Goal: Task Accomplishment & Management: Manage account settings

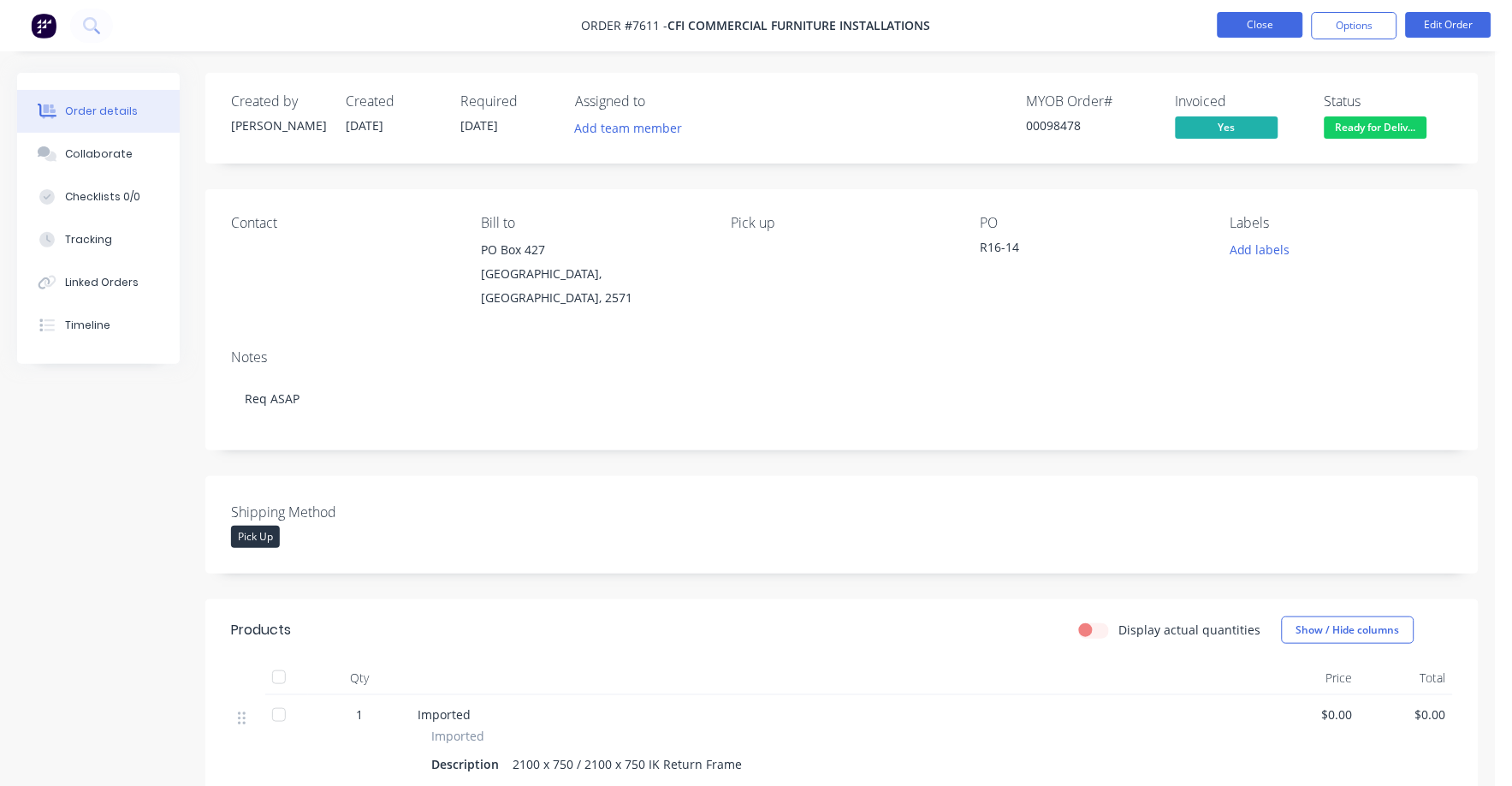
click at [1295, 30] on button "Close" at bounding box center [1260, 25] width 86 height 26
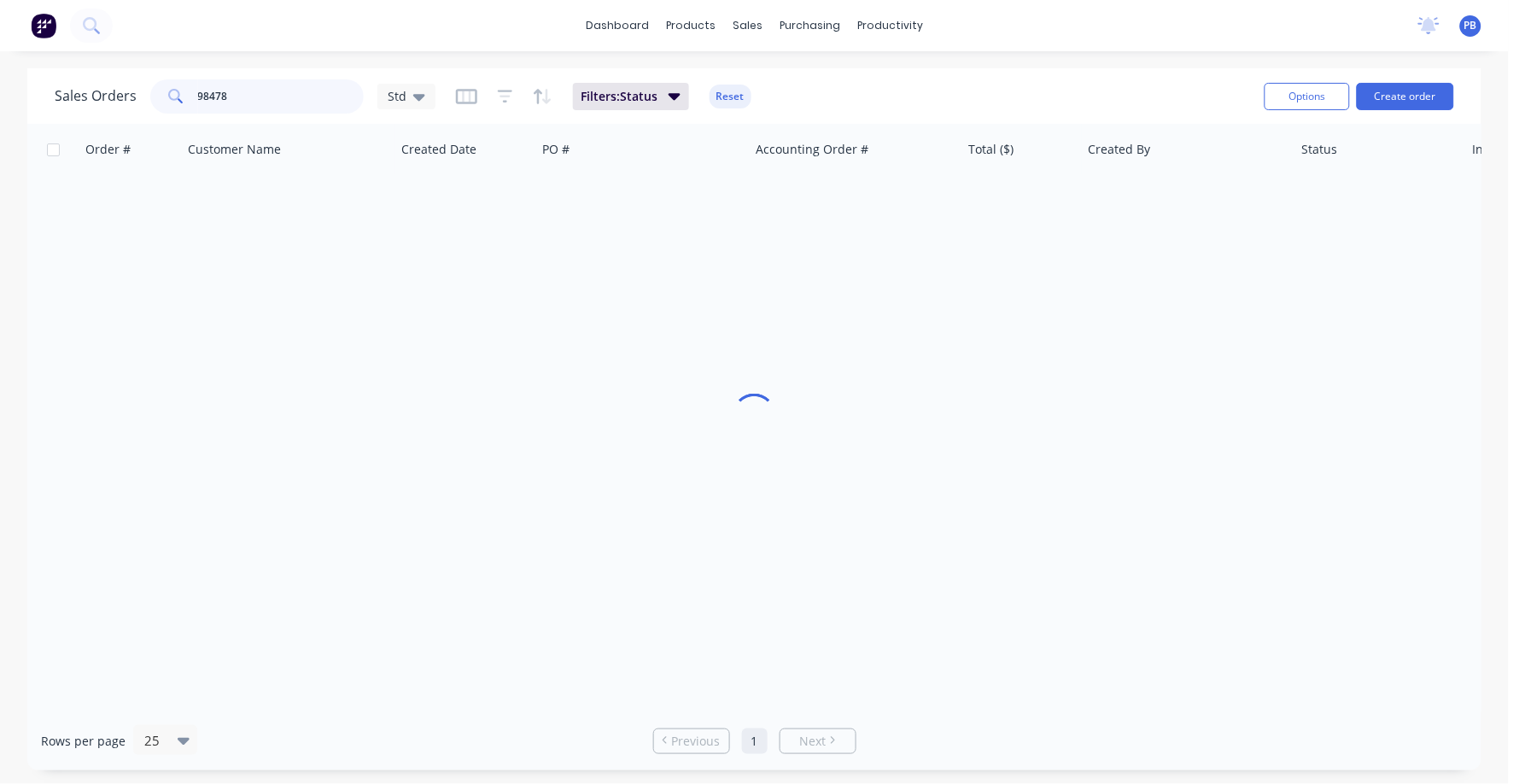
drag, startPoint x: 249, startPoint y: 97, endPoint x: 169, endPoint y: 94, distance: 80.1
click at [169, 94] on div "98478" at bounding box center [257, 97] width 214 height 34
type input "6614"
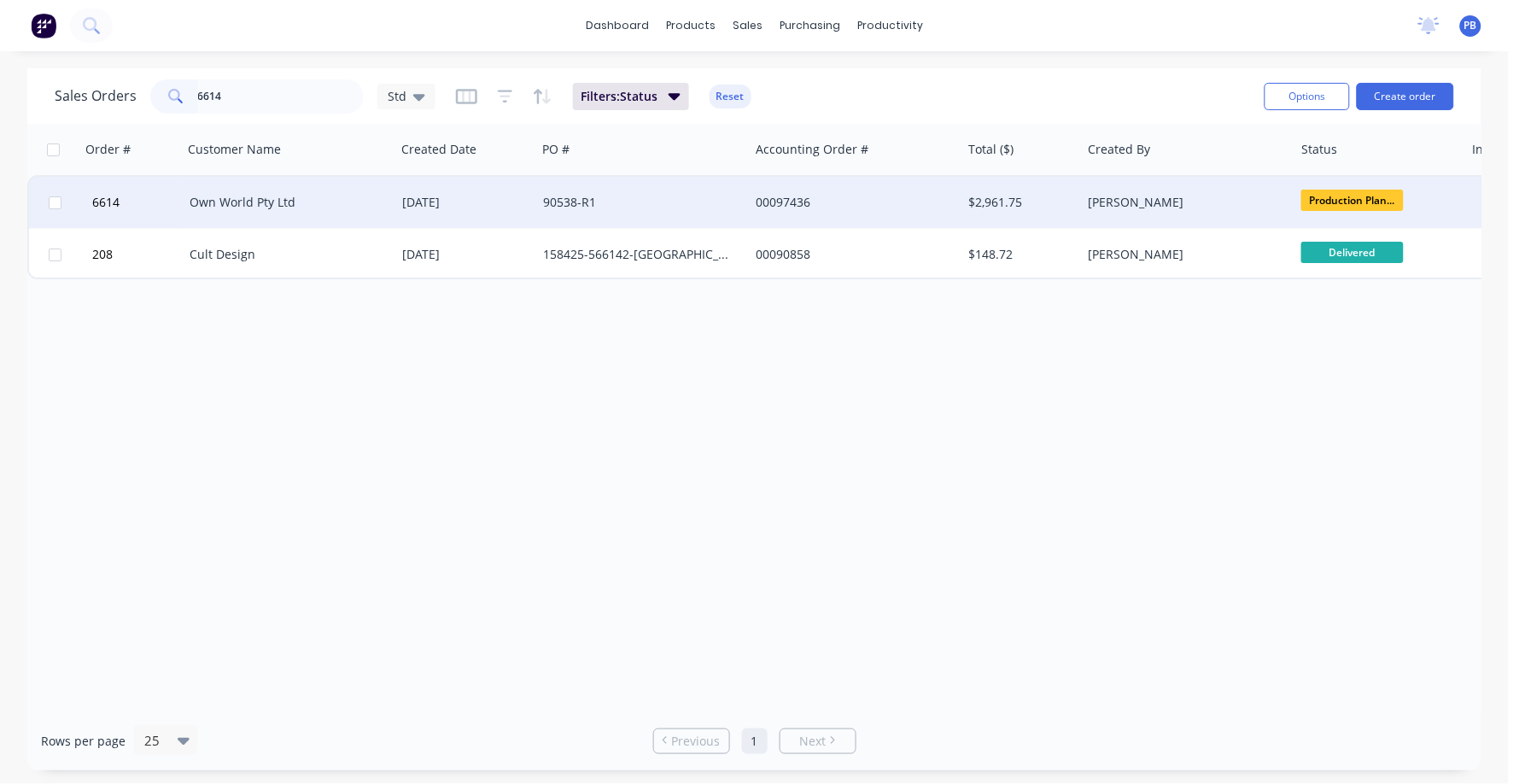
click at [238, 194] on div "Own World Pty Ltd" at bounding box center [285, 203] width 190 height 17
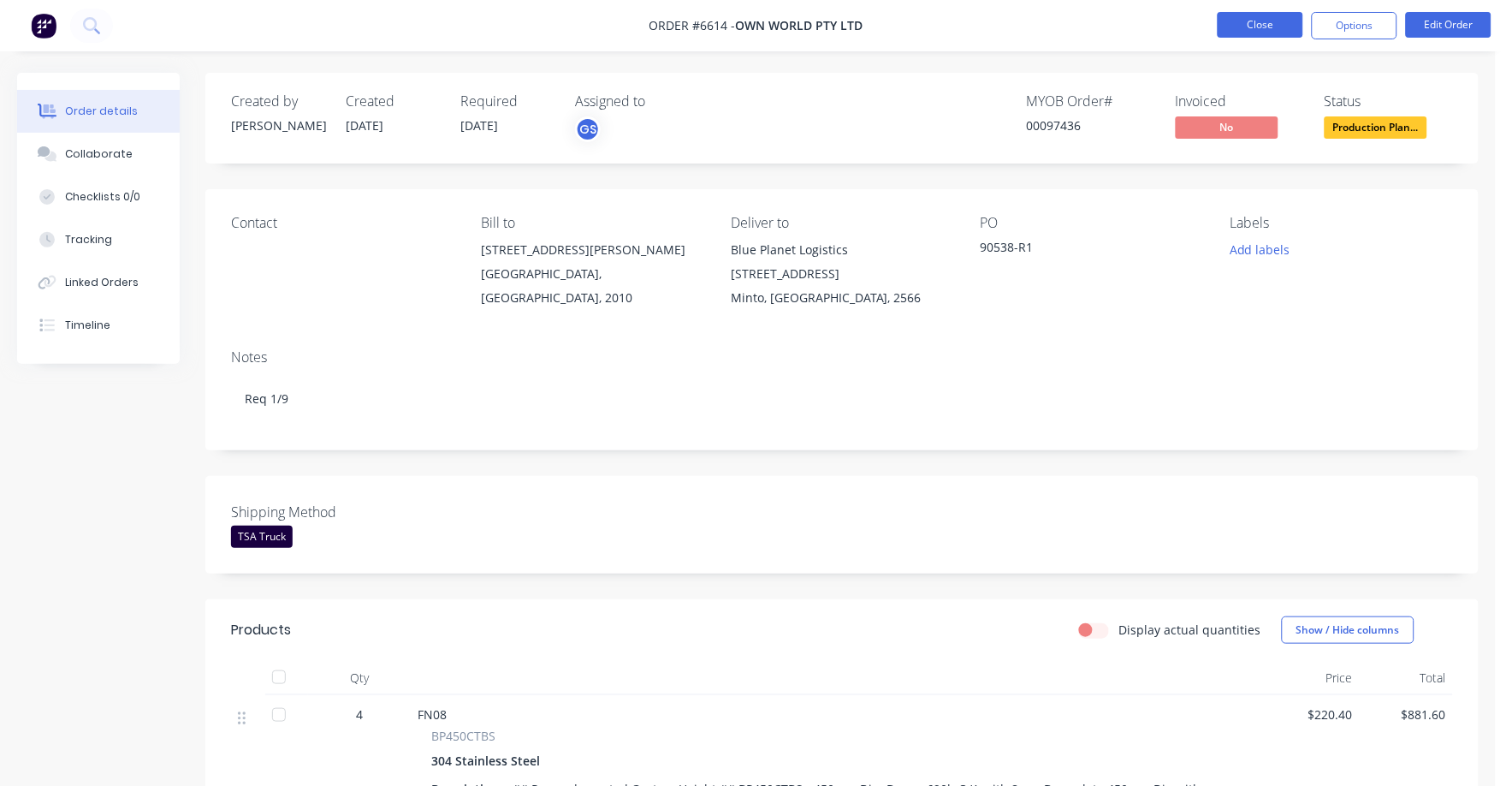
click at [1255, 13] on nav "Order #6614 - Own World Pty Ltd Close Options Edit Order" at bounding box center [756, 25] width 1512 height 51
click at [1255, 16] on button "Close" at bounding box center [1260, 25] width 86 height 26
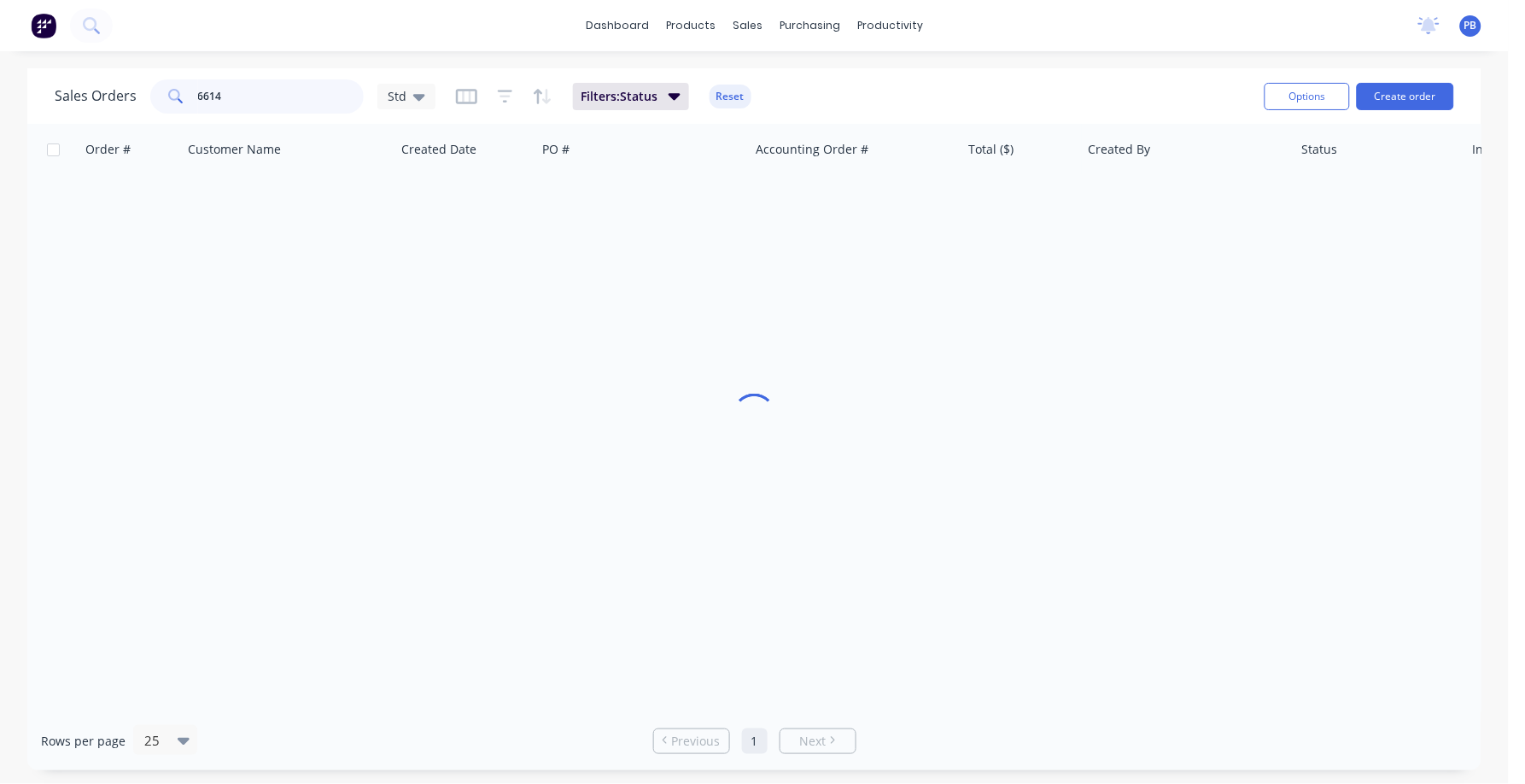
drag, startPoint x: 242, startPoint y: 95, endPoint x: 167, endPoint y: 92, distance: 75.1
click at [167, 92] on div "6614" at bounding box center [257, 97] width 214 height 34
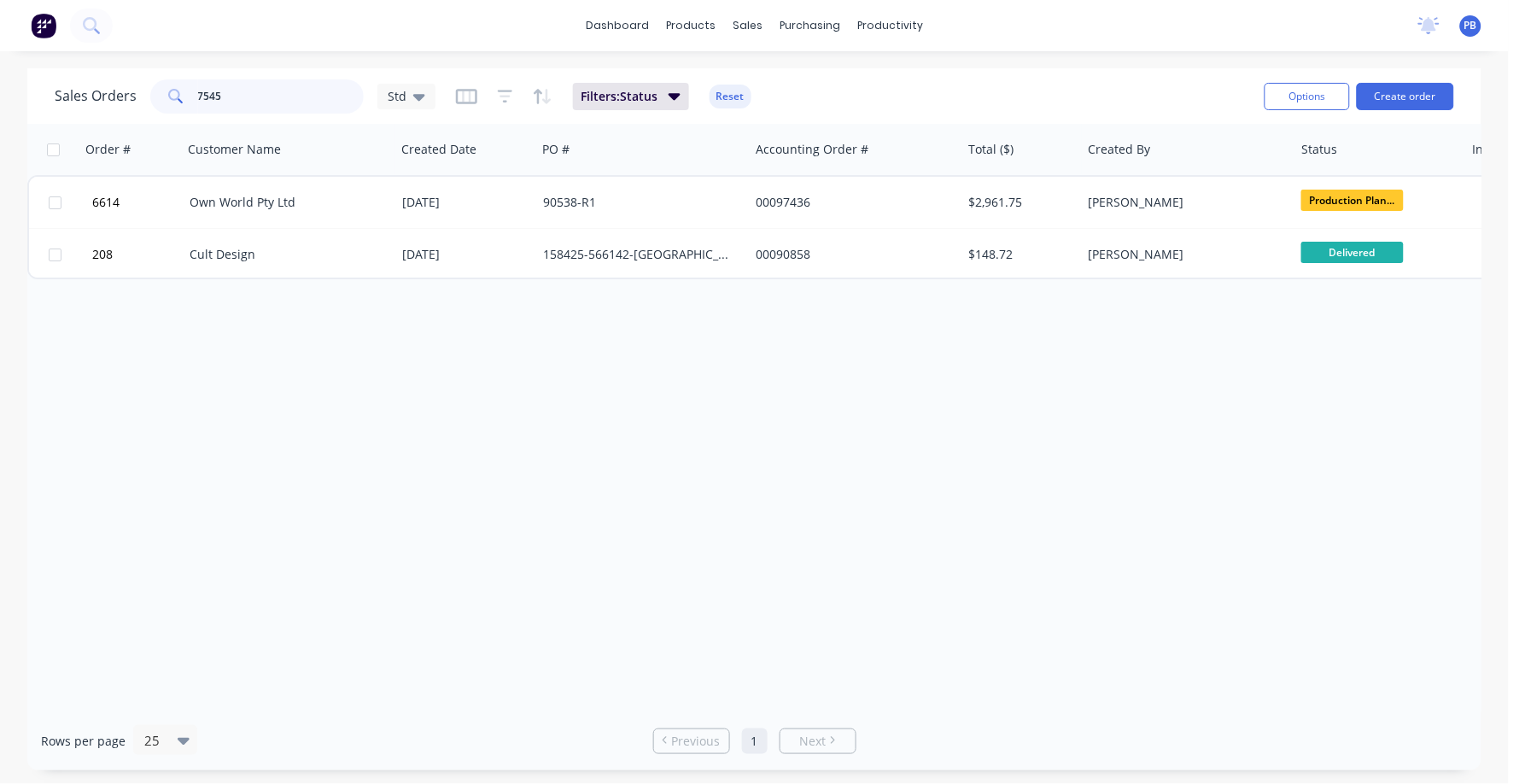
type input "7545"
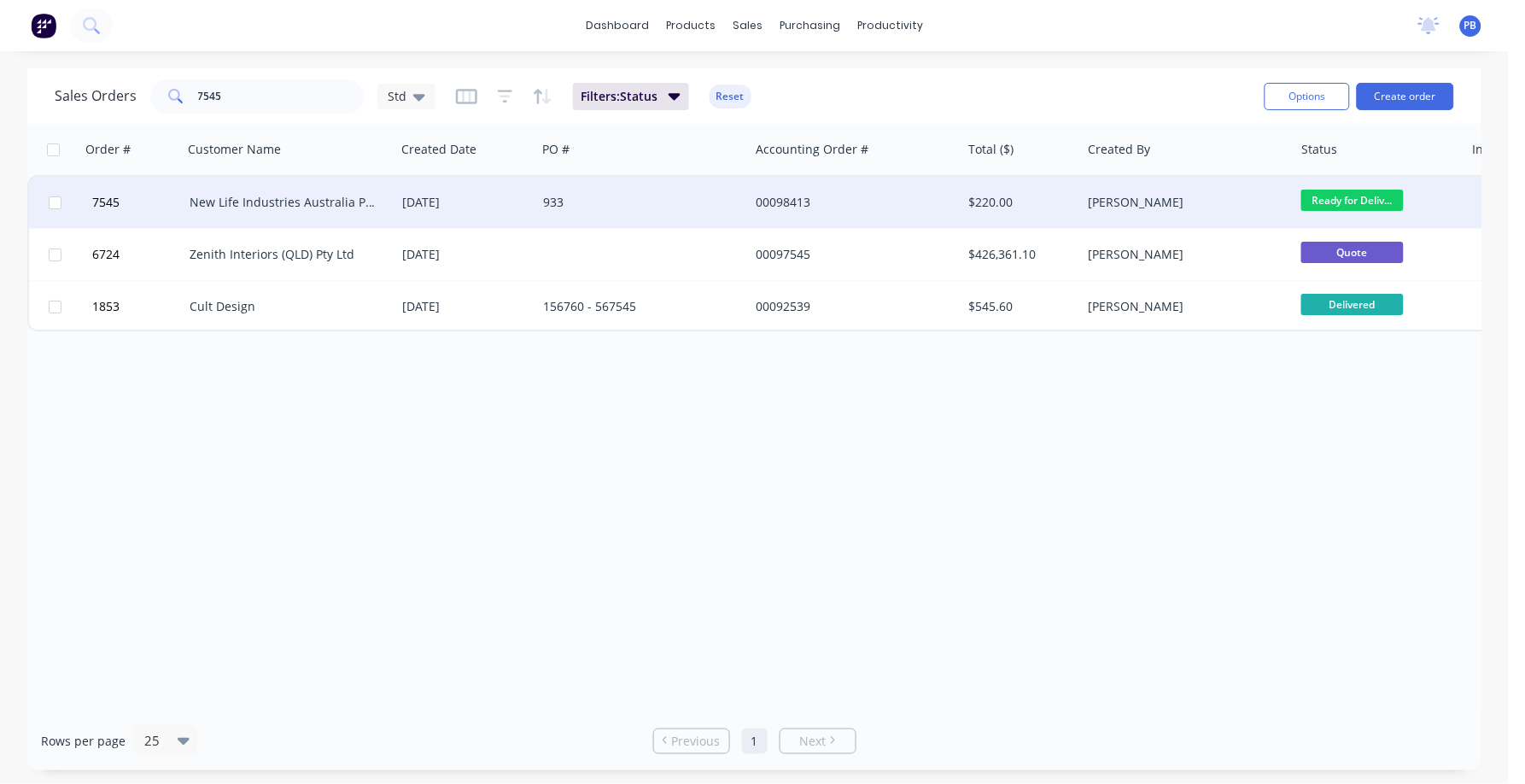
click at [249, 195] on div "New Life Industries Australia Pty Ltd" at bounding box center [285, 203] width 190 height 17
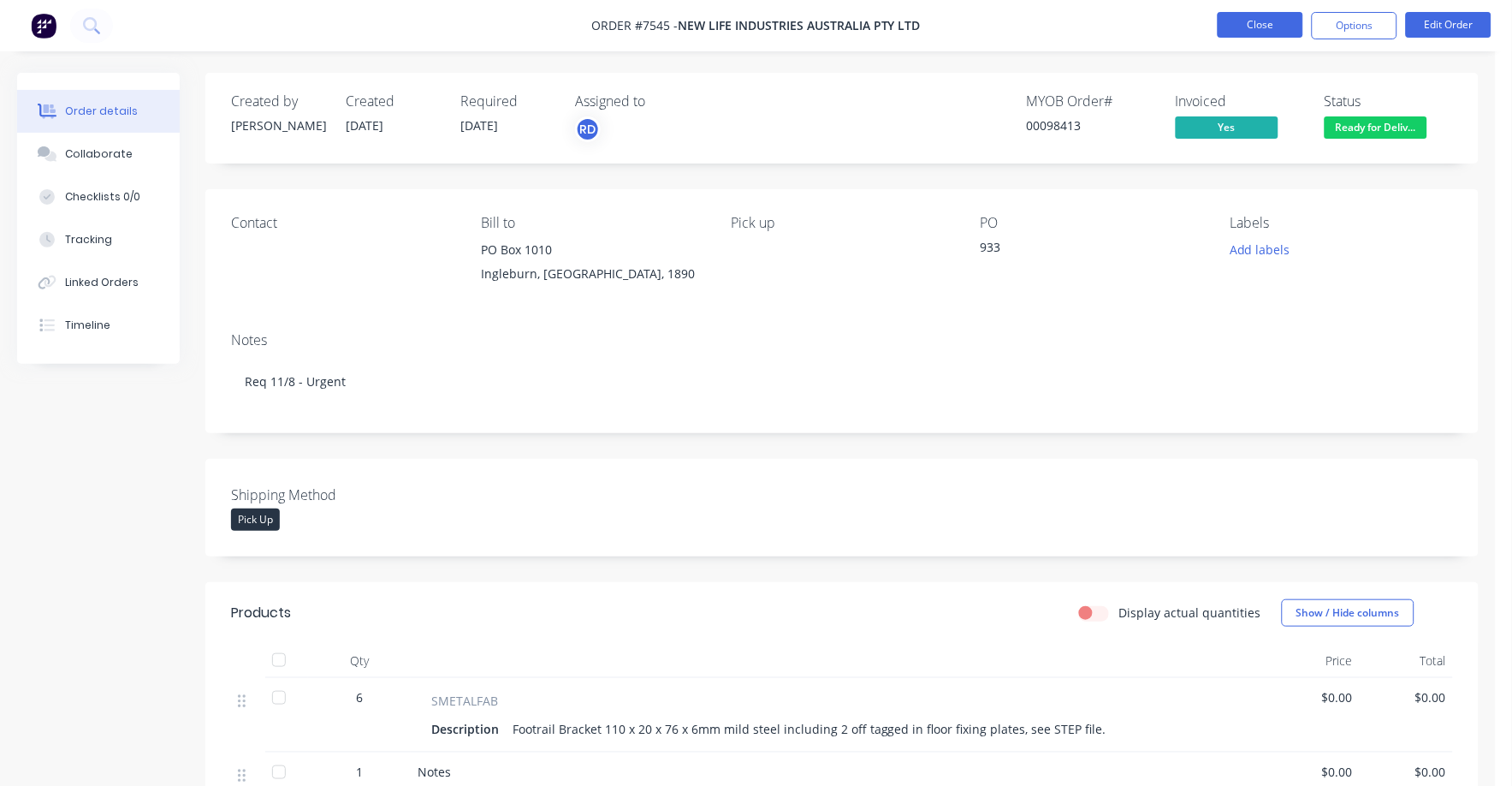
click at [1258, 19] on button "Close" at bounding box center [1260, 25] width 86 height 26
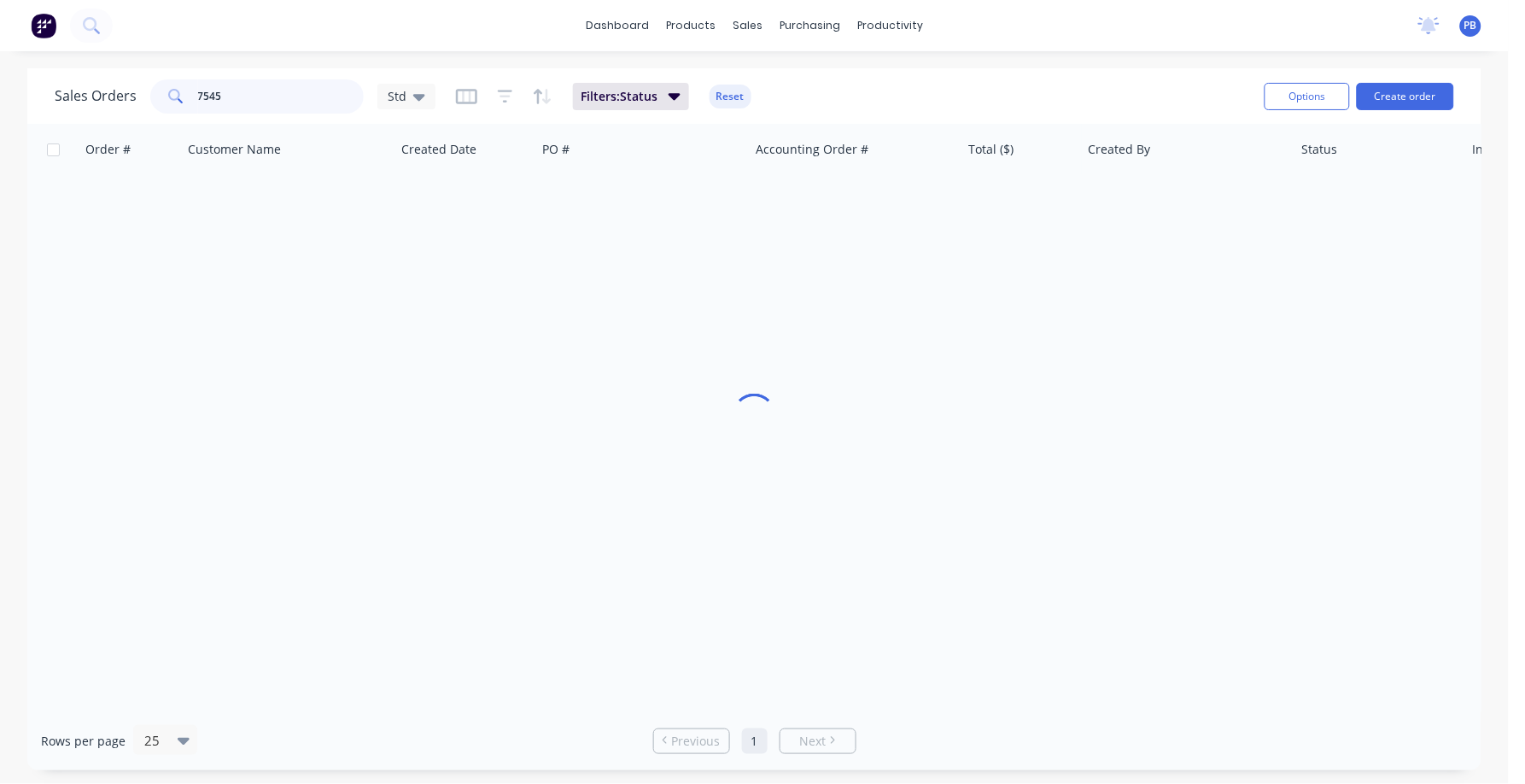
drag, startPoint x: 272, startPoint y: 91, endPoint x: 135, endPoint y: 87, distance: 137.1
click at [135, 87] on div "Sales Orders 7545 Std" at bounding box center [245, 97] width 381 height 34
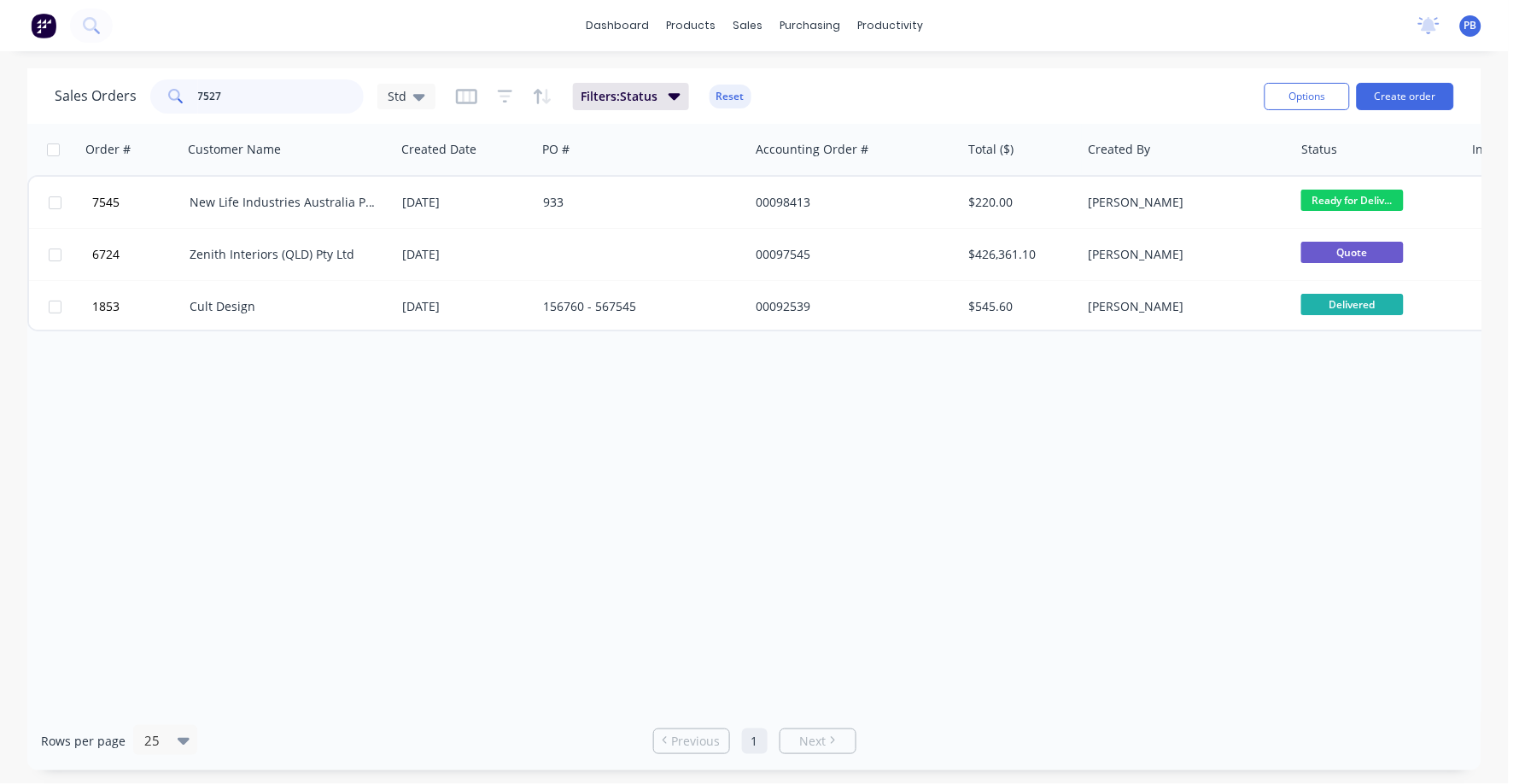
type input "7527"
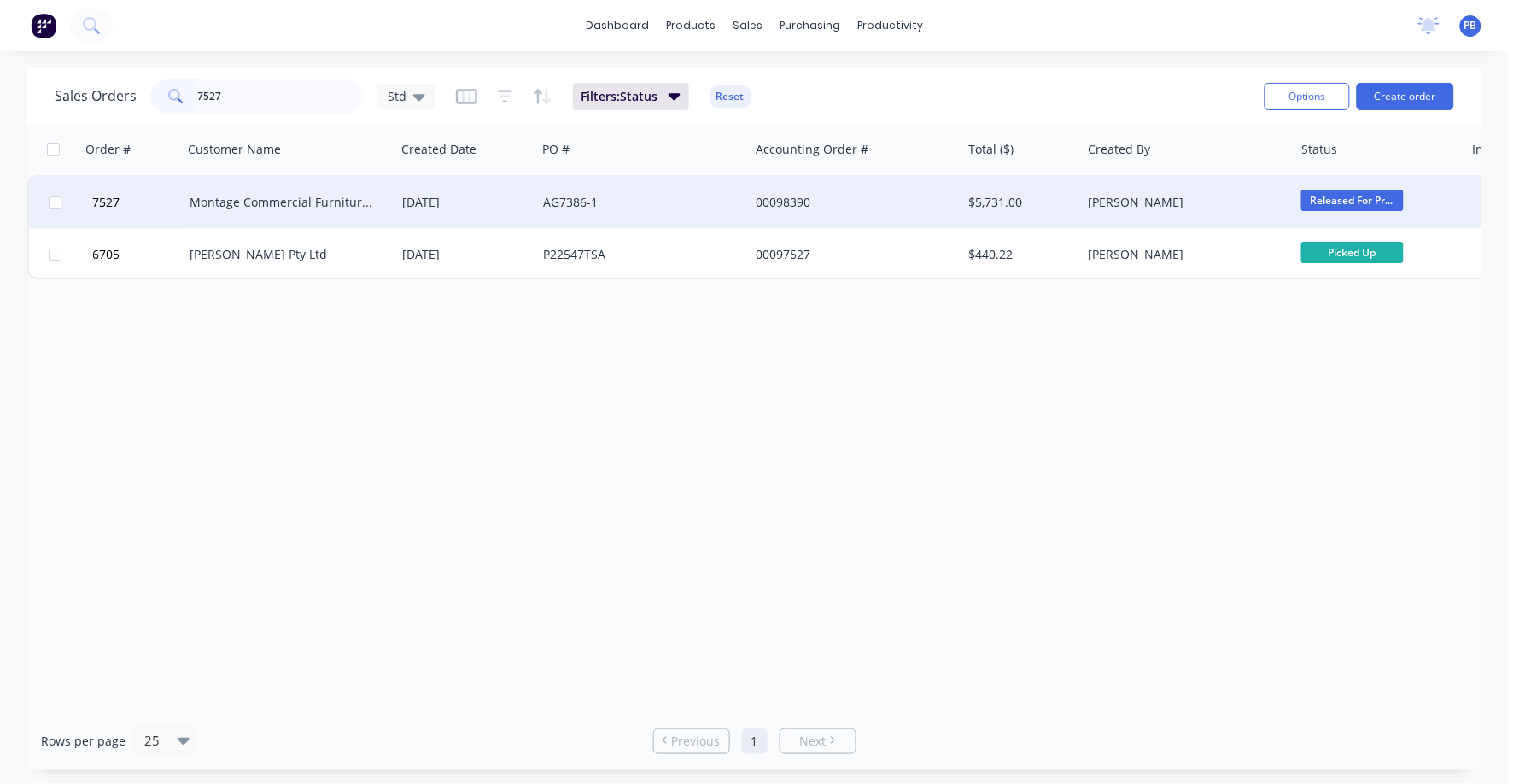
click at [257, 197] on div "Montage Commercial Furniture Pty Ltd" at bounding box center [285, 203] width 190 height 17
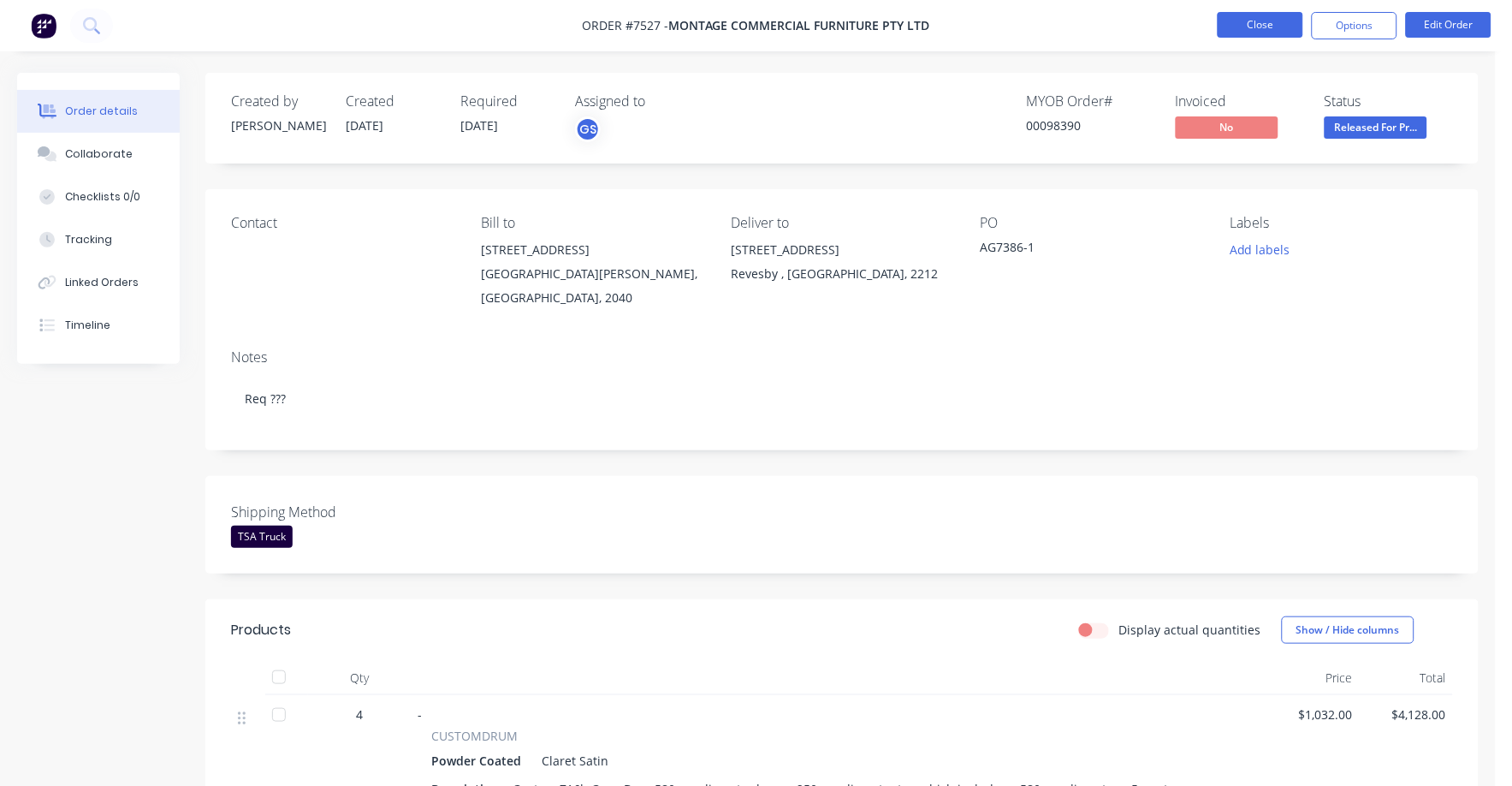
click at [1265, 13] on button "Close" at bounding box center [1260, 25] width 86 height 26
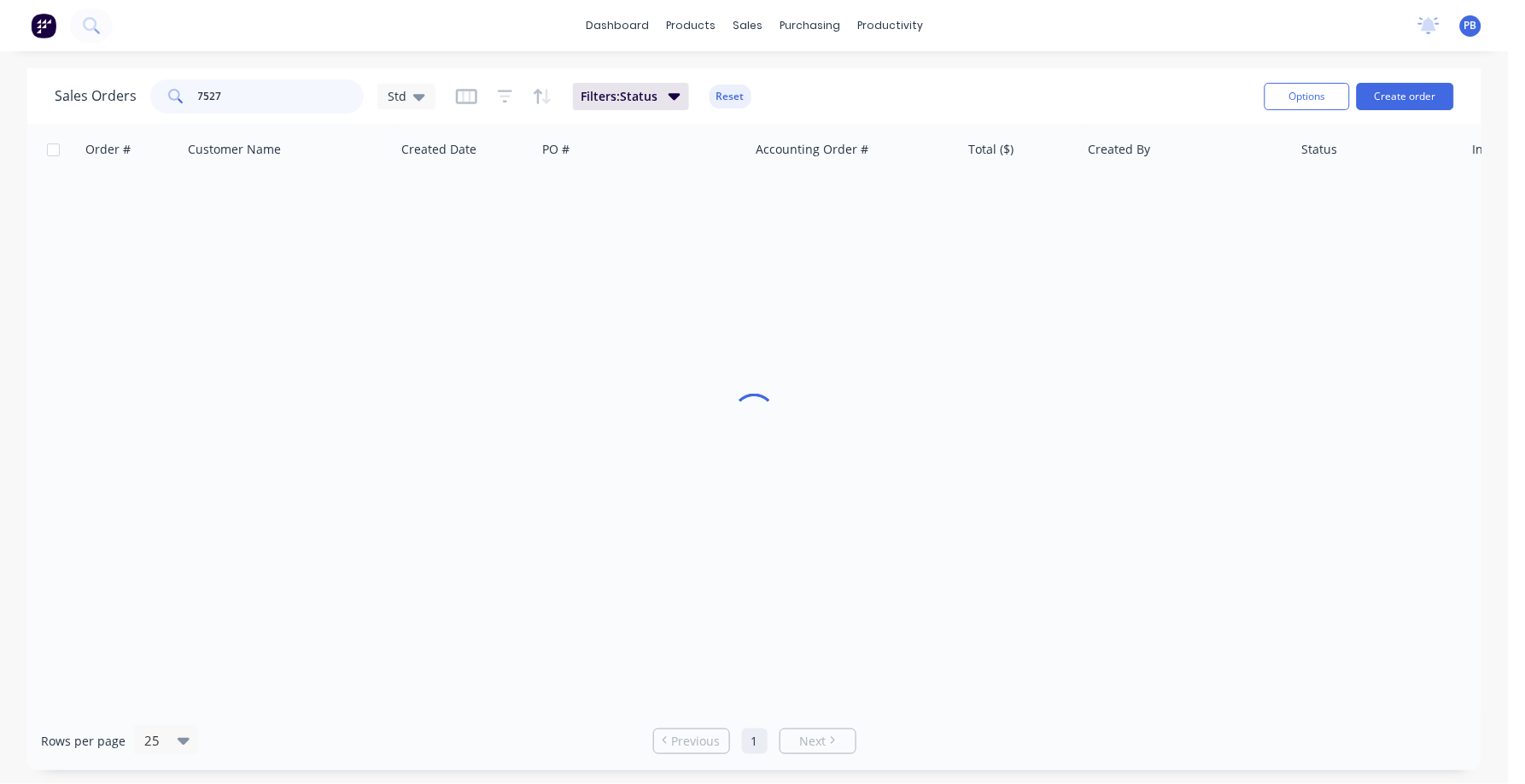
drag, startPoint x: 294, startPoint y: 105, endPoint x: 141, endPoint y: 86, distance: 154.2
click at [141, 86] on div "Sales Orders 7527 Std" at bounding box center [245, 97] width 381 height 34
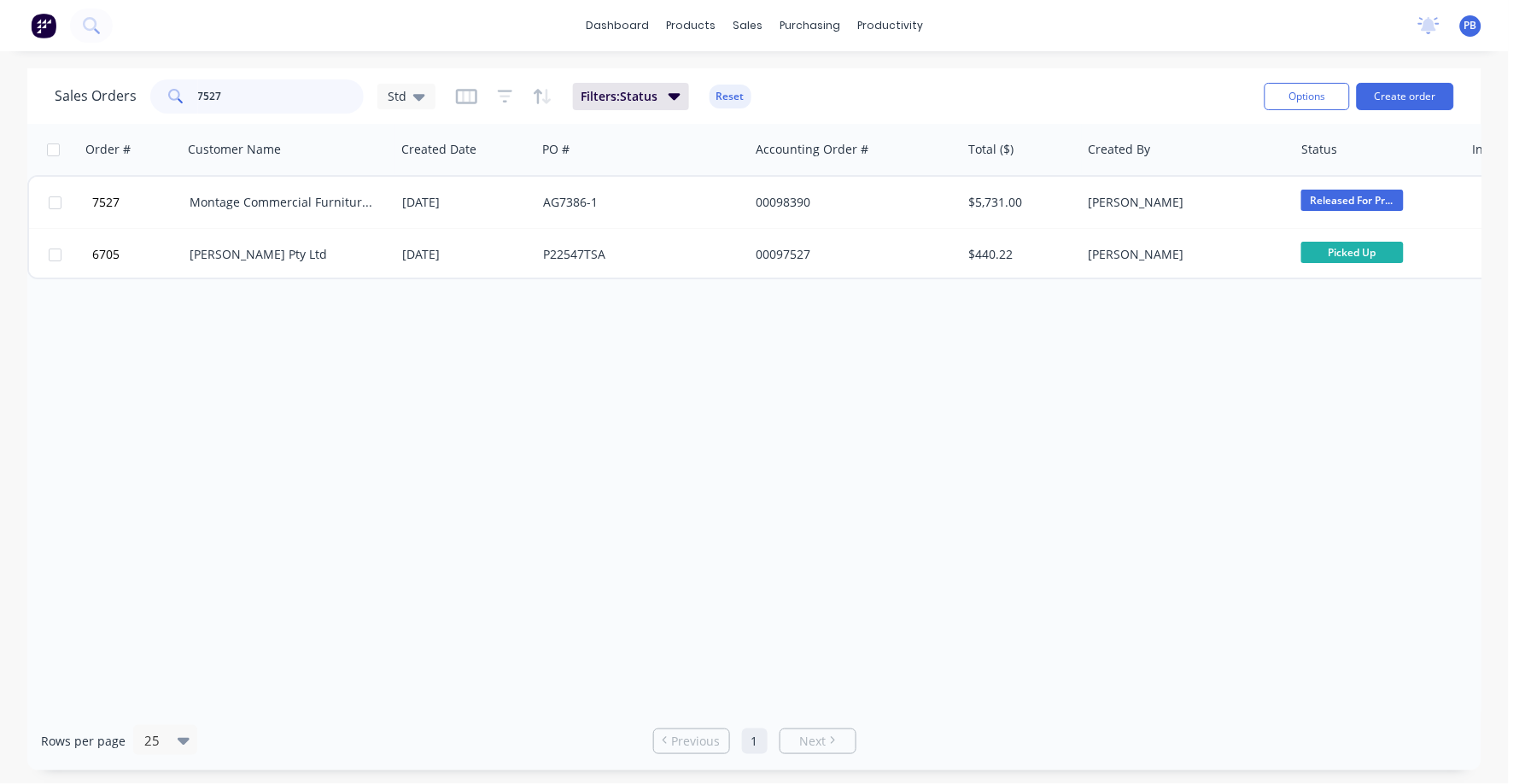
click at [218, 93] on input "7527" at bounding box center [281, 97] width 166 height 34
type input "7"
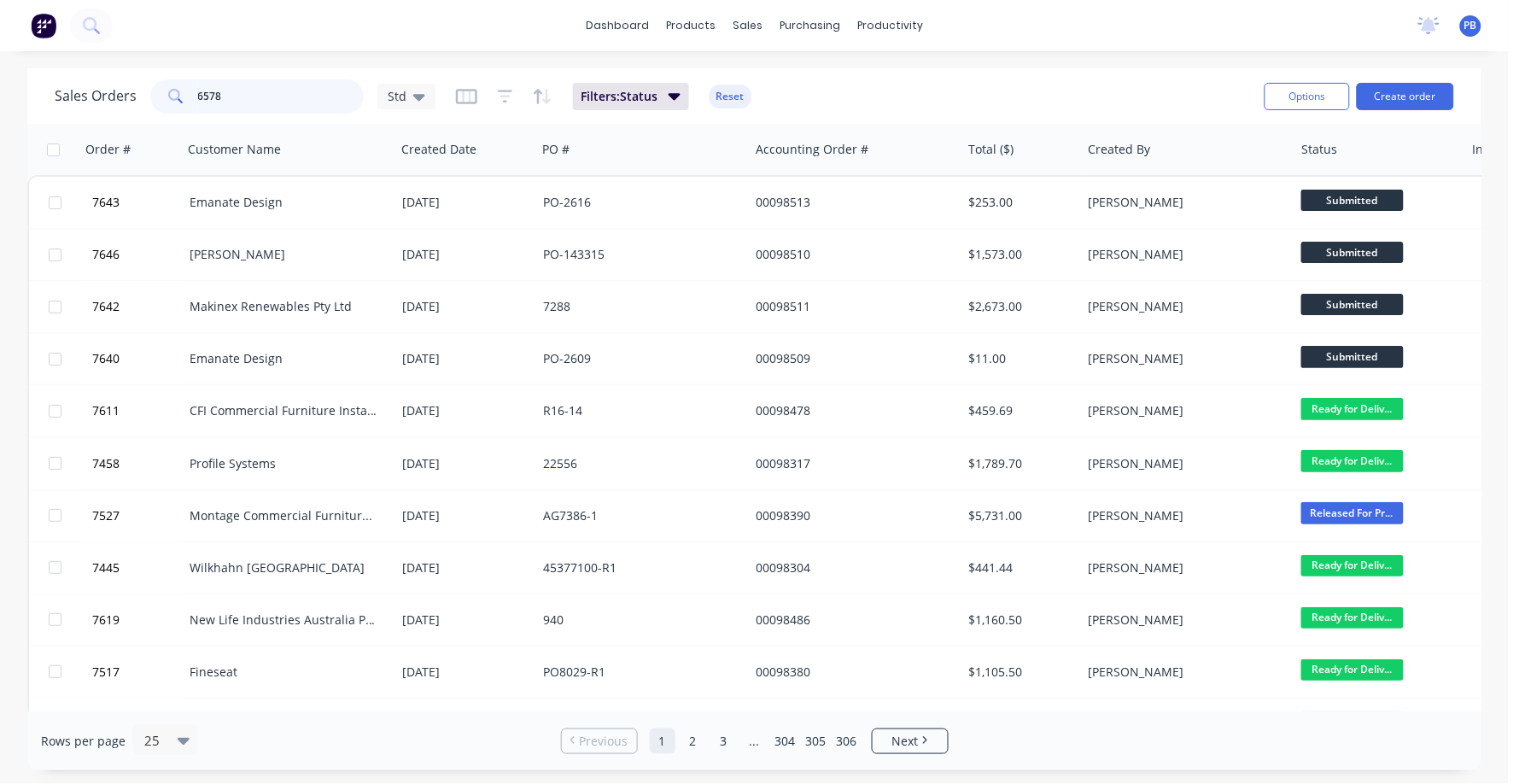
type input "6578"
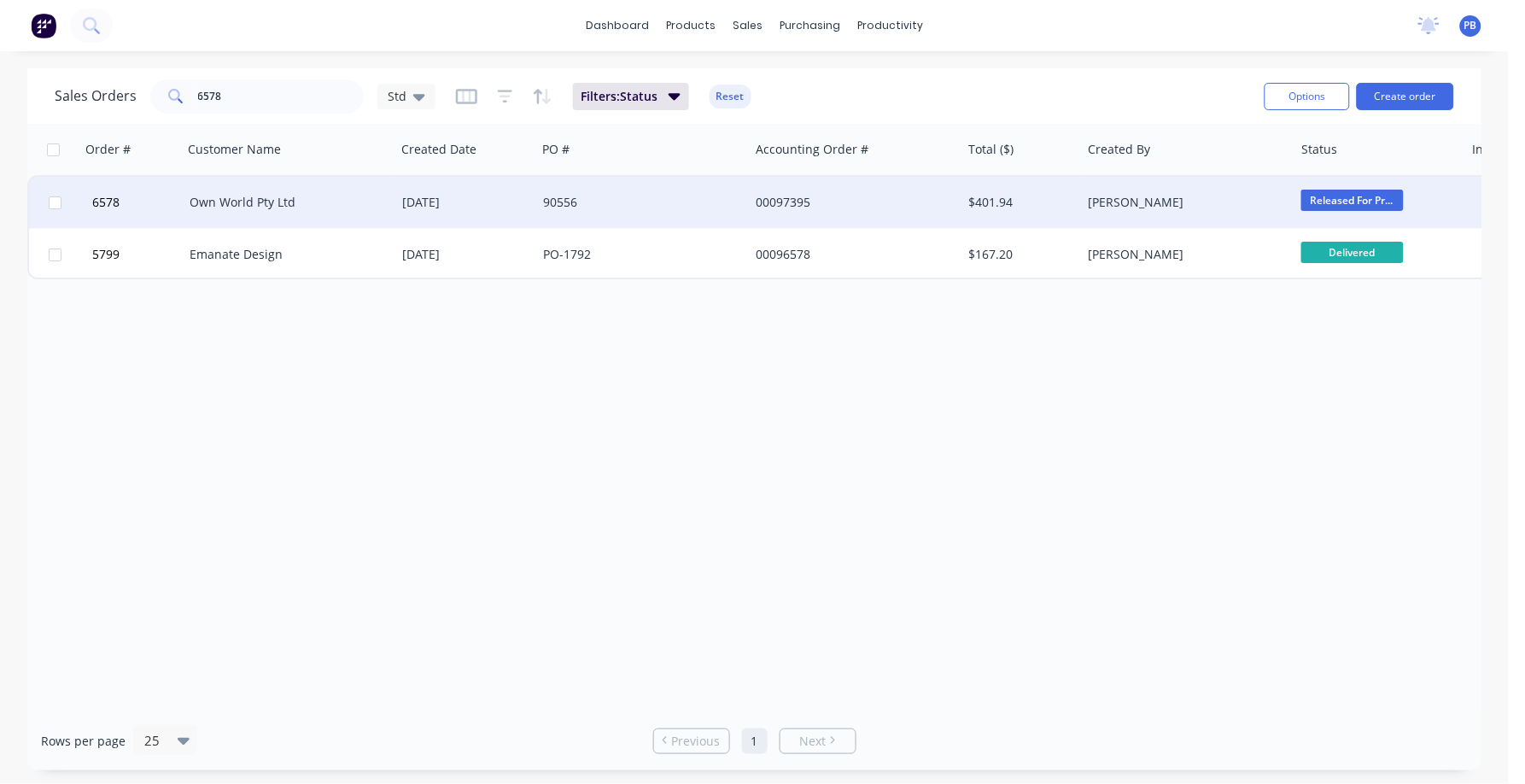
click at [244, 197] on div "Own World Pty Ltd" at bounding box center [285, 203] width 190 height 17
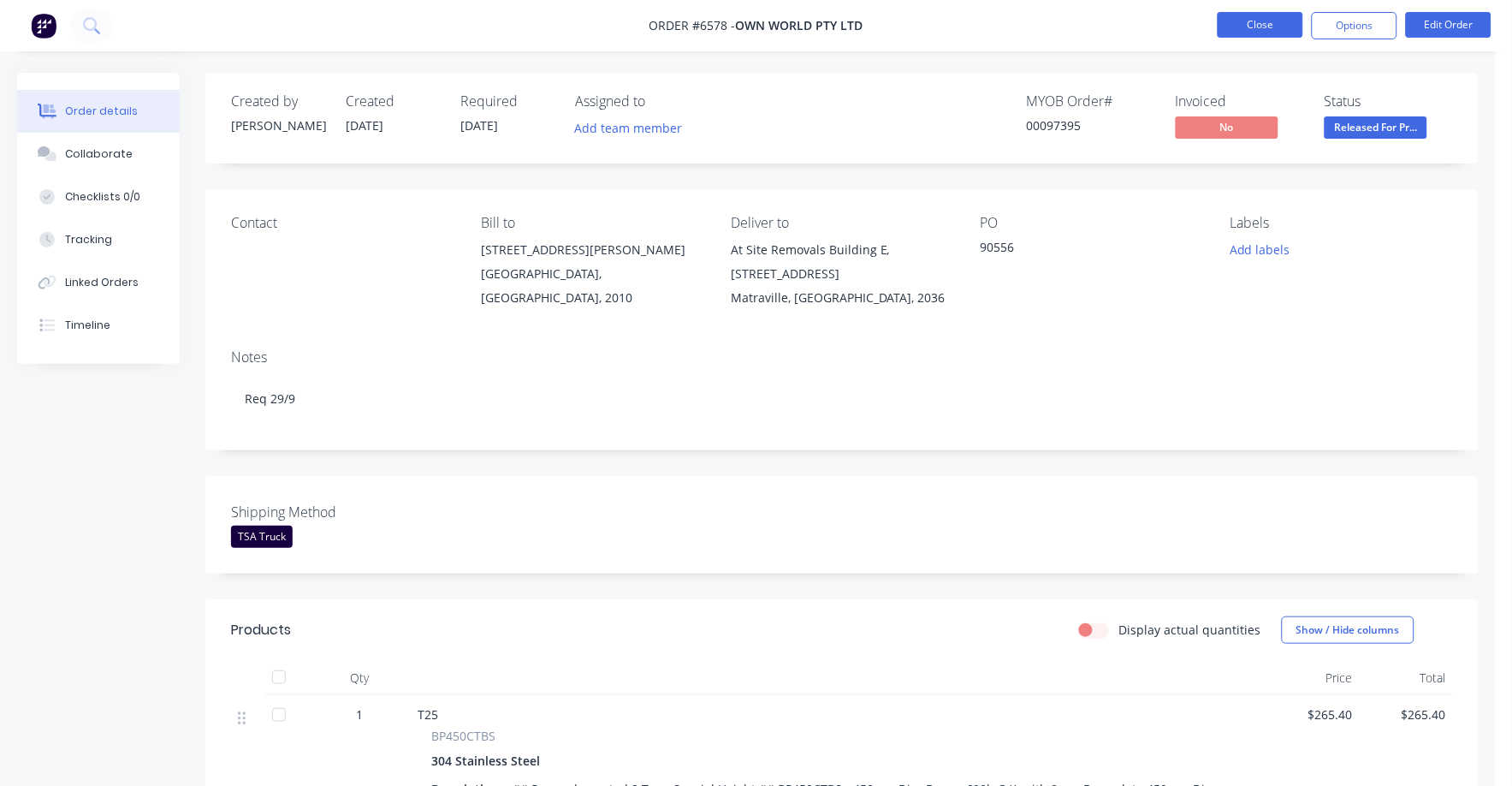
click at [1267, 27] on button "Close" at bounding box center [1260, 25] width 86 height 26
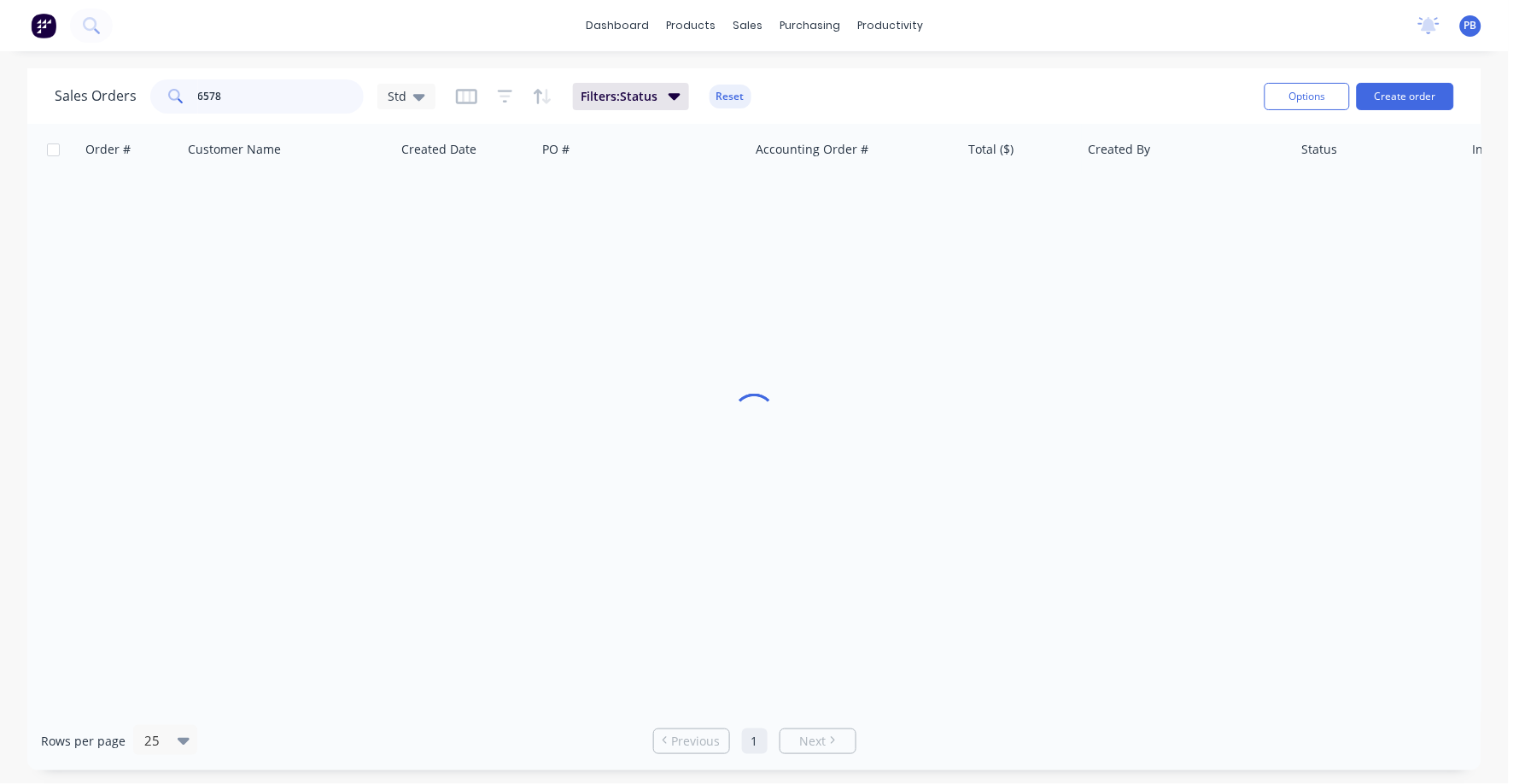
drag, startPoint x: 256, startPoint y: 88, endPoint x: 136, endPoint y: 85, distance: 120.0
click at [136, 85] on div "Sales Orders 6578 Std" at bounding box center [245, 97] width 381 height 34
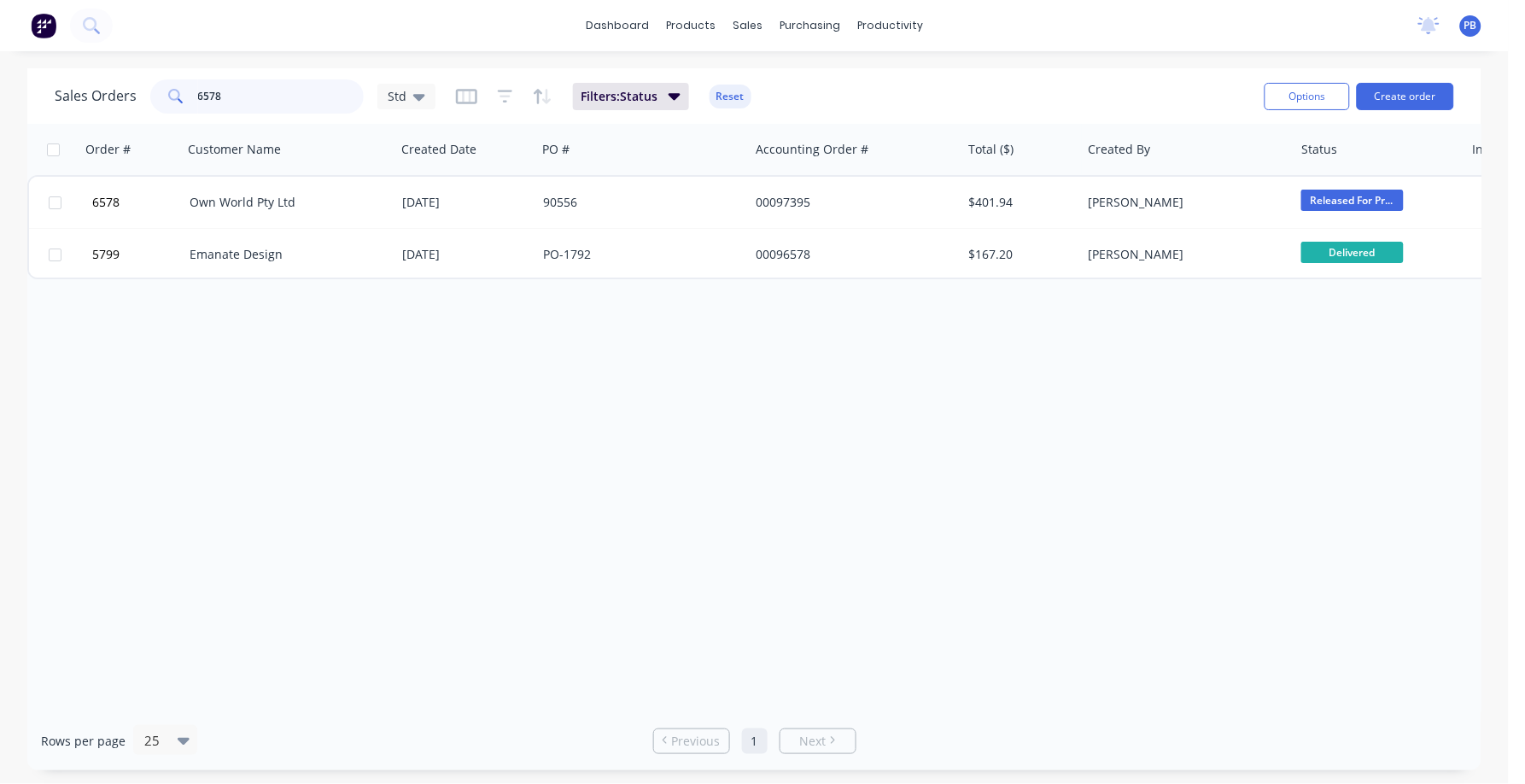
click at [242, 95] on input "6578" at bounding box center [281, 97] width 166 height 34
click at [239, 93] on input "6578" at bounding box center [281, 97] width 166 height 34
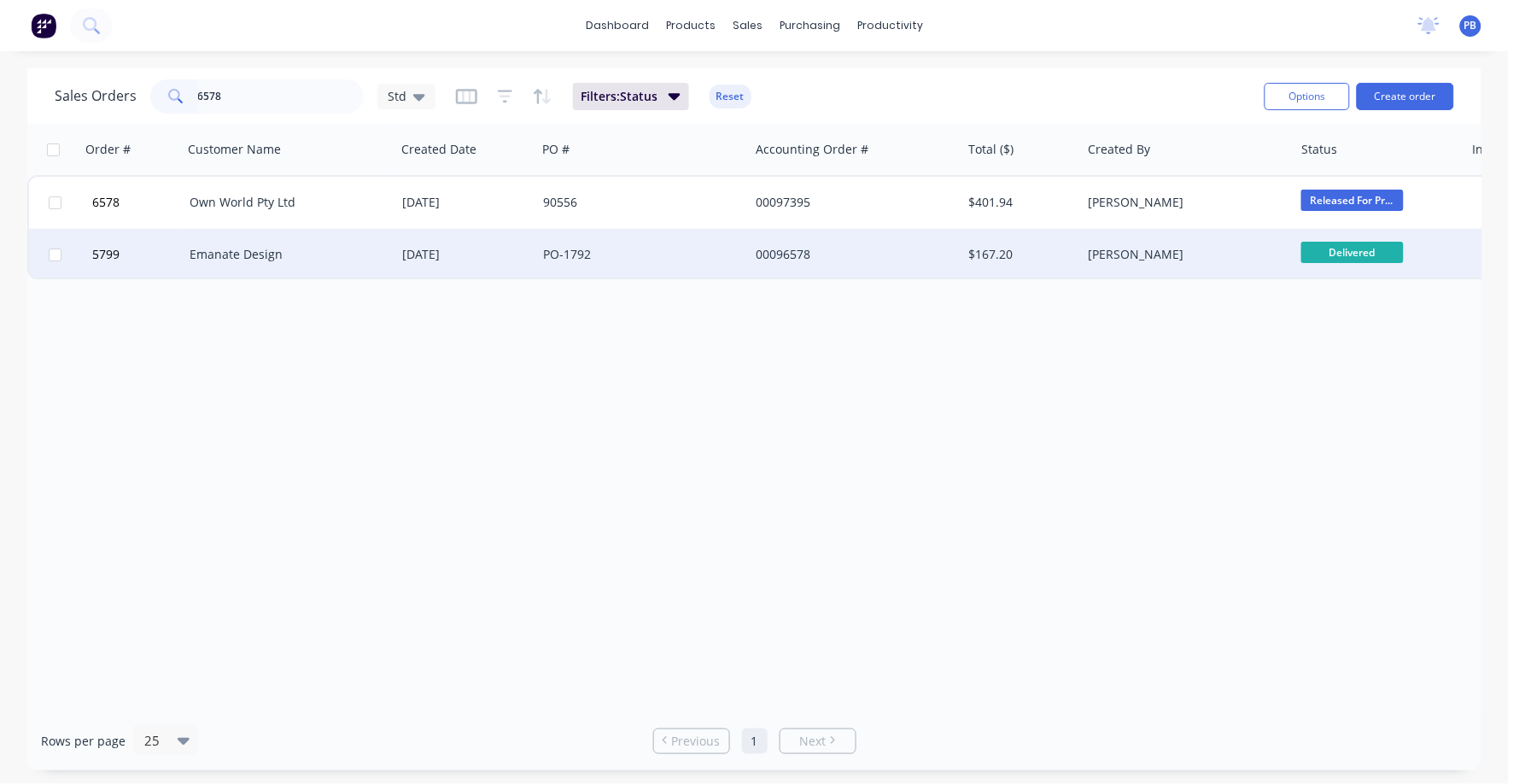
click at [300, 248] on div "Emanate Design" at bounding box center [285, 254] width 190 height 17
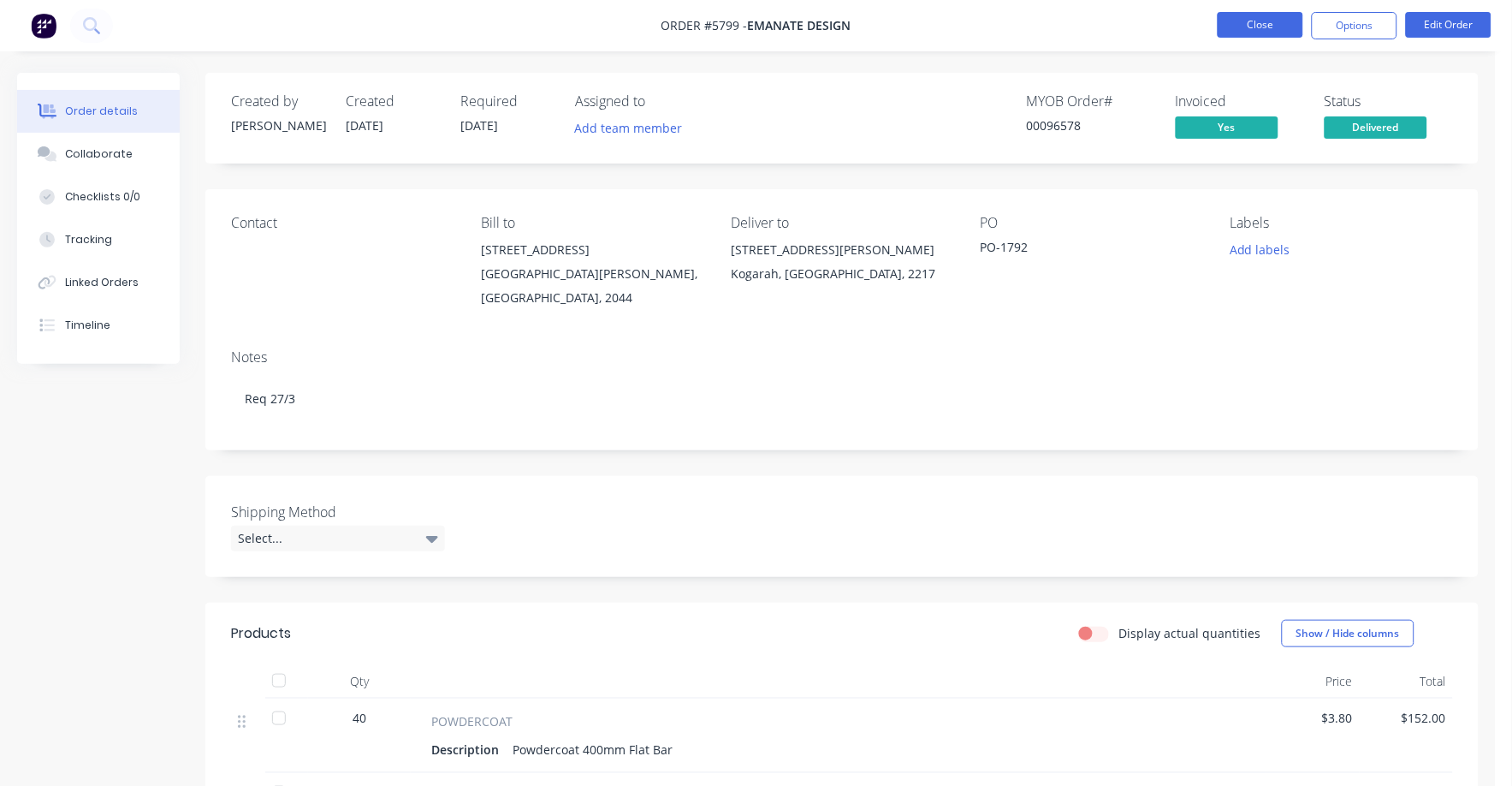
click at [1276, 21] on button "Close" at bounding box center [1260, 25] width 86 height 26
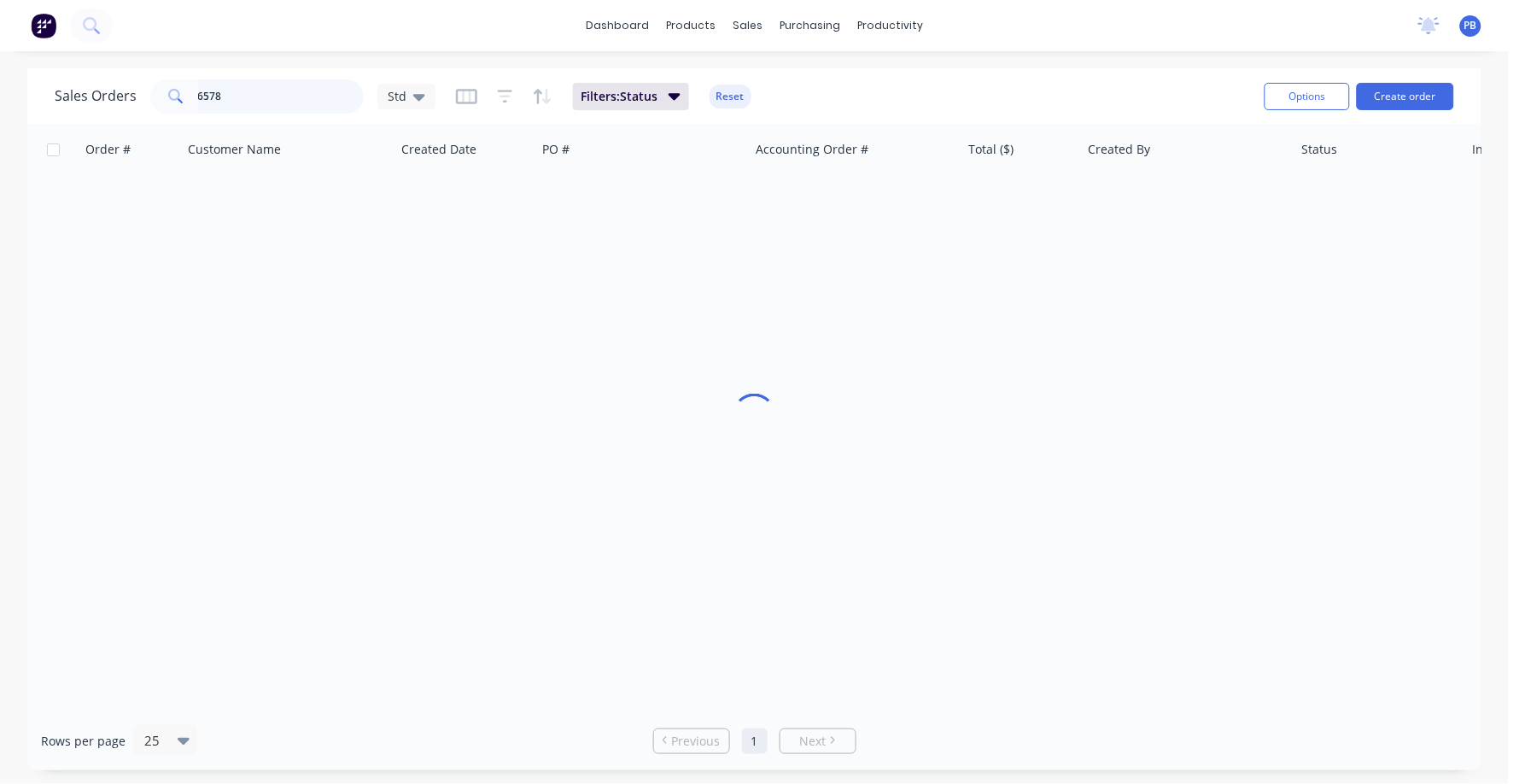
click at [273, 103] on input "6578" at bounding box center [281, 97] width 166 height 34
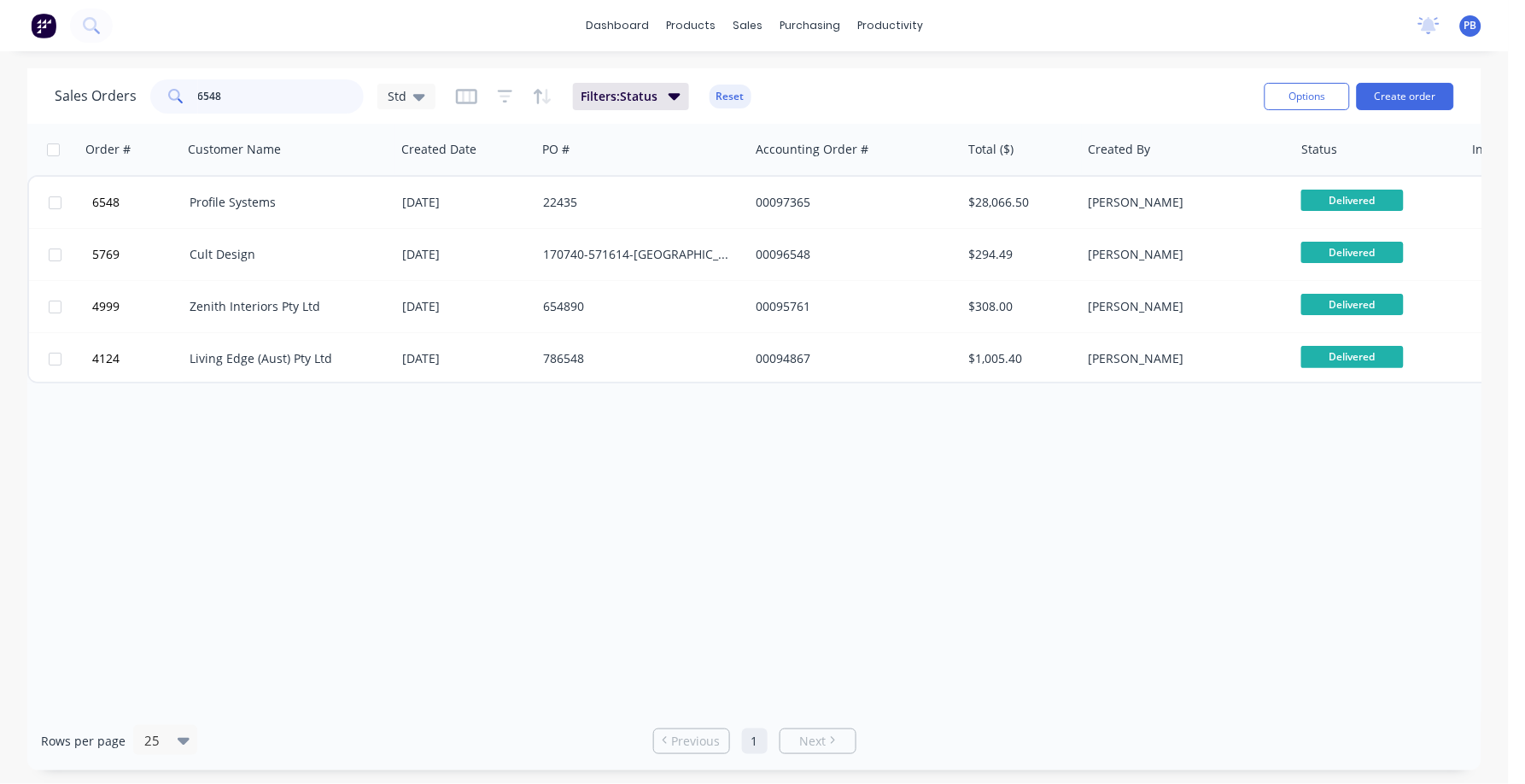
click at [209, 85] on input "6548" at bounding box center [281, 97] width 166 height 34
drag, startPoint x: 206, startPoint y: 100, endPoint x: 194, endPoint y: 98, distance: 12.2
click at [194, 98] on div "6548" at bounding box center [257, 97] width 214 height 34
type input "7548"
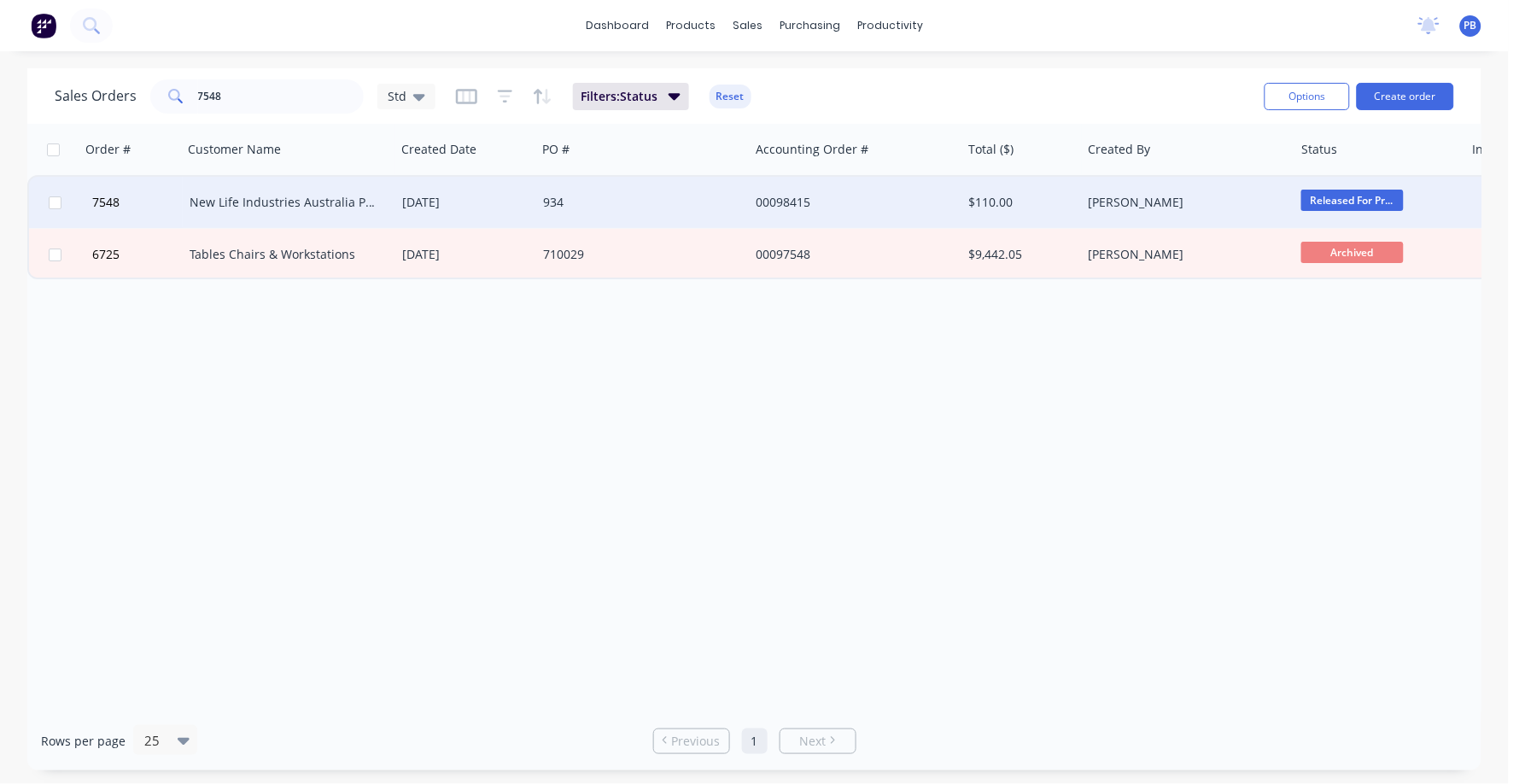
click at [240, 200] on div "New Life Industries Australia Pty Ltd" at bounding box center [285, 203] width 190 height 17
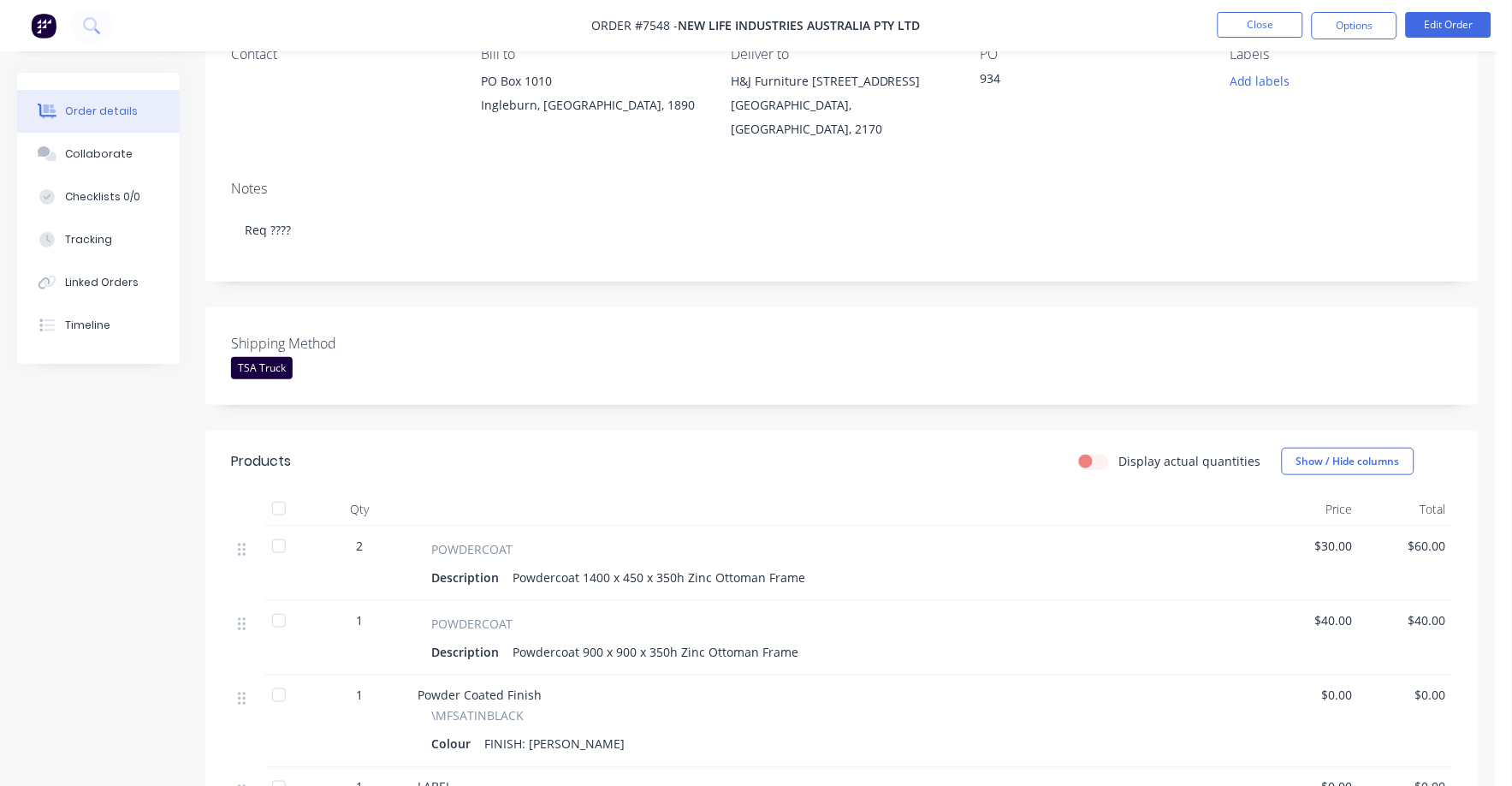
scroll to position [214, 0]
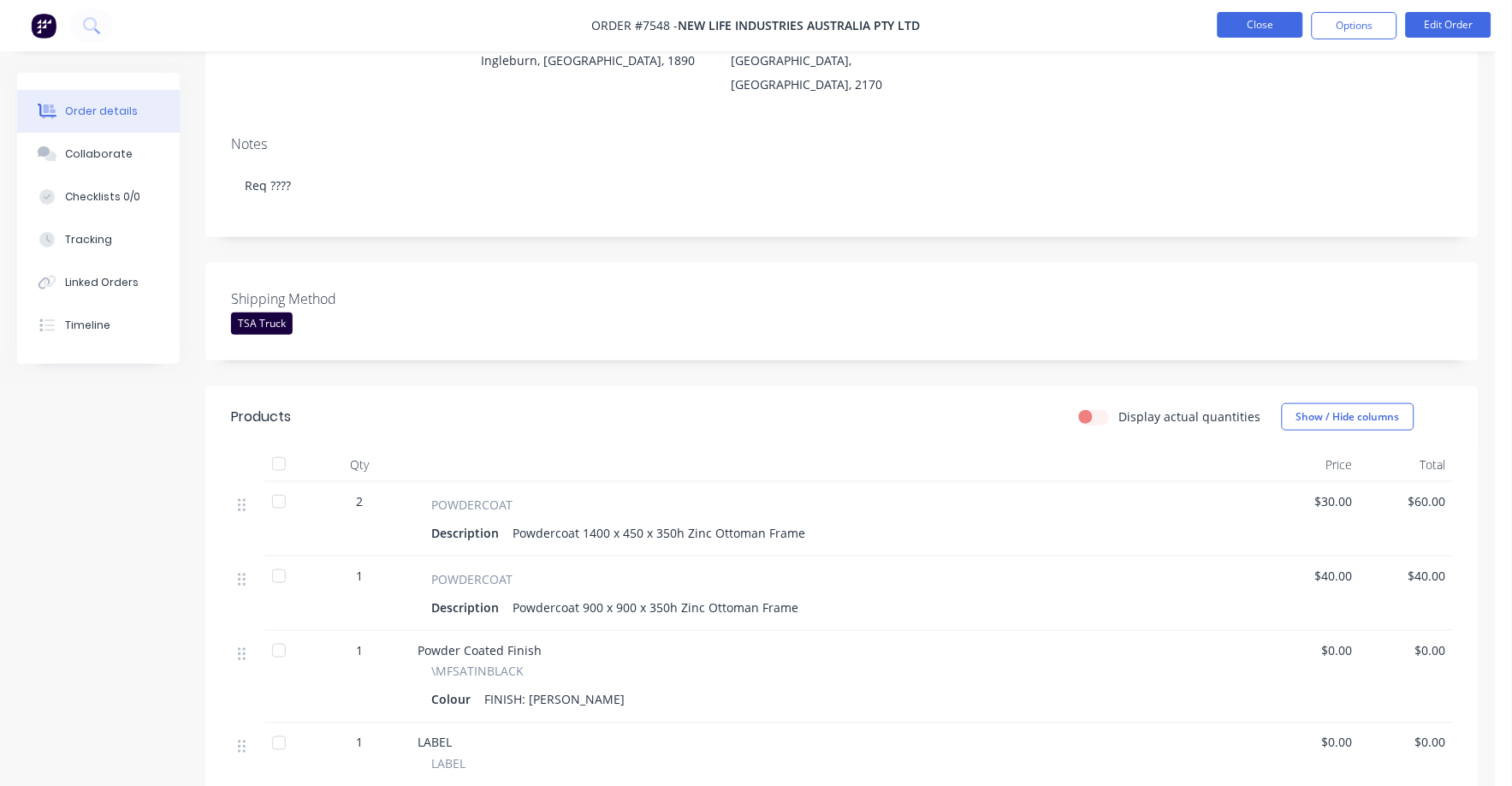
click at [1250, 12] on nav "Order #7548 - New Life Industries Australia Pty Ltd Close Options Edit Order" at bounding box center [756, 25] width 1512 height 51
click at [1254, 31] on button "Close" at bounding box center [1260, 25] width 86 height 26
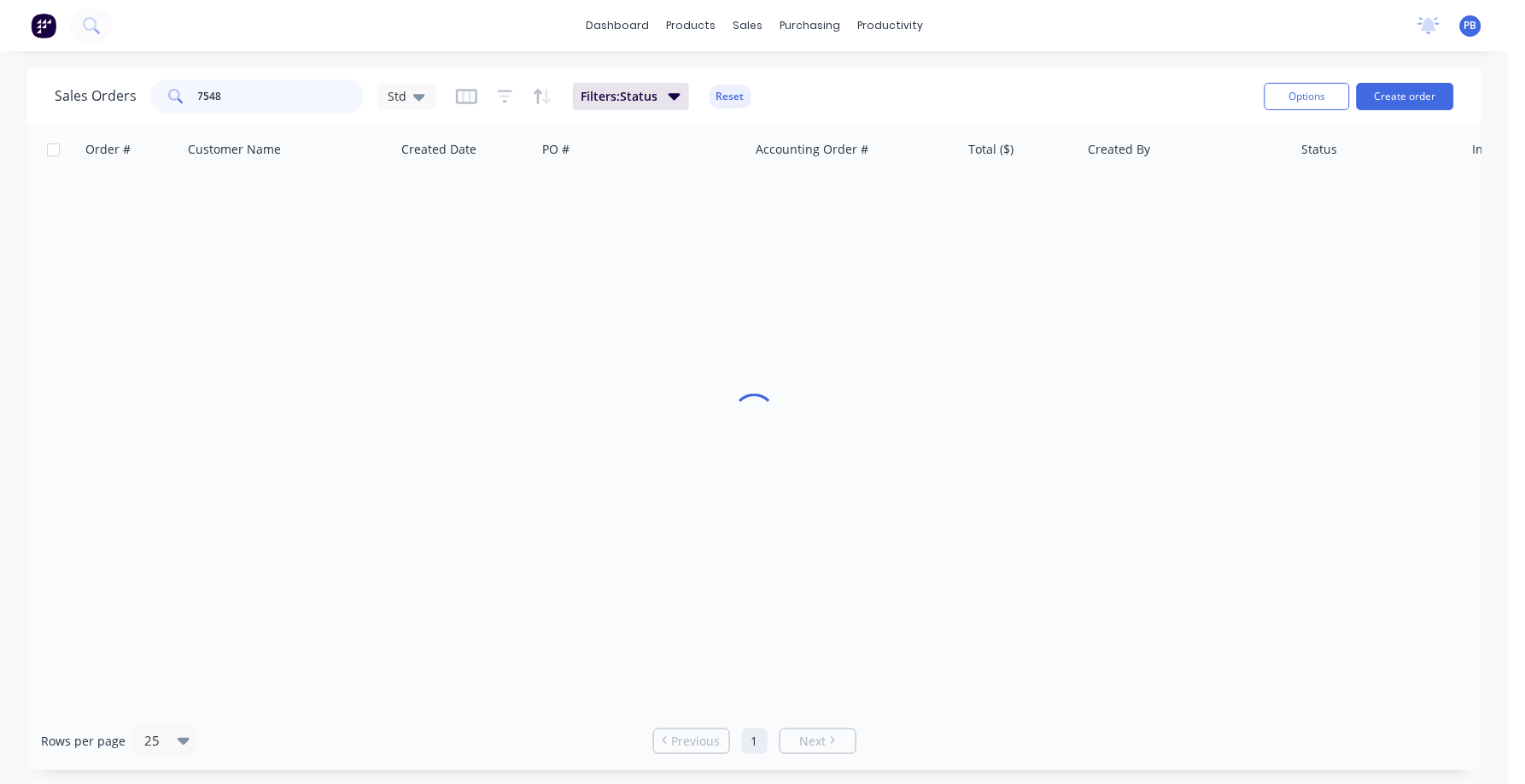
drag, startPoint x: 252, startPoint y: 101, endPoint x: 179, endPoint y: 97, distance: 73.1
click at [179, 97] on div "7548" at bounding box center [257, 97] width 214 height 34
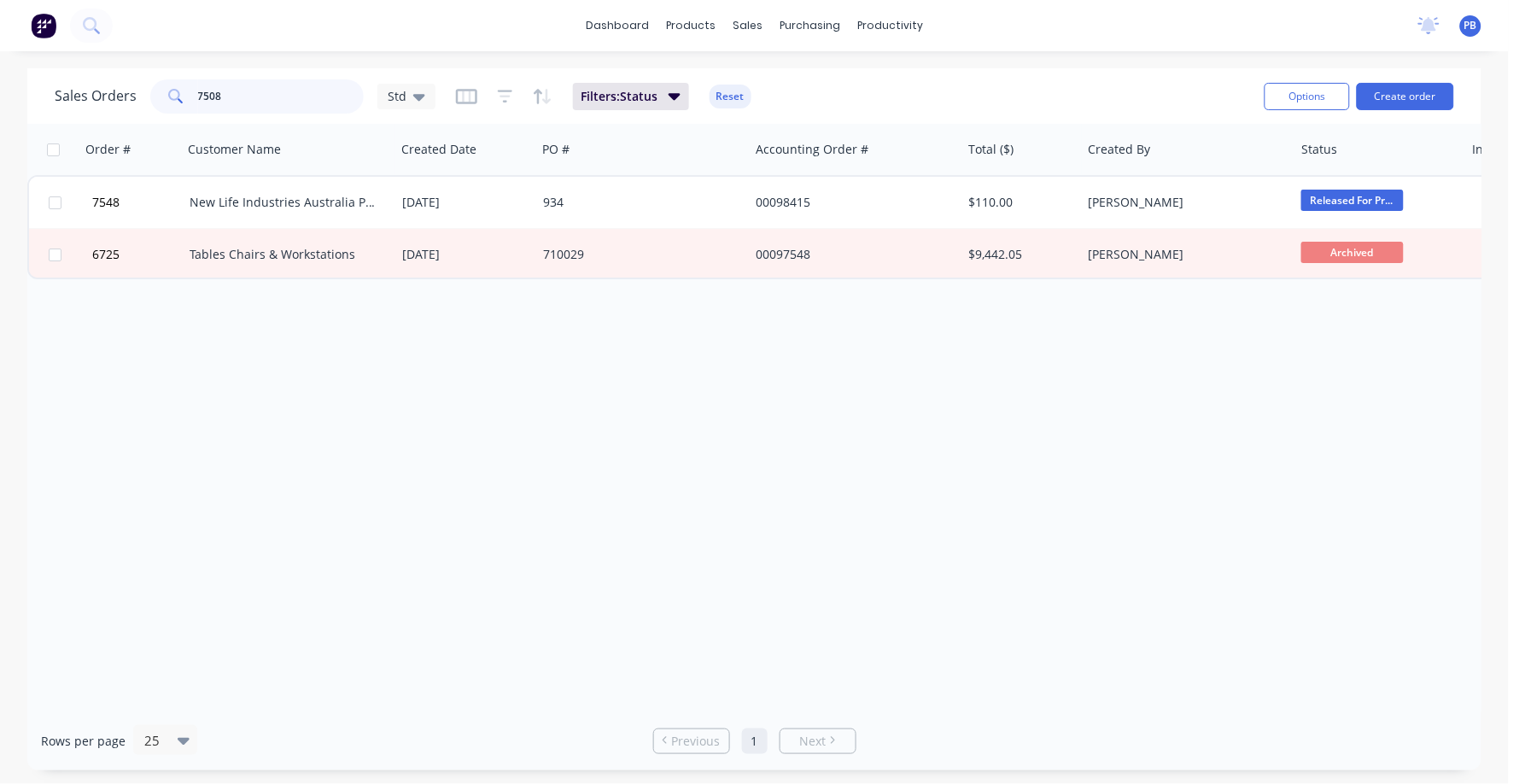
type input "7508"
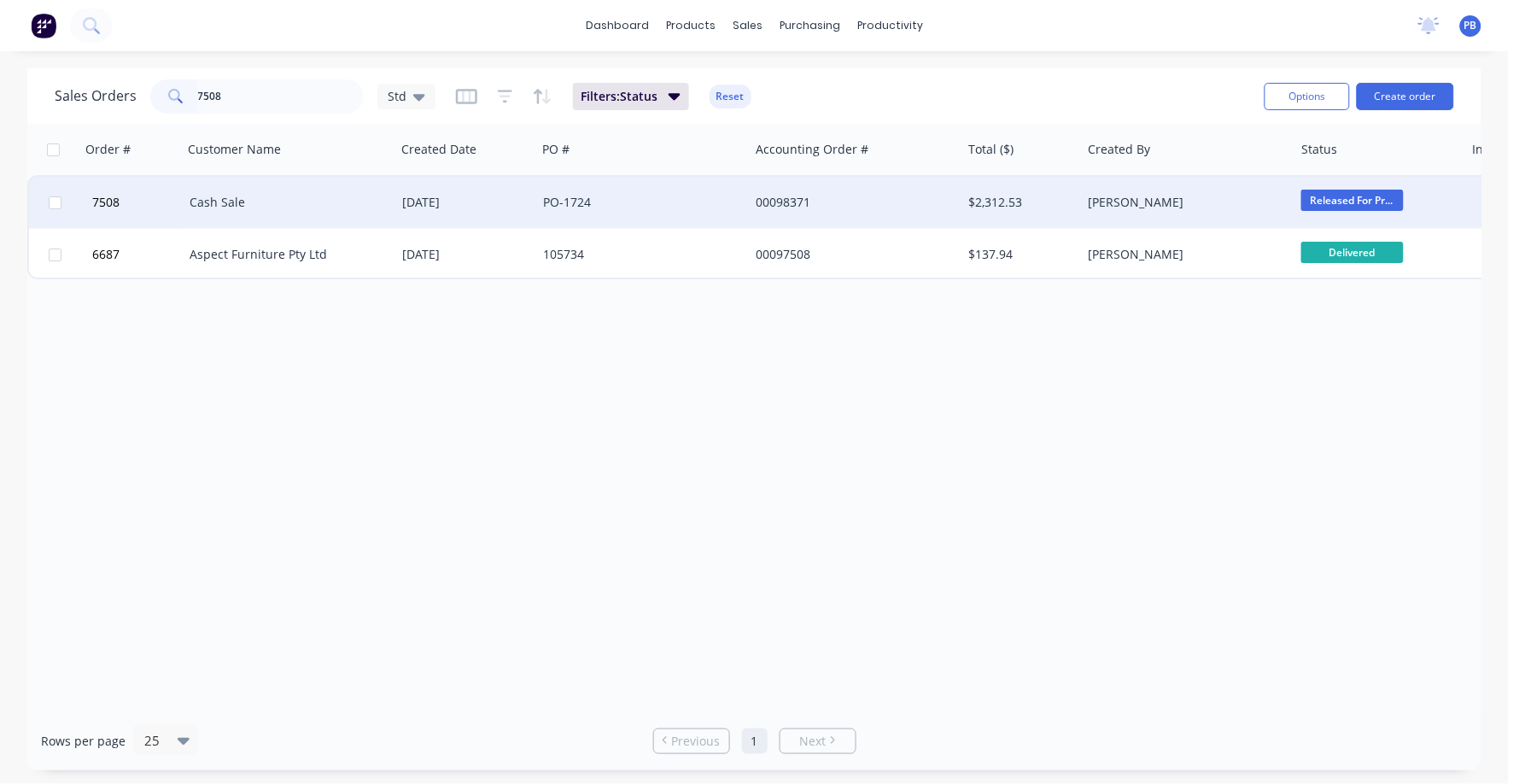
click at [204, 197] on div "Cash Sale" at bounding box center [285, 203] width 190 height 17
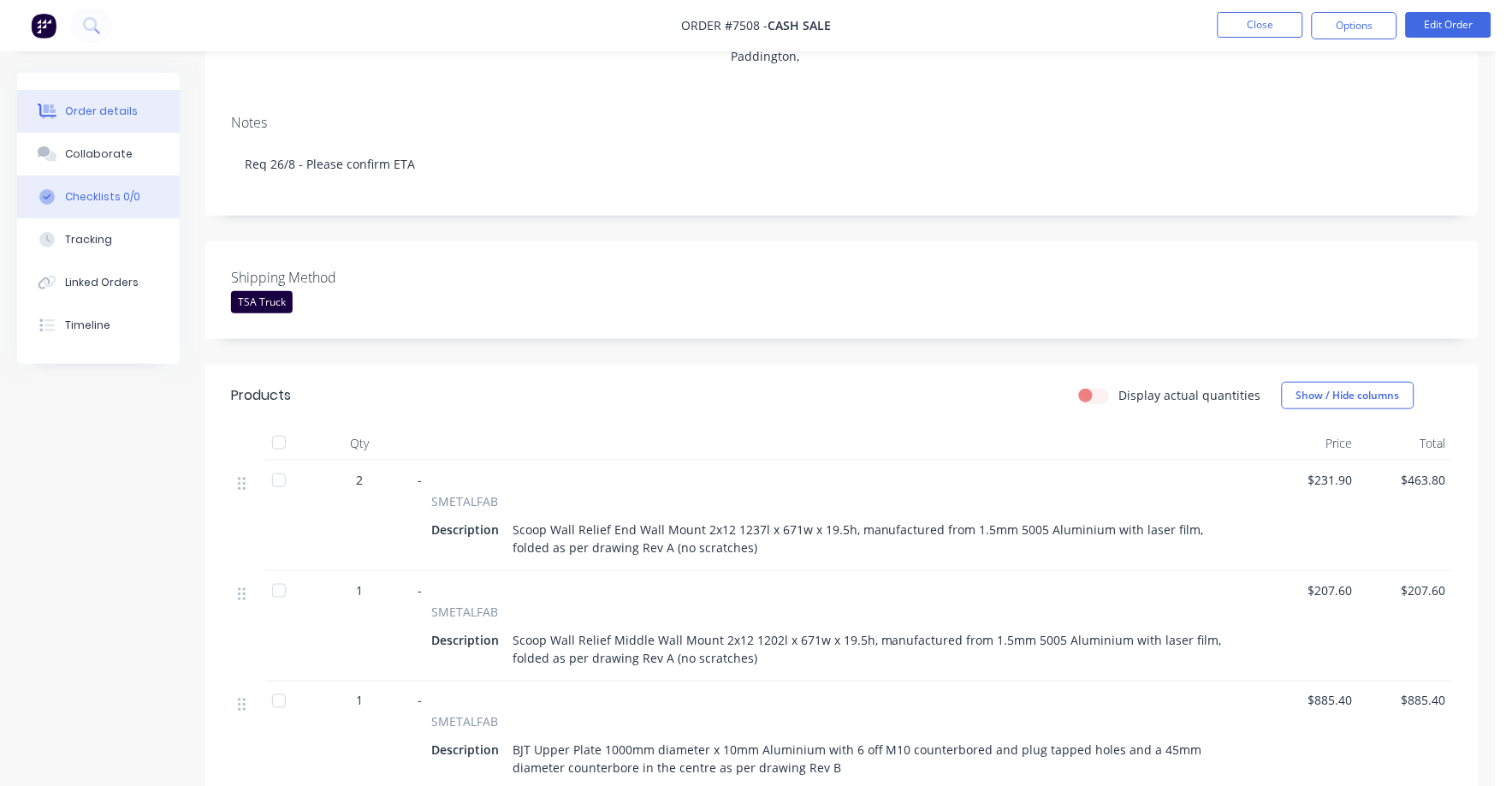
scroll to position [214, 0]
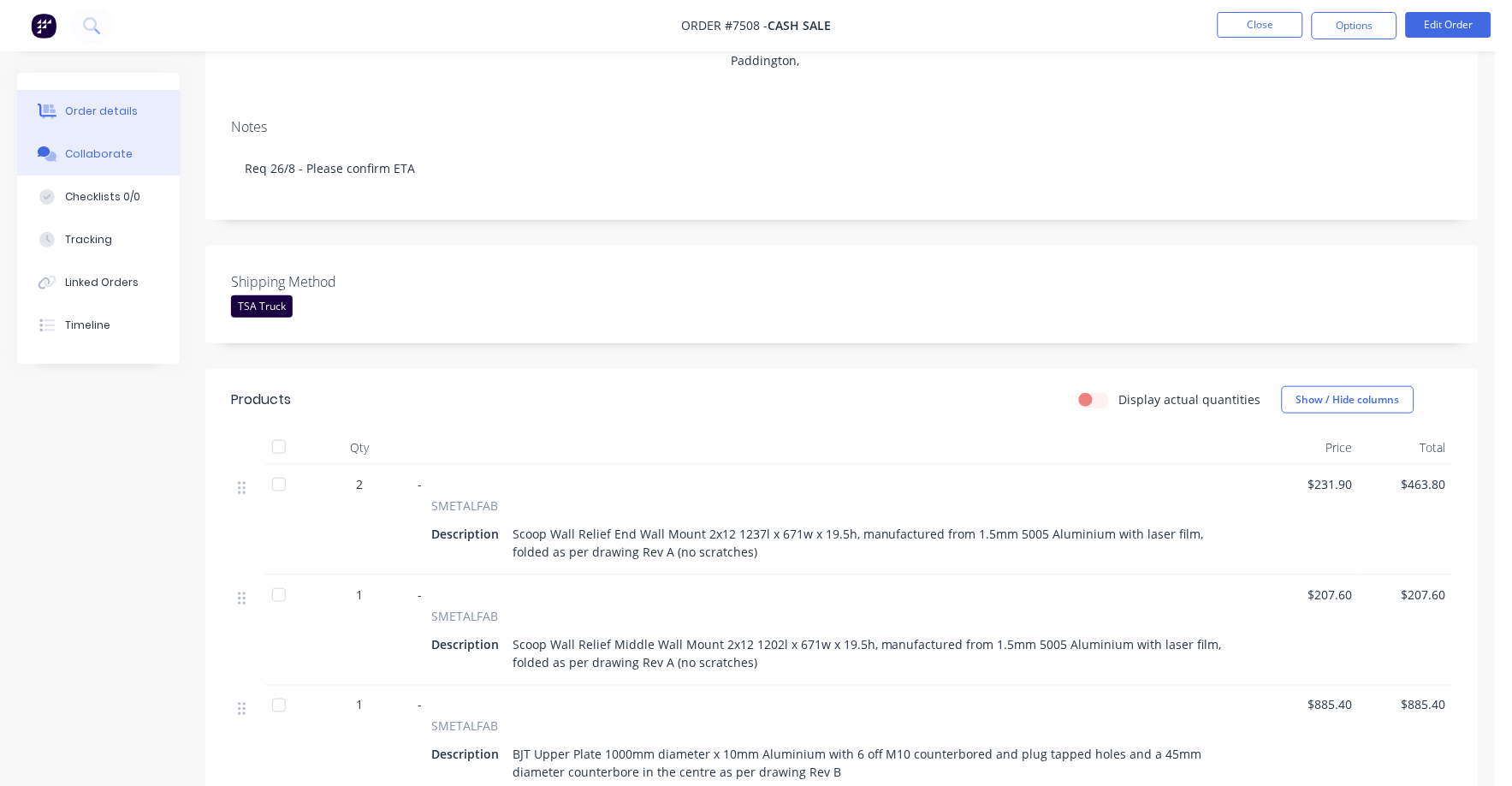
click at [112, 149] on div "Collaborate" at bounding box center [99, 154] width 67 height 16
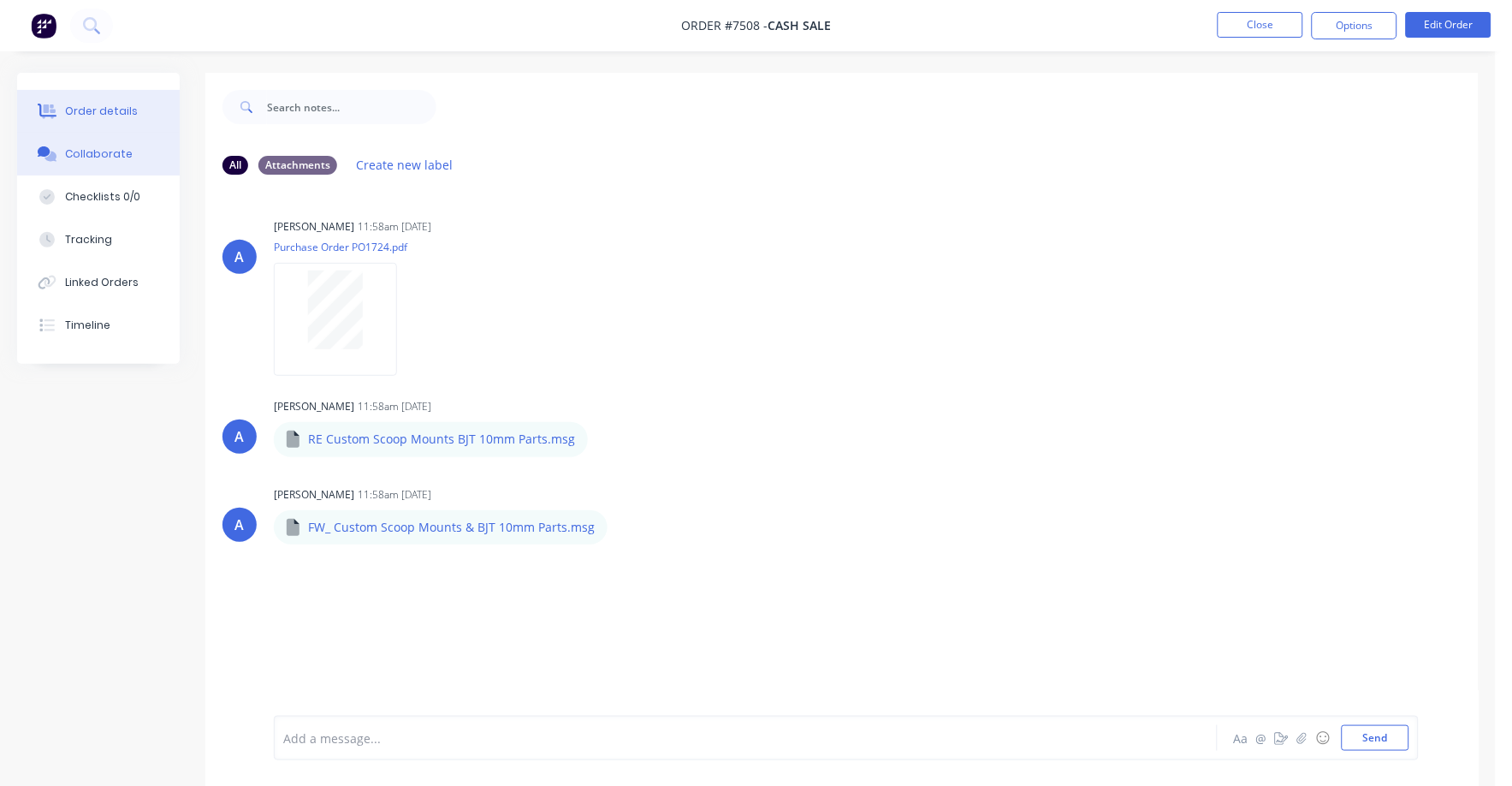
drag, startPoint x: 88, startPoint y: 104, endPoint x: 105, endPoint y: 108, distance: 17.5
click at [87, 105] on button "Order details" at bounding box center [99, 112] width 163 height 43
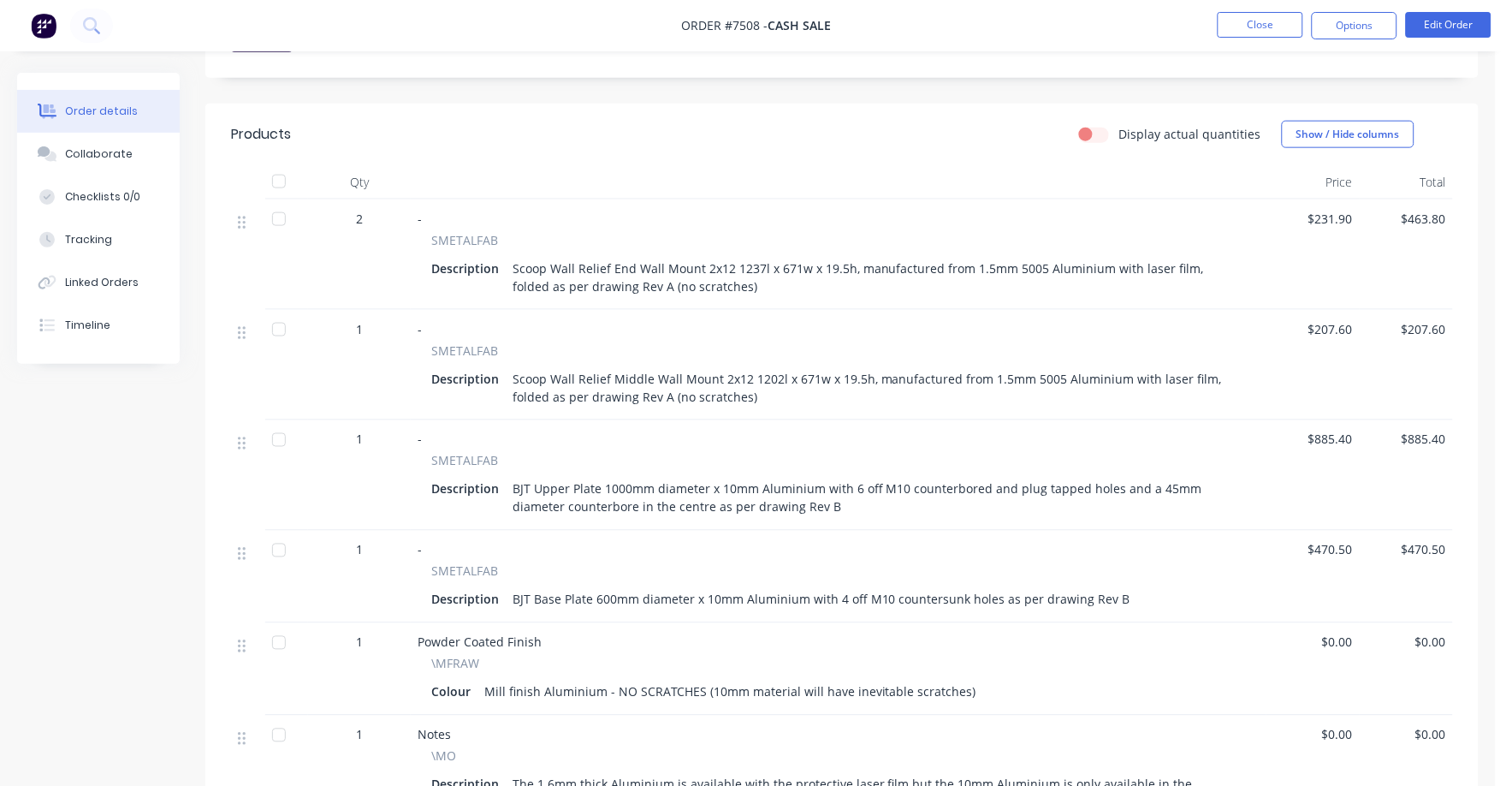
scroll to position [535, 0]
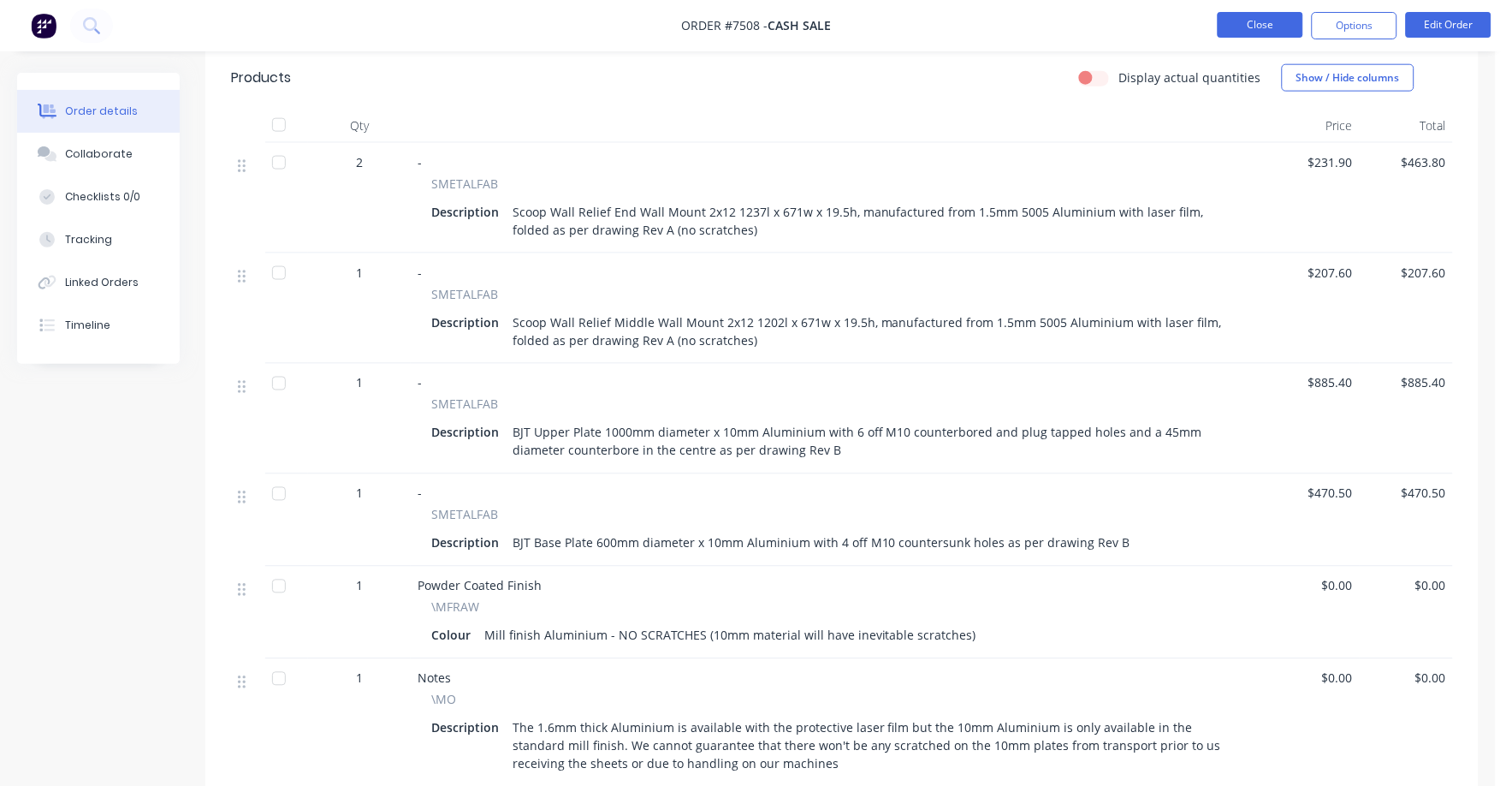
click at [1256, 20] on button "Close" at bounding box center [1260, 25] width 86 height 26
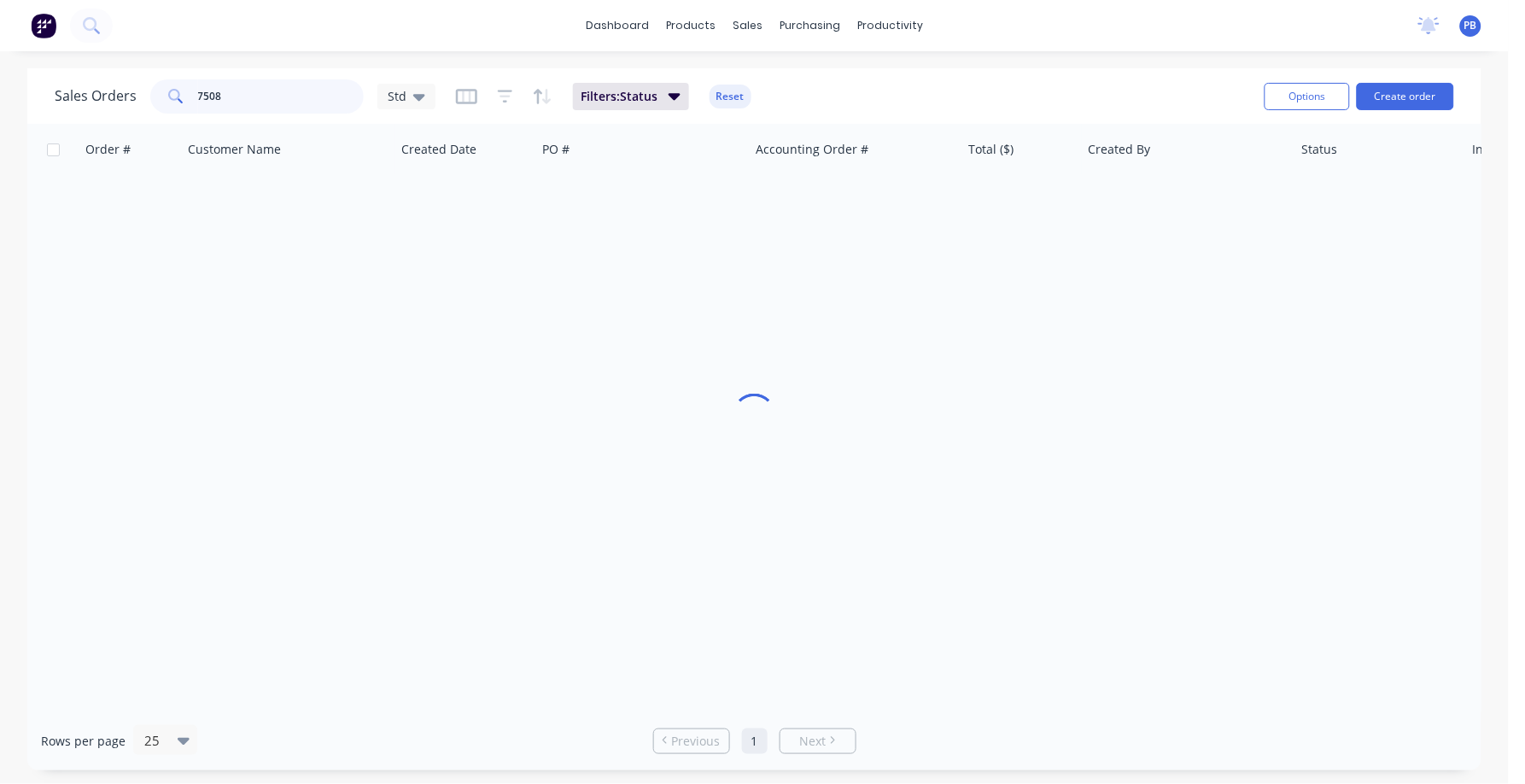
drag, startPoint x: 288, startPoint y: 103, endPoint x: 103, endPoint y: 84, distance: 186.0
click at [103, 84] on div "Sales Orders 7508 Std" at bounding box center [245, 97] width 381 height 34
click at [216, 101] on input "75" at bounding box center [281, 97] width 166 height 34
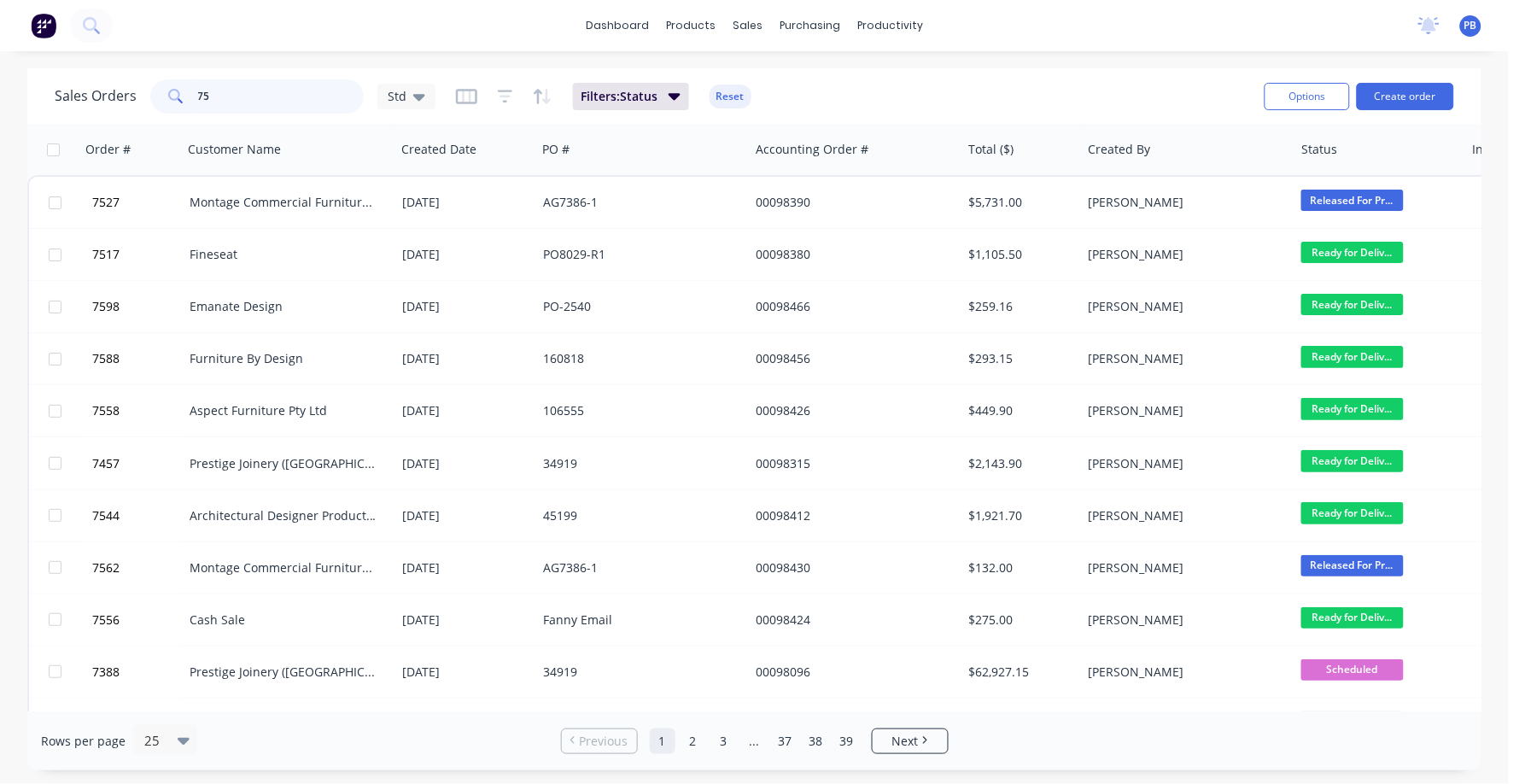
click at [242, 92] on input "75" at bounding box center [281, 97] width 166 height 34
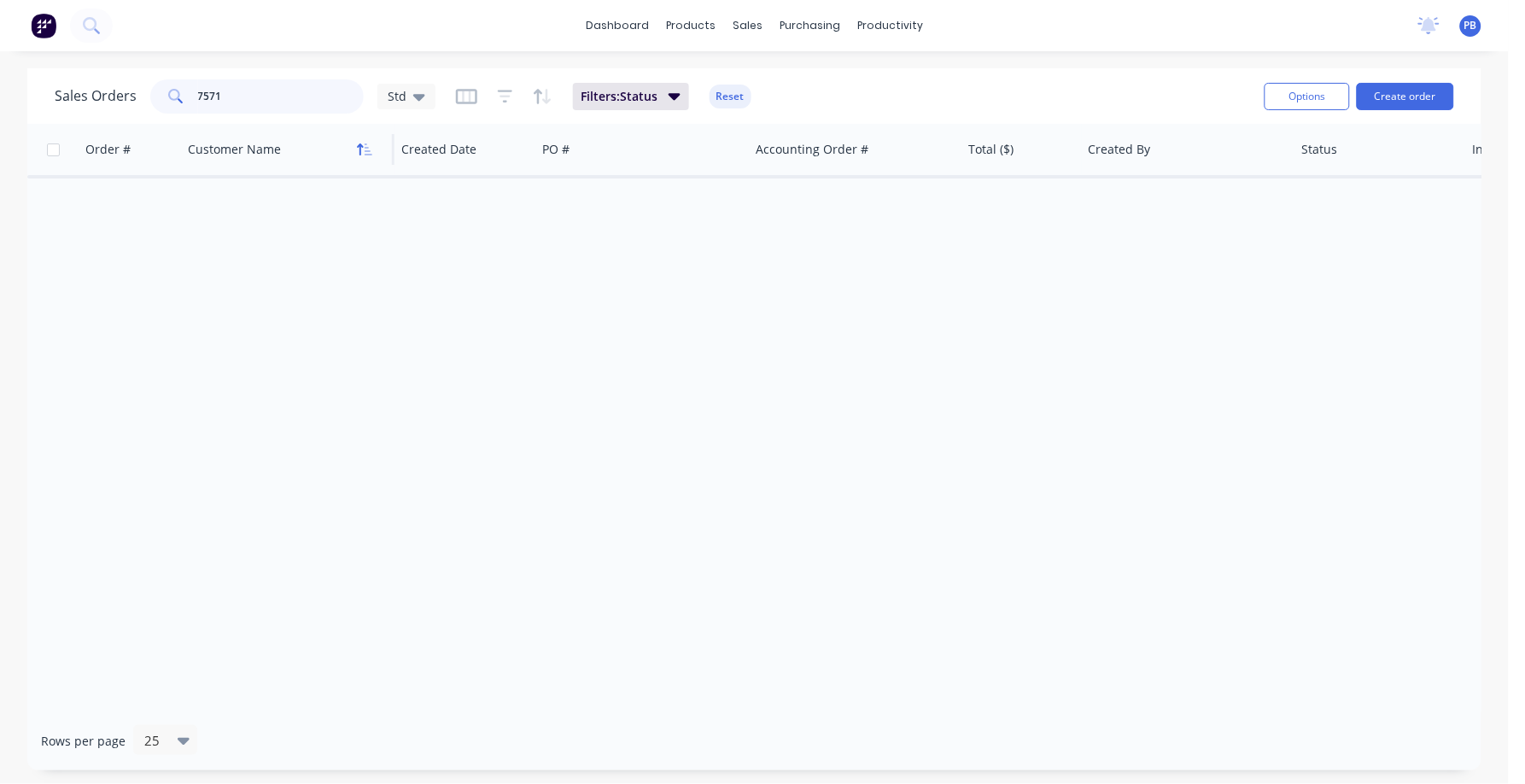
type input "7571"
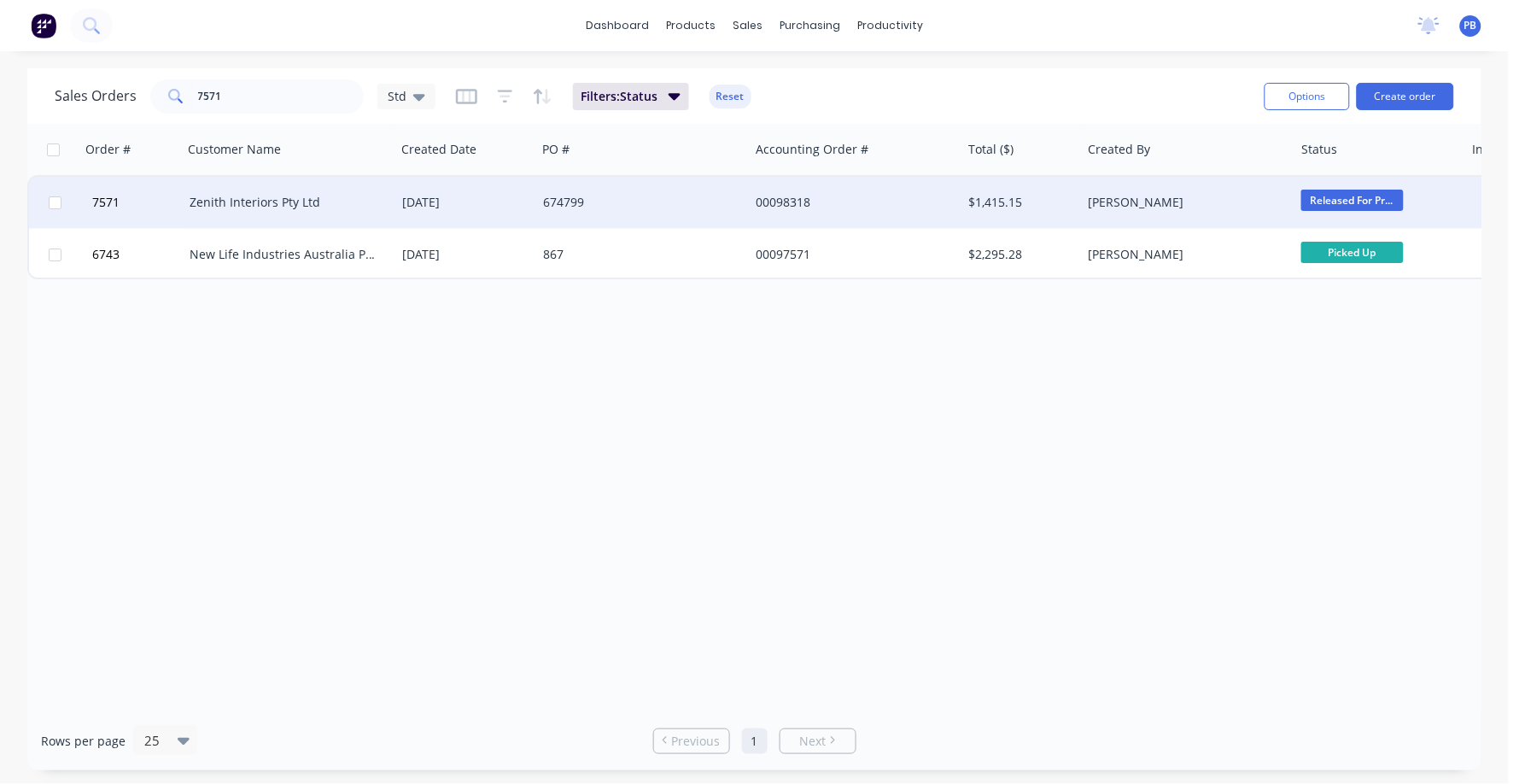
click at [294, 199] on div "Zenith Interiors Pty Ltd" at bounding box center [285, 203] width 190 height 17
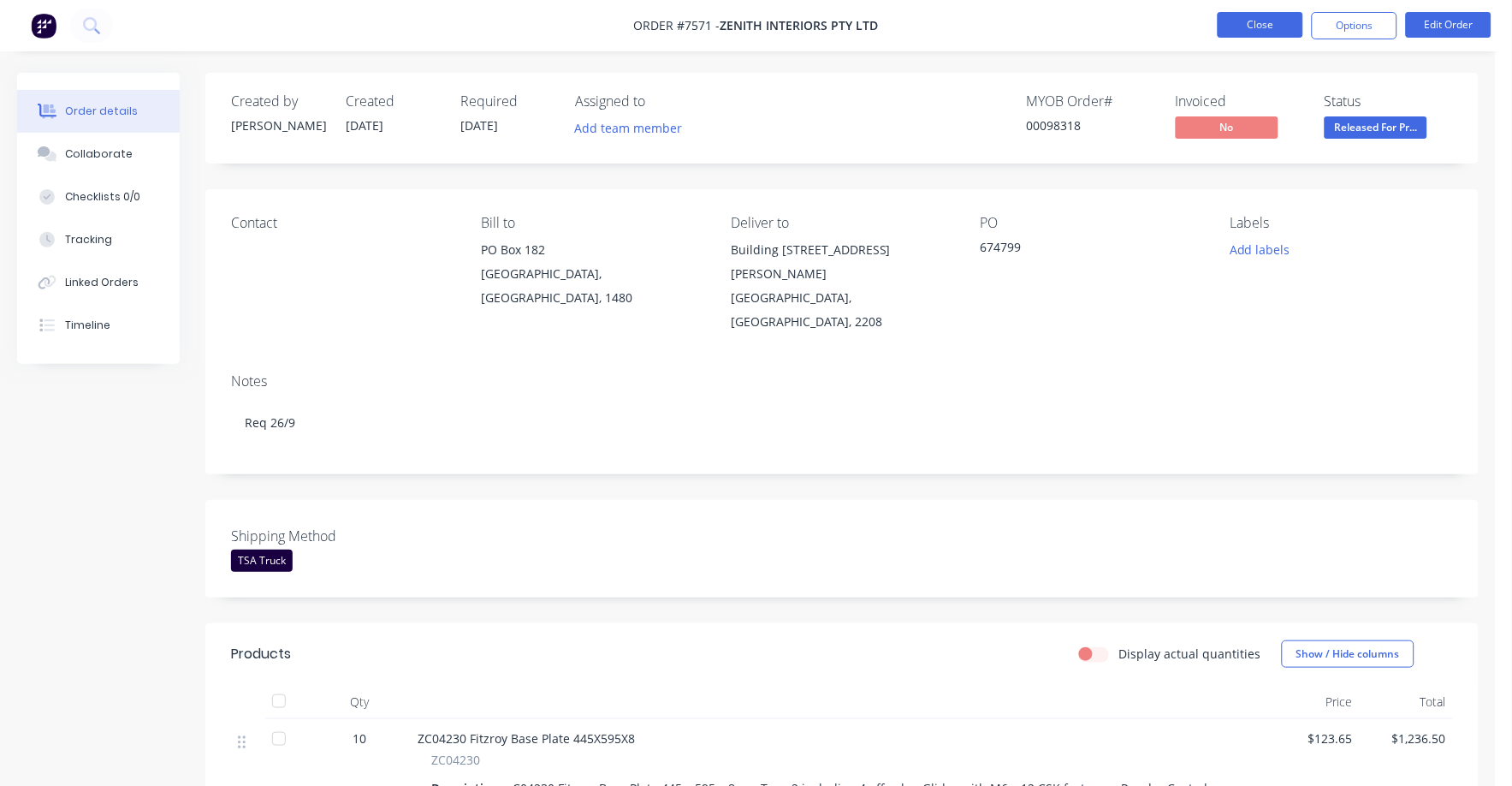
click at [1249, 21] on button "Close" at bounding box center [1260, 25] width 86 height 26
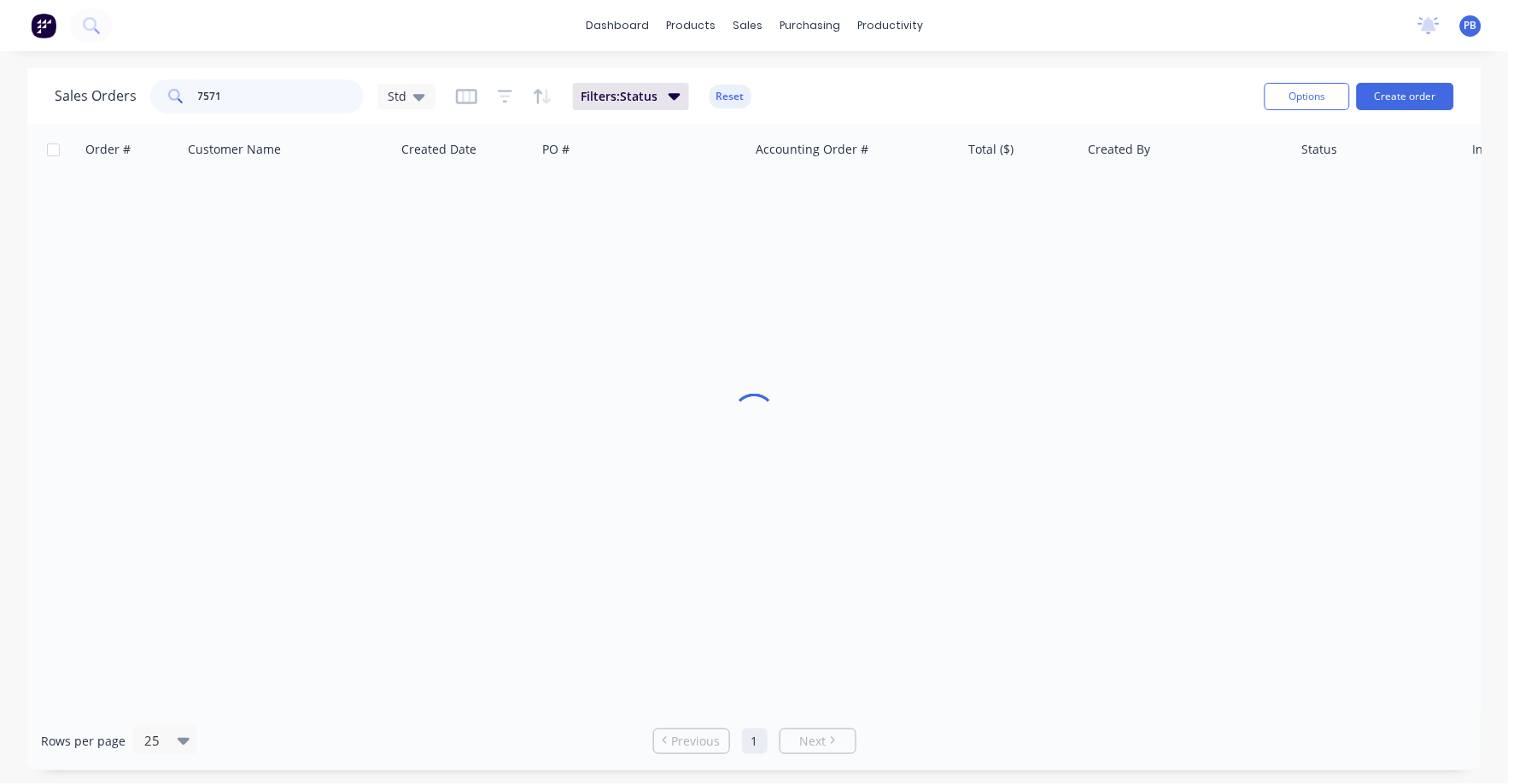
drag, startPoint x: 270, startPoint y: 95, endPoint x: 131, endPoint y: 81, distance: 139.7
click at [133, 90] on div "Sales Orders 7571 Std" at bounding box center [245, 97] width 381 height 34
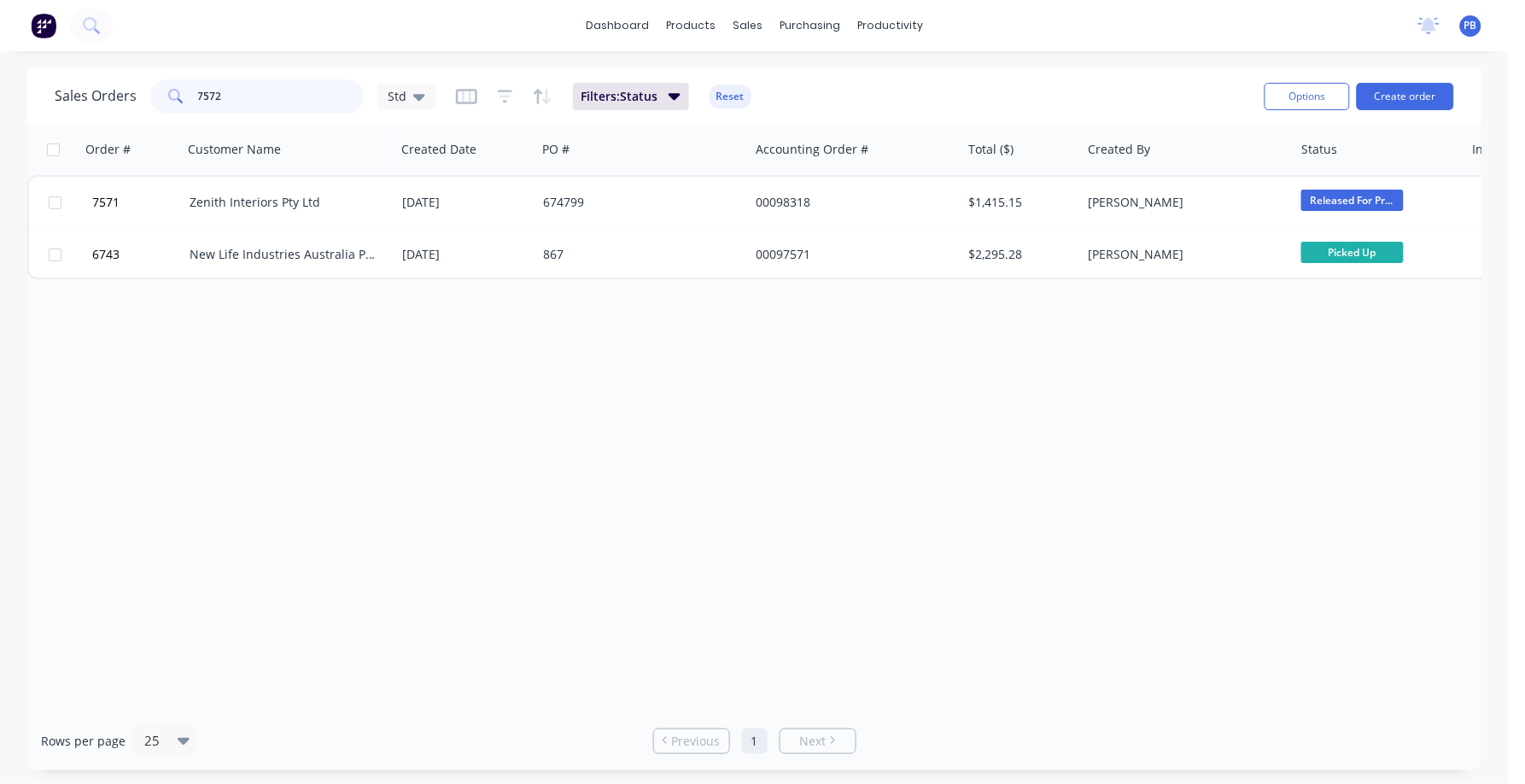
type input "7572"
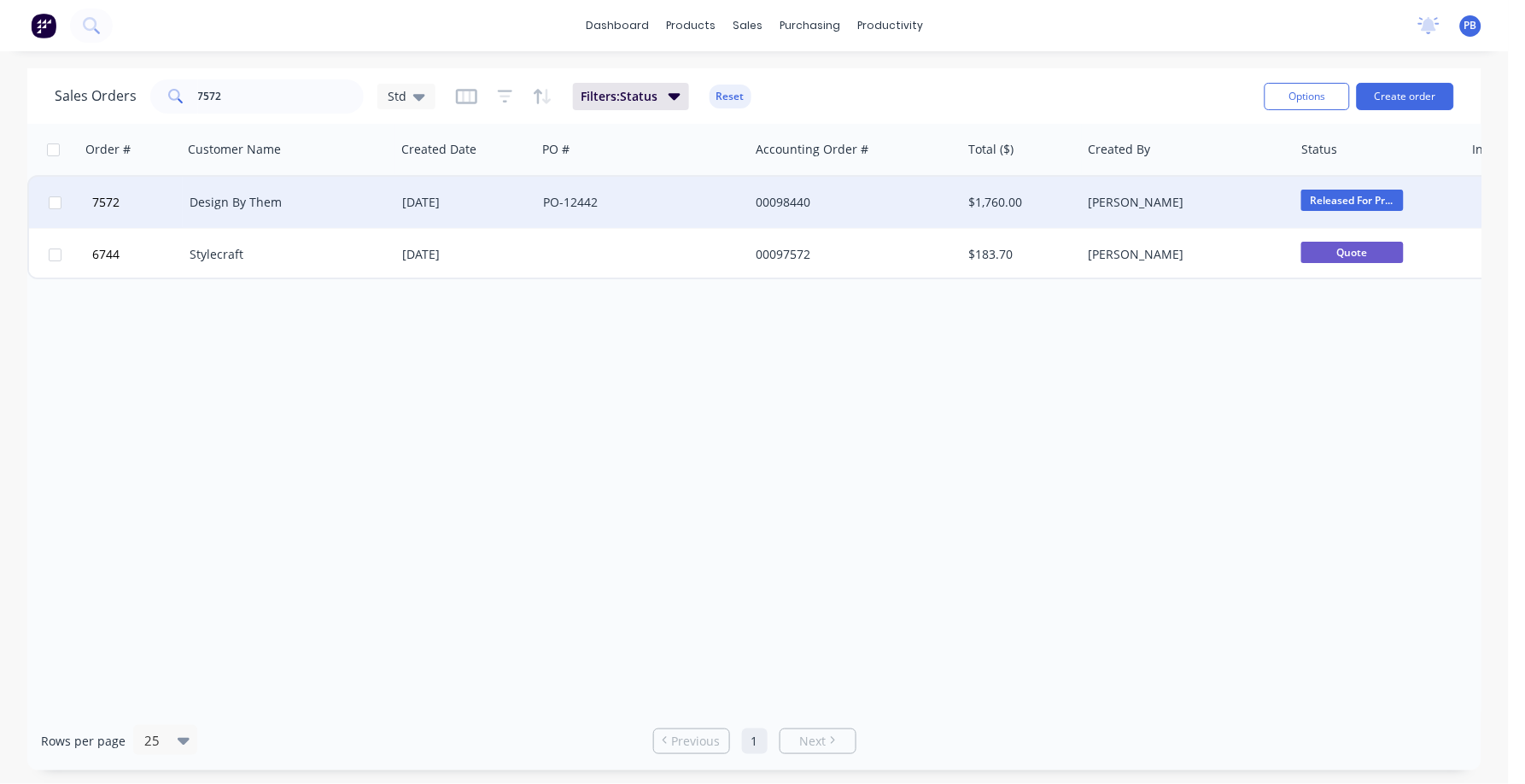
click at [252, 194] on div "Design By Them" at bounding box center [285, 203] width 190 height 17
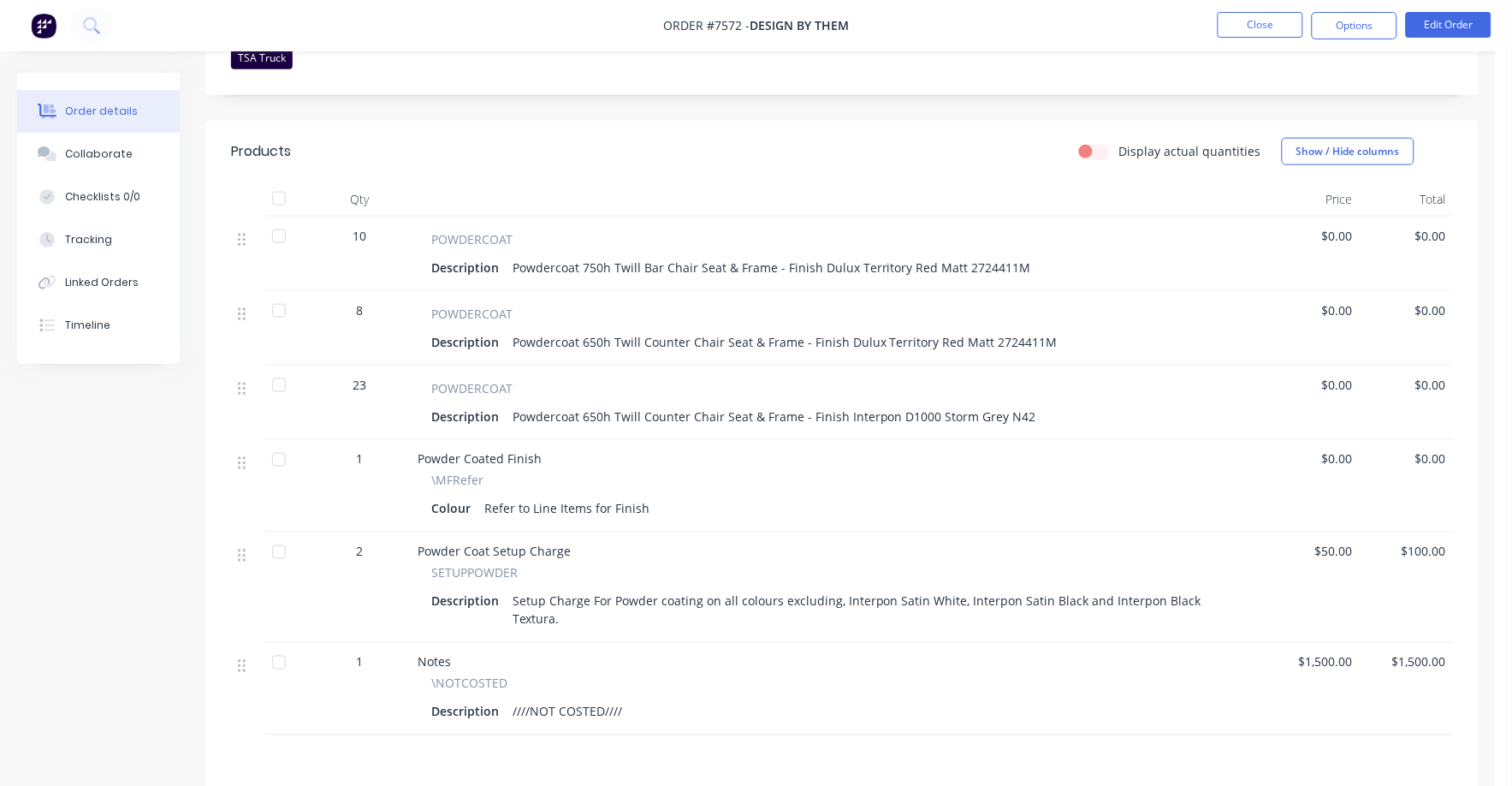
scroll to position [535, 0]
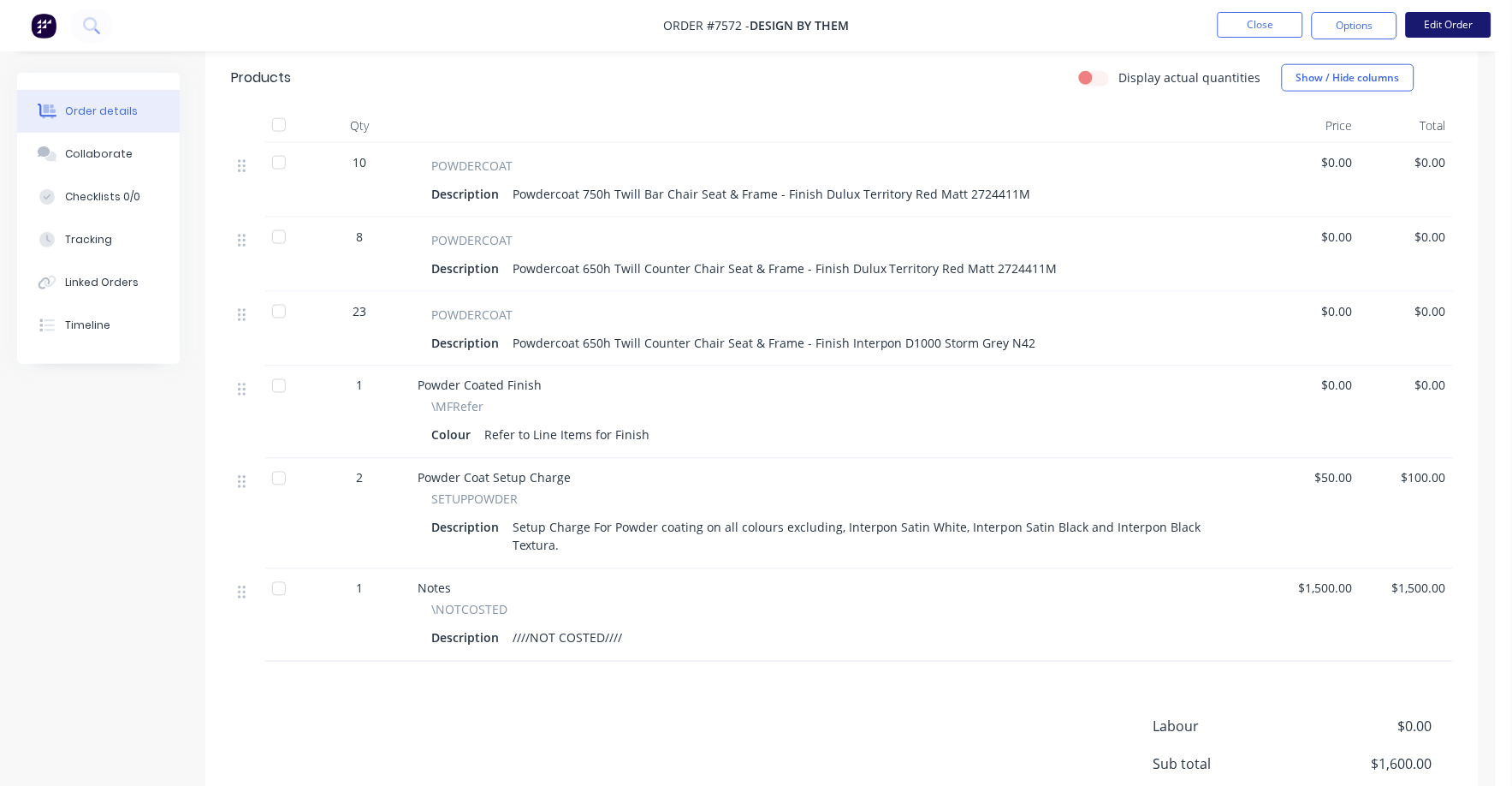
click at [1451, 29] on button "Edit Order" at bounding box center [1449, 25] width 86 height 26
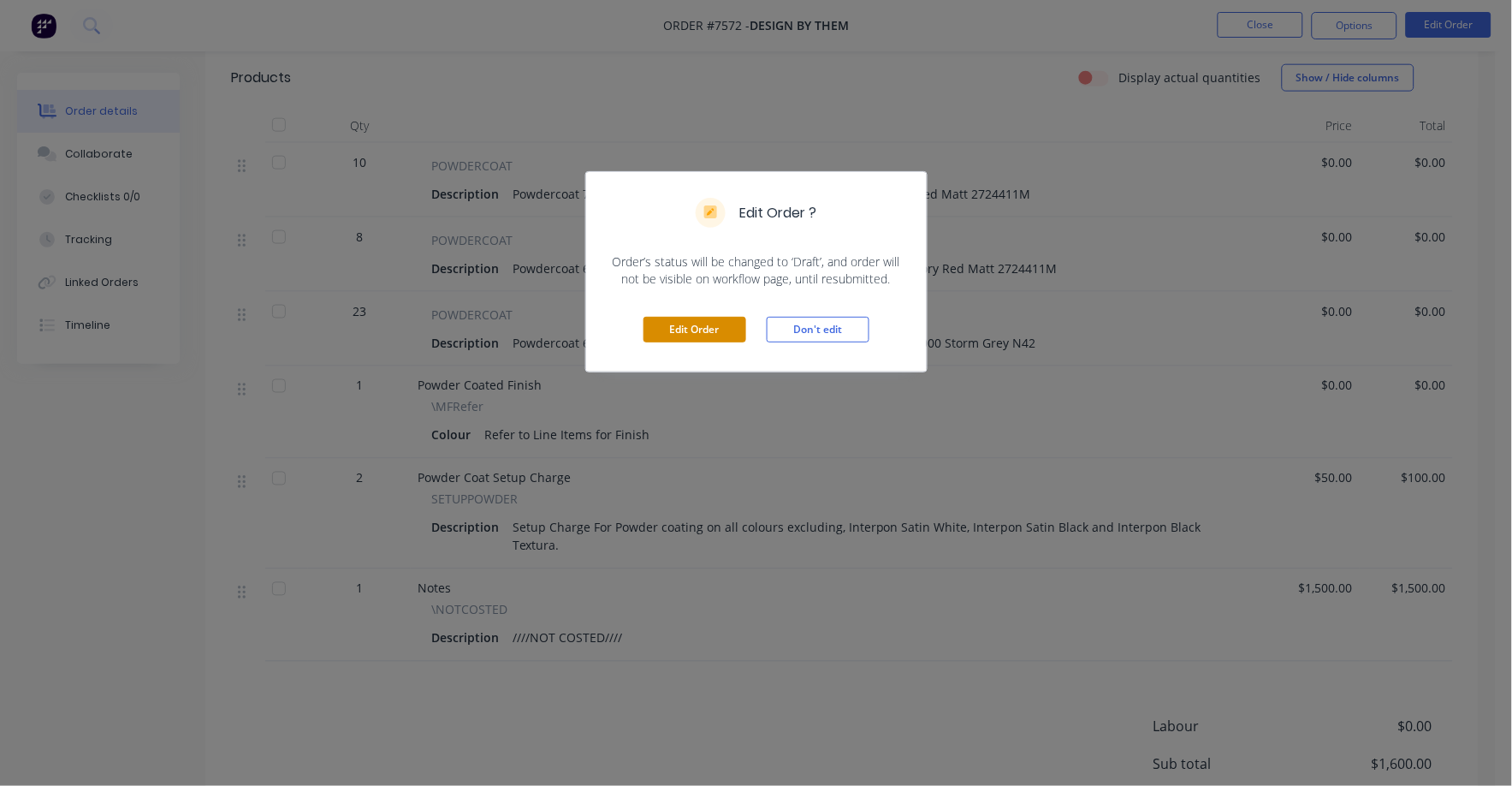
click at [668, 322] on button "Edit Order" at bounding box center [695, 329] width 103 height 26
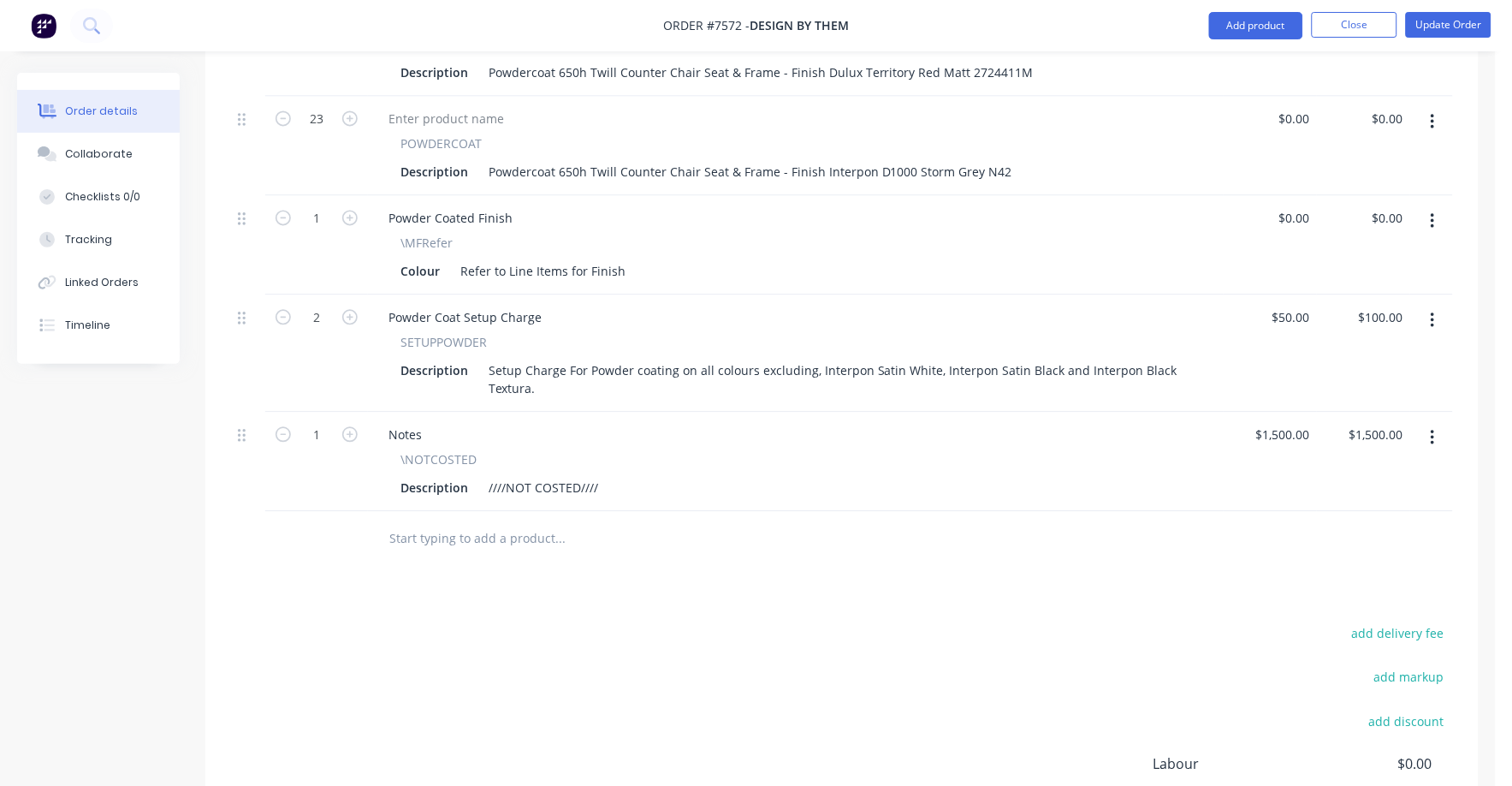
scroll to position [855, 0]
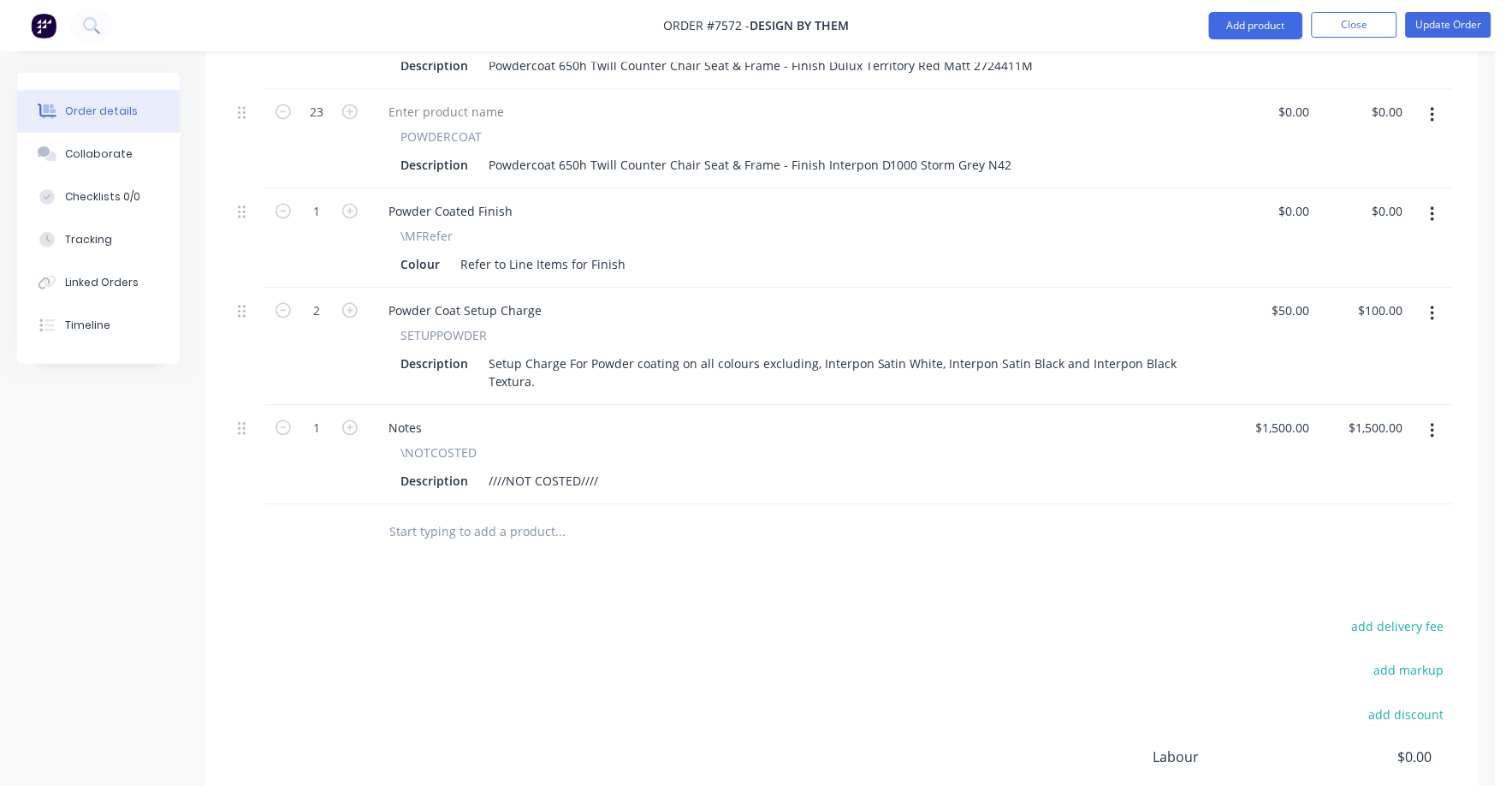
click at [1432, 422] on icon "button" at bounding box center [1432, 431] width 4 height 19
click at [1339, 566] on div "Delete" at bounding box center [1372, 578] width 131 height 25
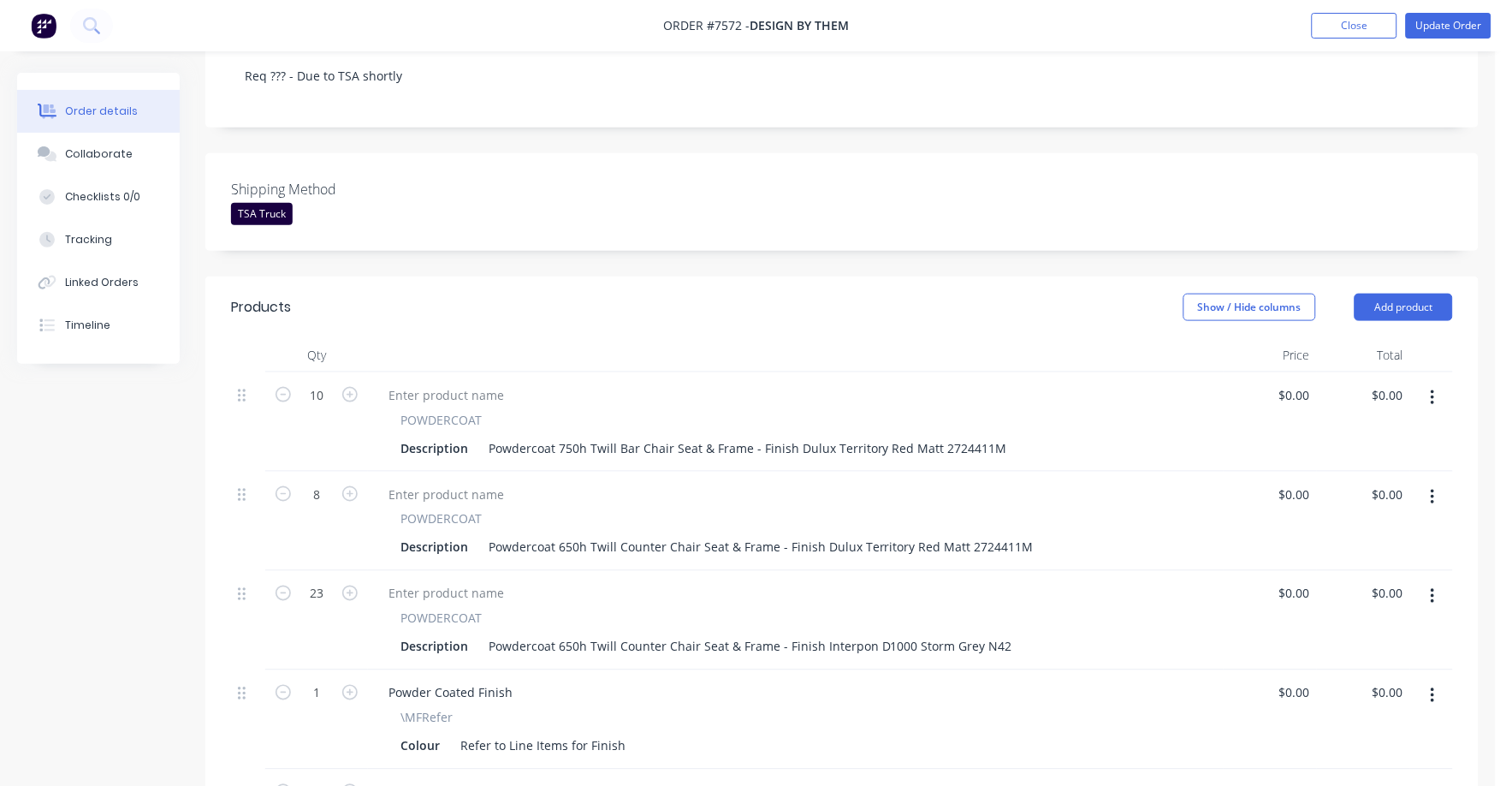
scroll to position [321, 0]
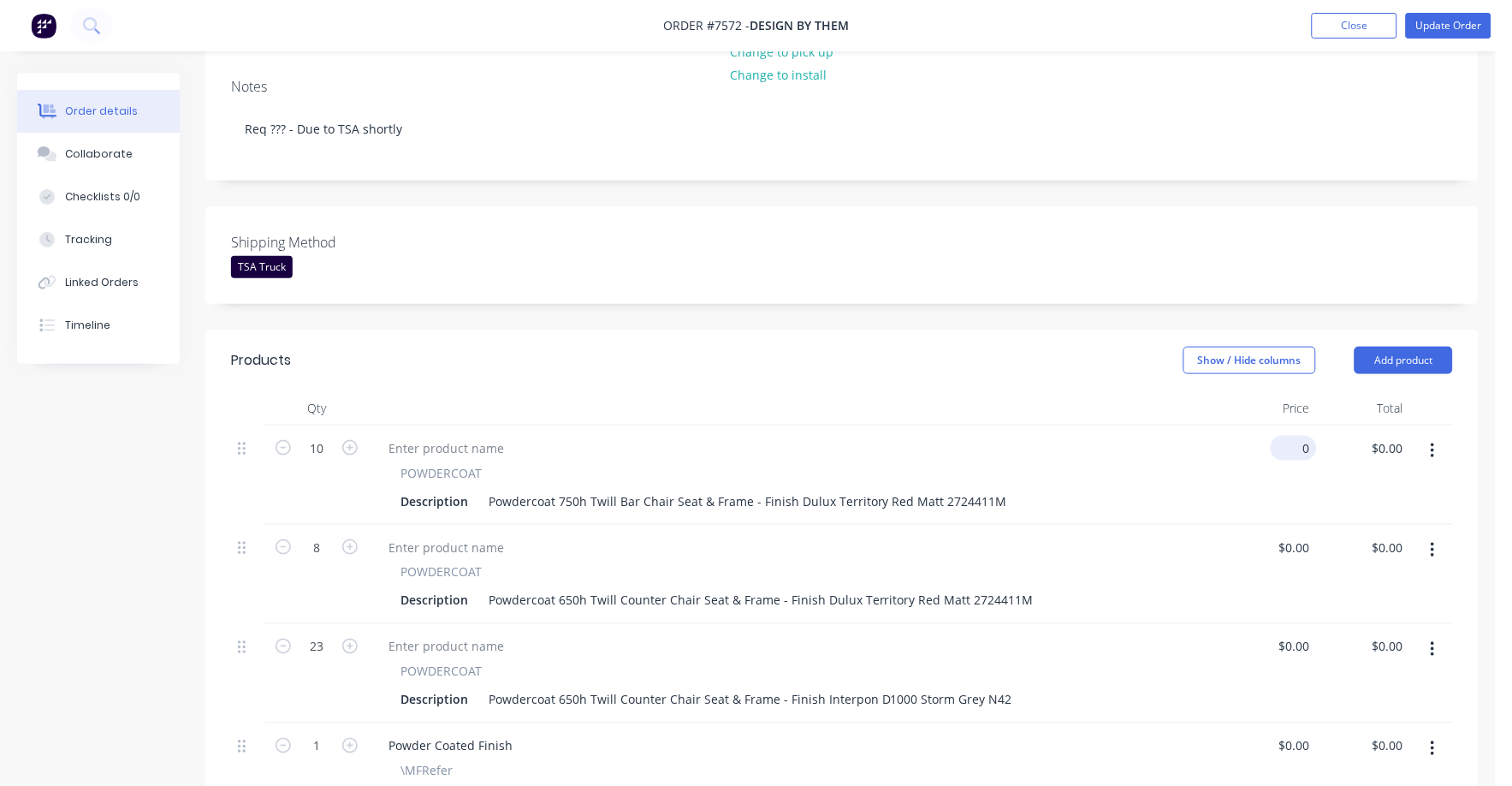
click at [1296, 436] on div "0 $0.00" at bounding box center [1293, 448] width 46 height 25
type input "$67.00"
type input "$670.00"
click at [1298, 535] on input "0" at bounding box center [1307, 547] width 20 height 25
type input "$67.00"
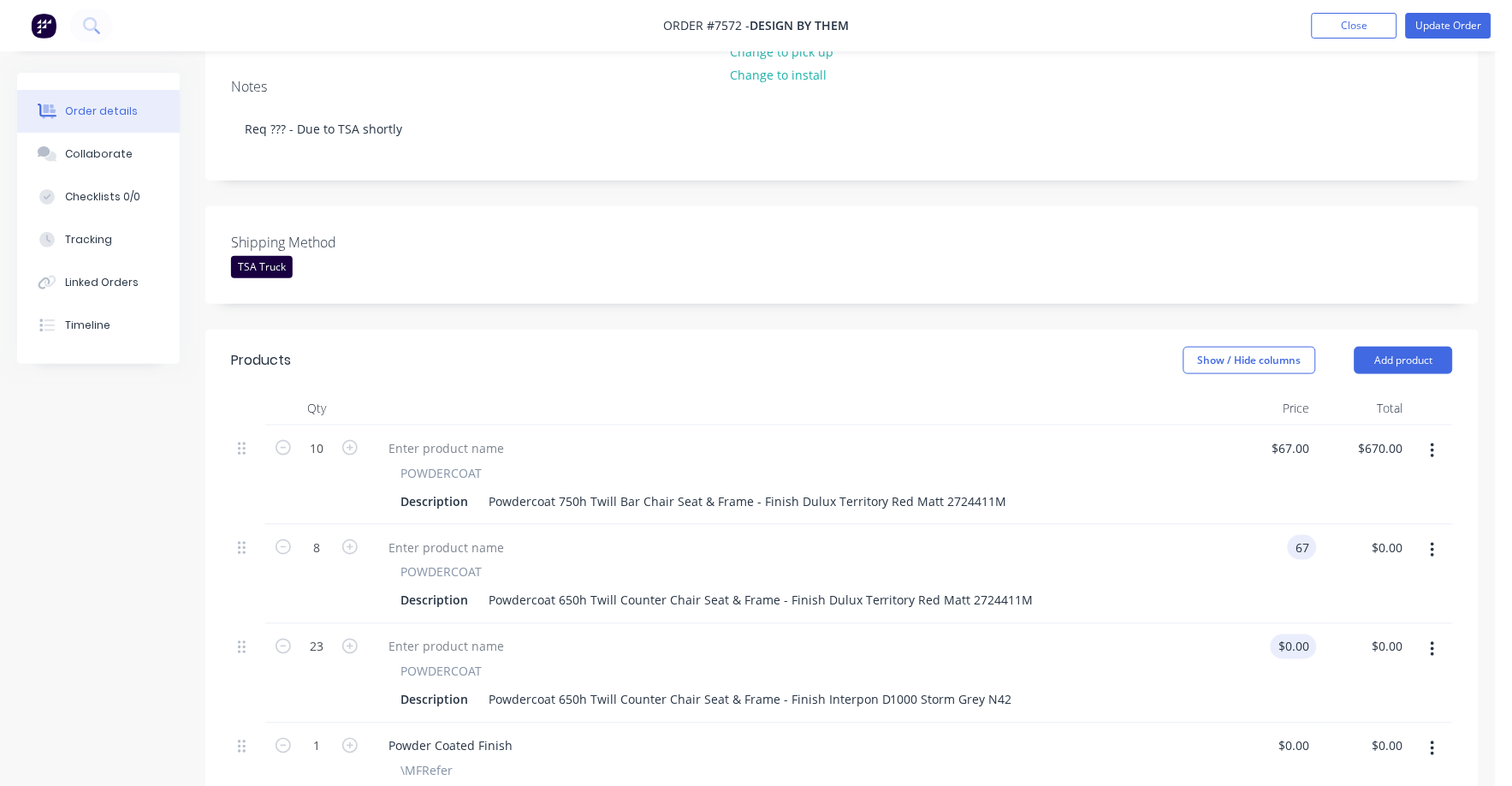
type input "$536.00"
click at [1296, 635] on div "0 $0.00" at bounding box center [1293, 647] width 46 height 25
type input "$67.00"
type input "$1,541.00"
click at [1265, 660] on div "$67.00 $67.00" at bounding box center [1271, 674] width 93 height 99
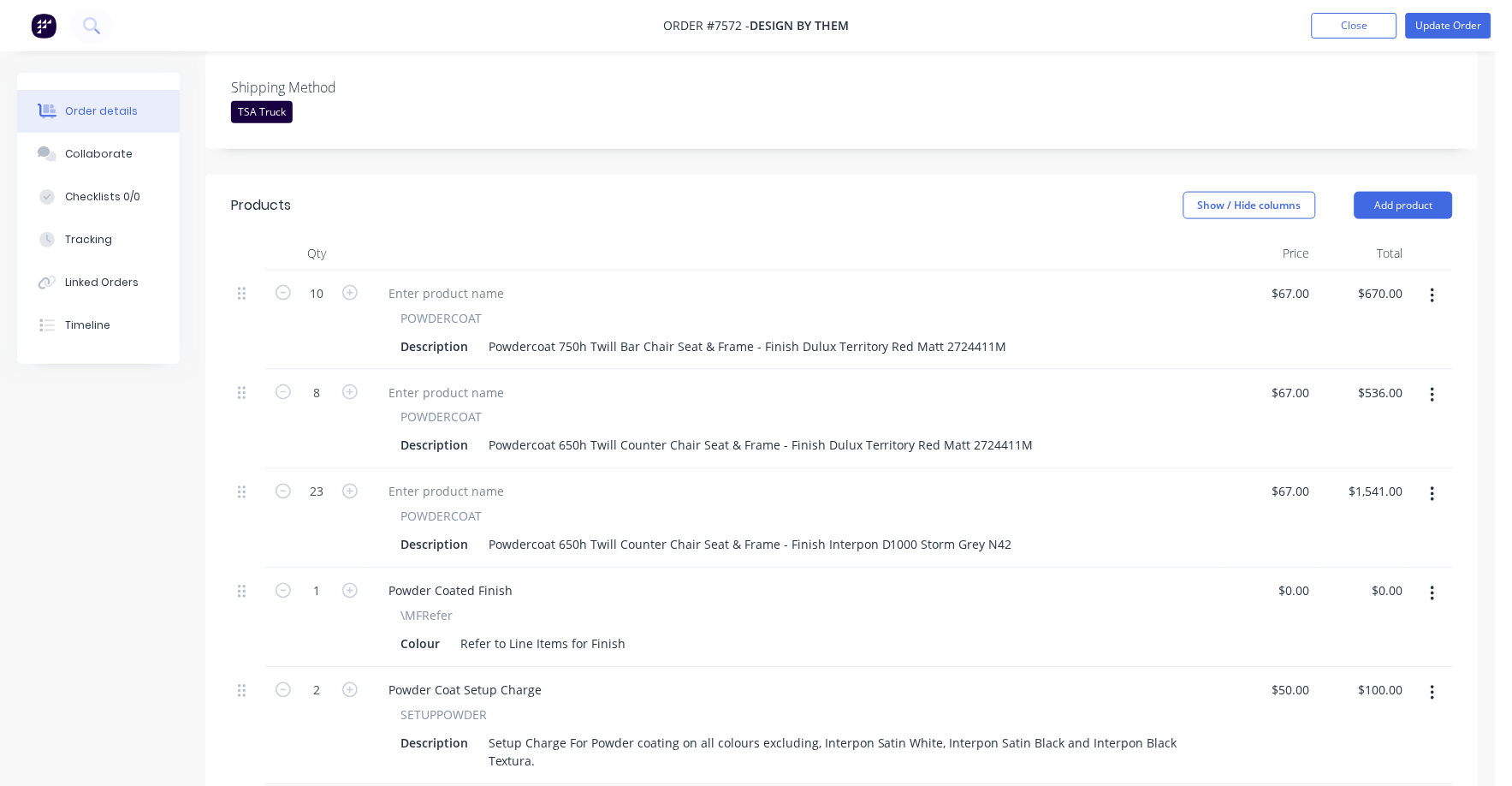
scroll to position [454, 0]
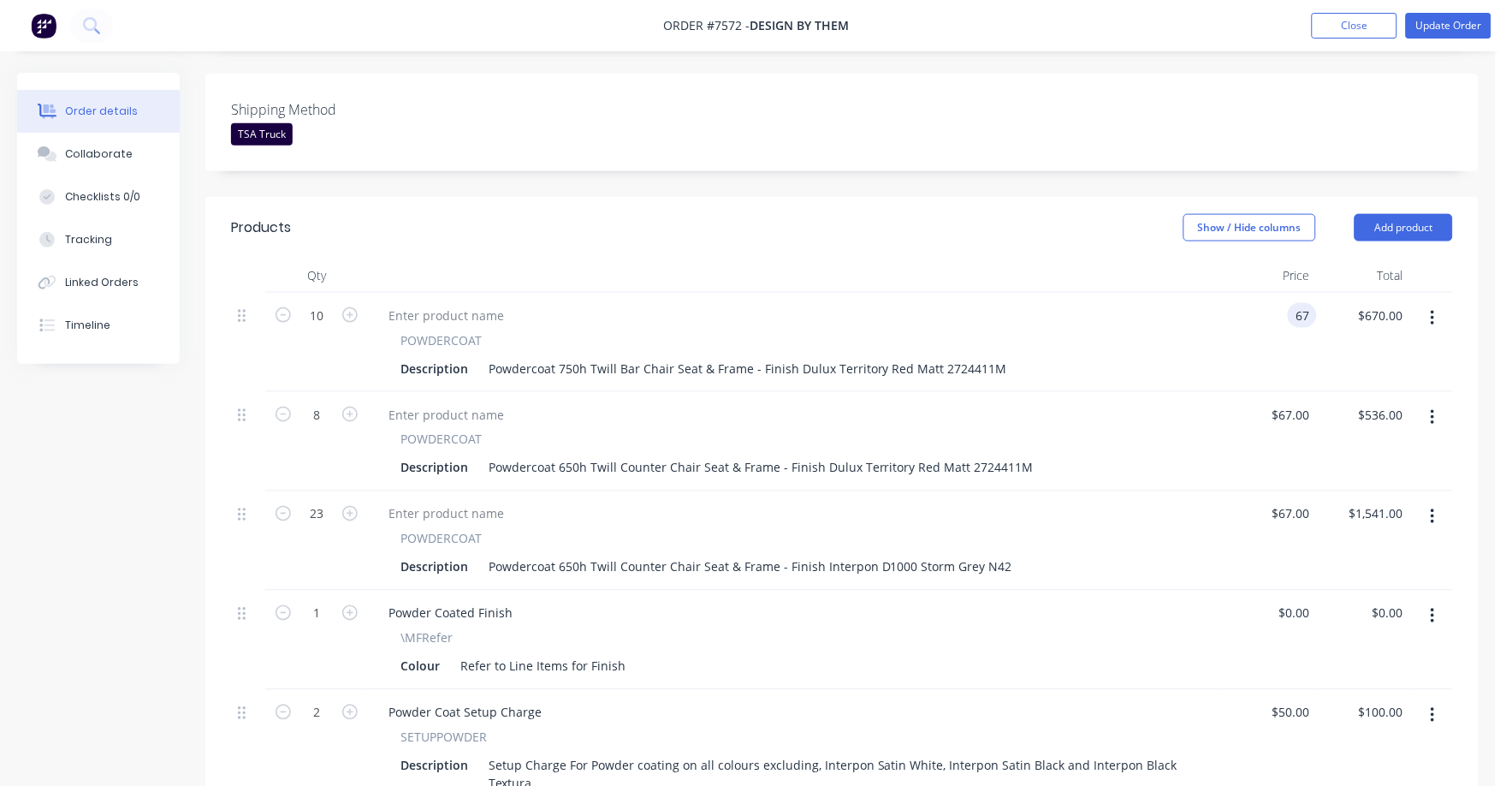
click at [1304, 303] on input "67" at bounding box center [1306, 315] width 22 height 25
type input "$70.00"
type input "$700.00"
click at [1273, 392] on div "67 67" at bounding box center [1271, 441] width 93 height 99
type input "$70.00"
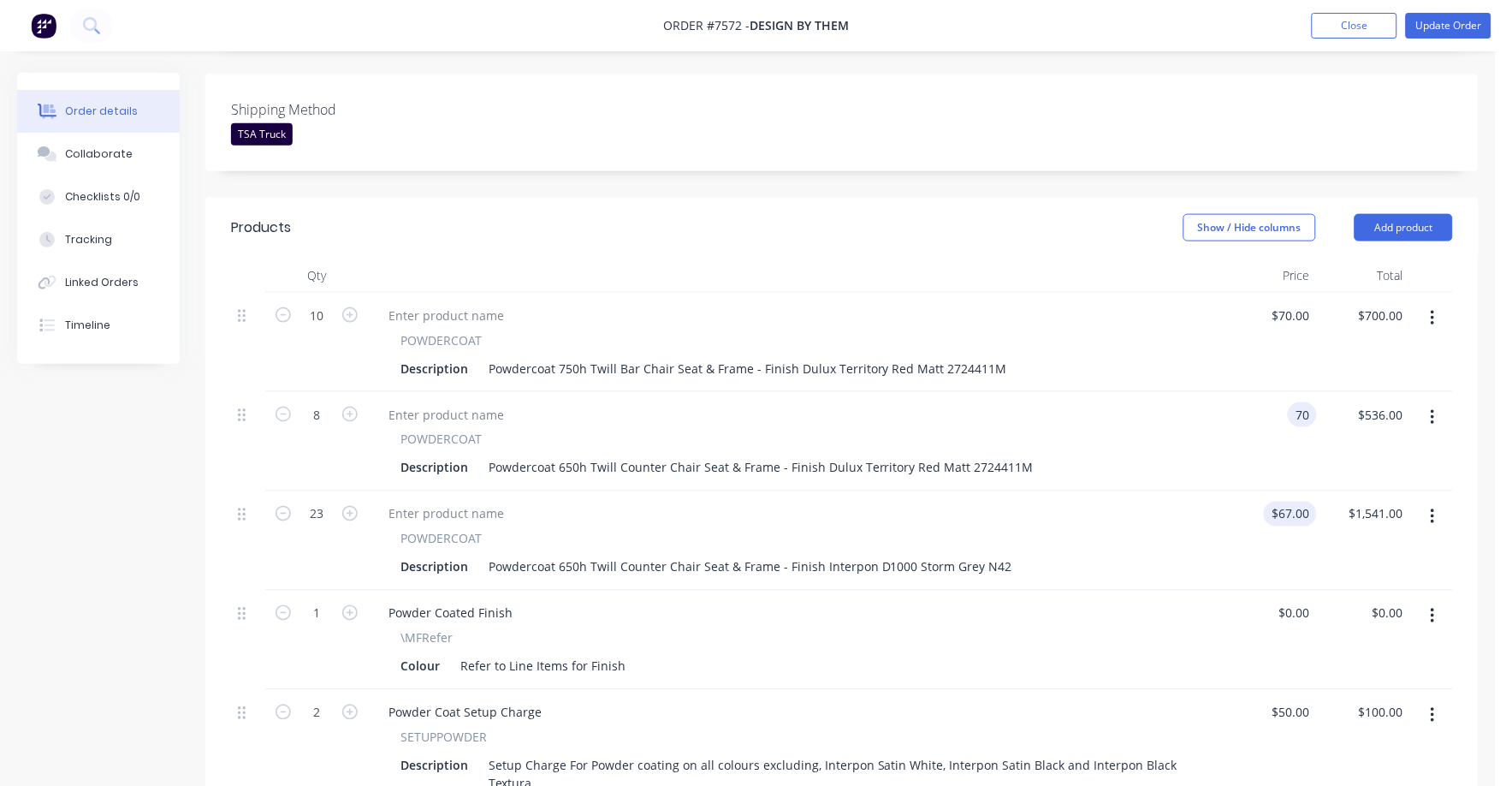
type input "$560.00"
type input "67"
click at [1289, 502] on div "67 $67.00" at bounding box center [1290, 514] width 53 height 25
type input "70"
type input "$67.00"
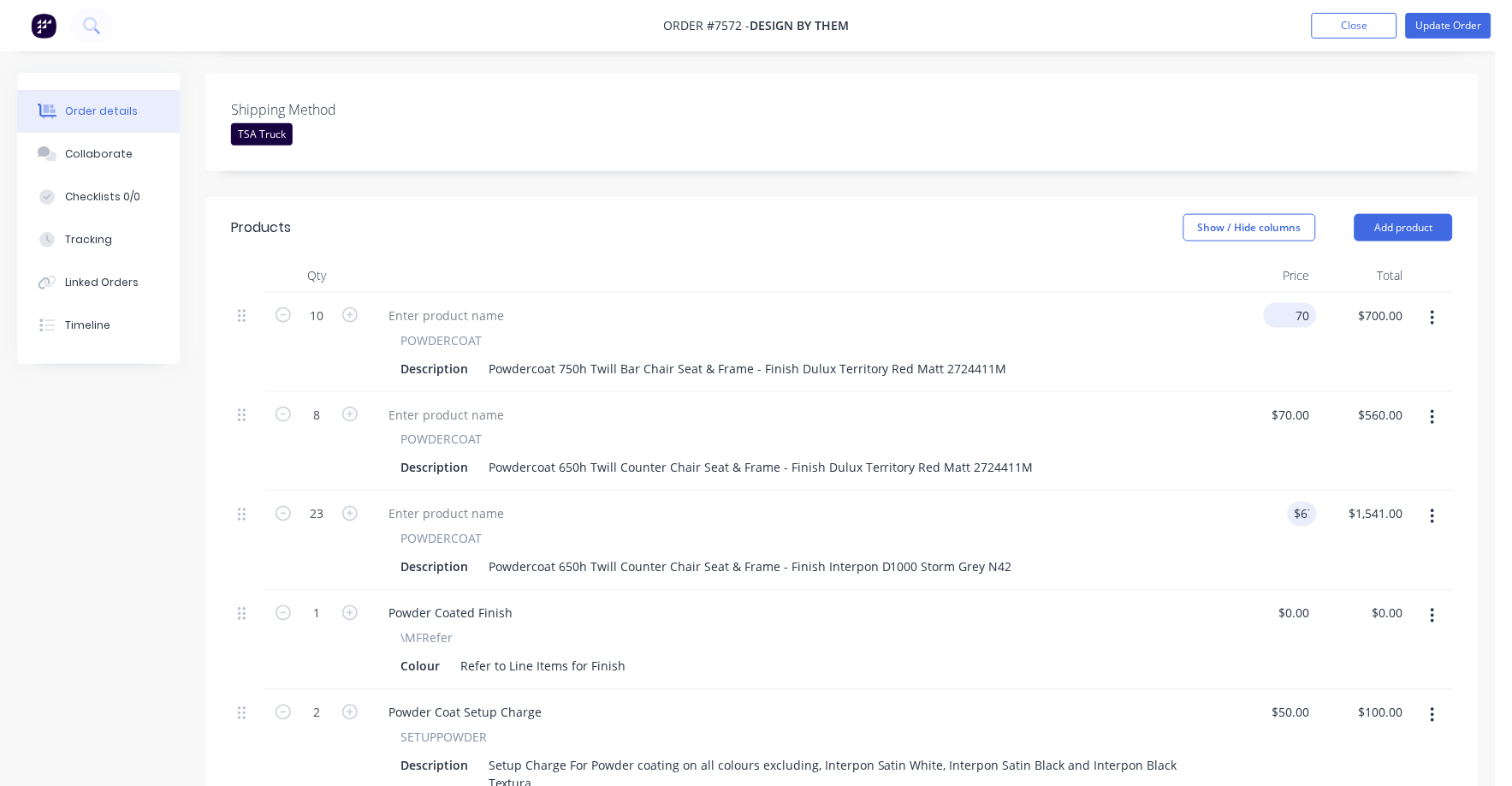
click at [1304, 303] on input "70" at bounding box center [1293, 315] width 46 height 25
click at [1322, 293] on div "$700.00 $700.00" at bounding box center [1364, 342] width 93 height 99
click at [1315, 303] on input "70" at bounding box center [1306, 315] width 22 height 25
type input "$67.00"
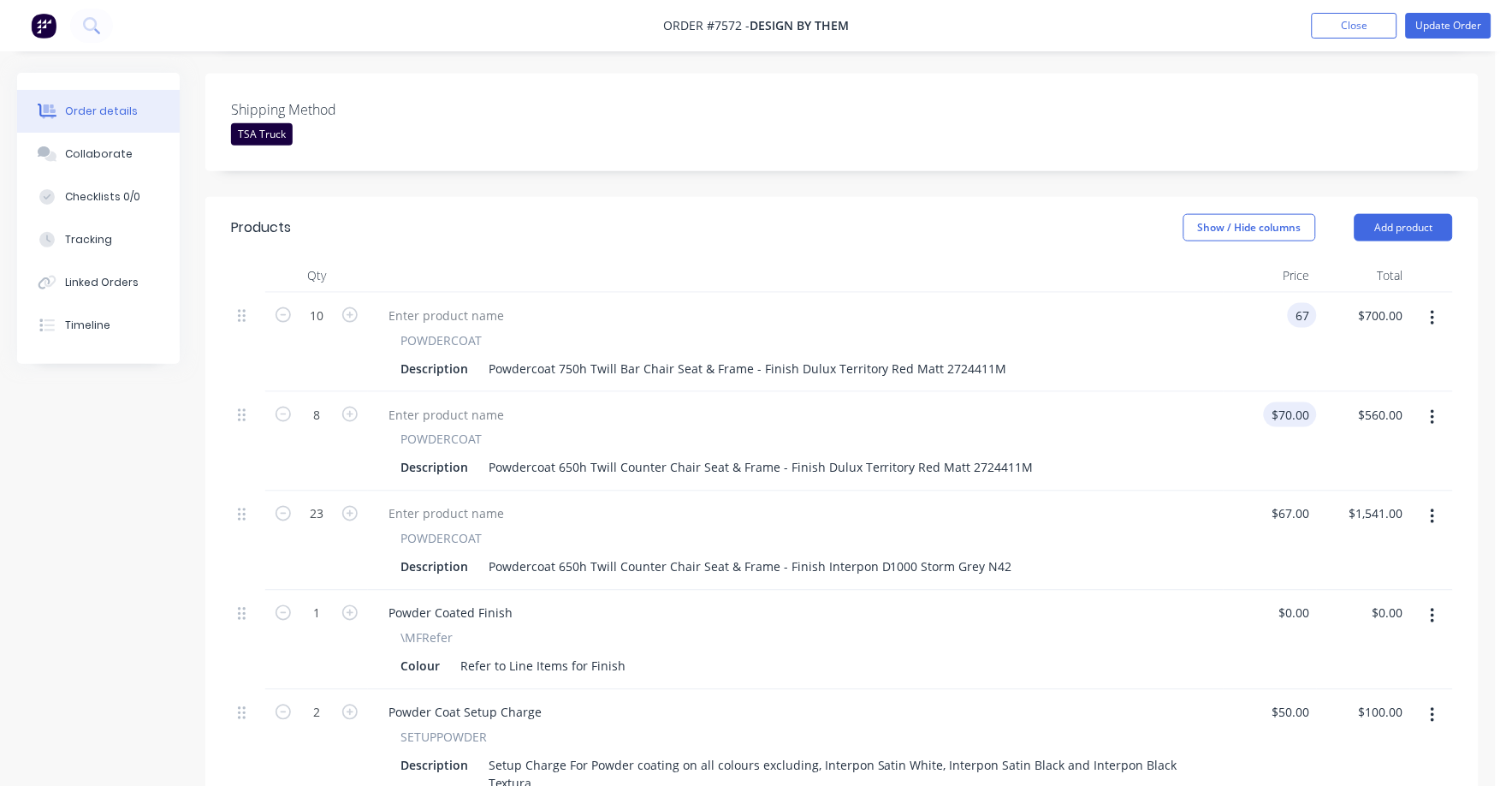
type input "$670.00"
click at [1303, 402] on input "70" at bounding box center [1293, 414] width 46 height 25
type input "67"
type input "$67.00"
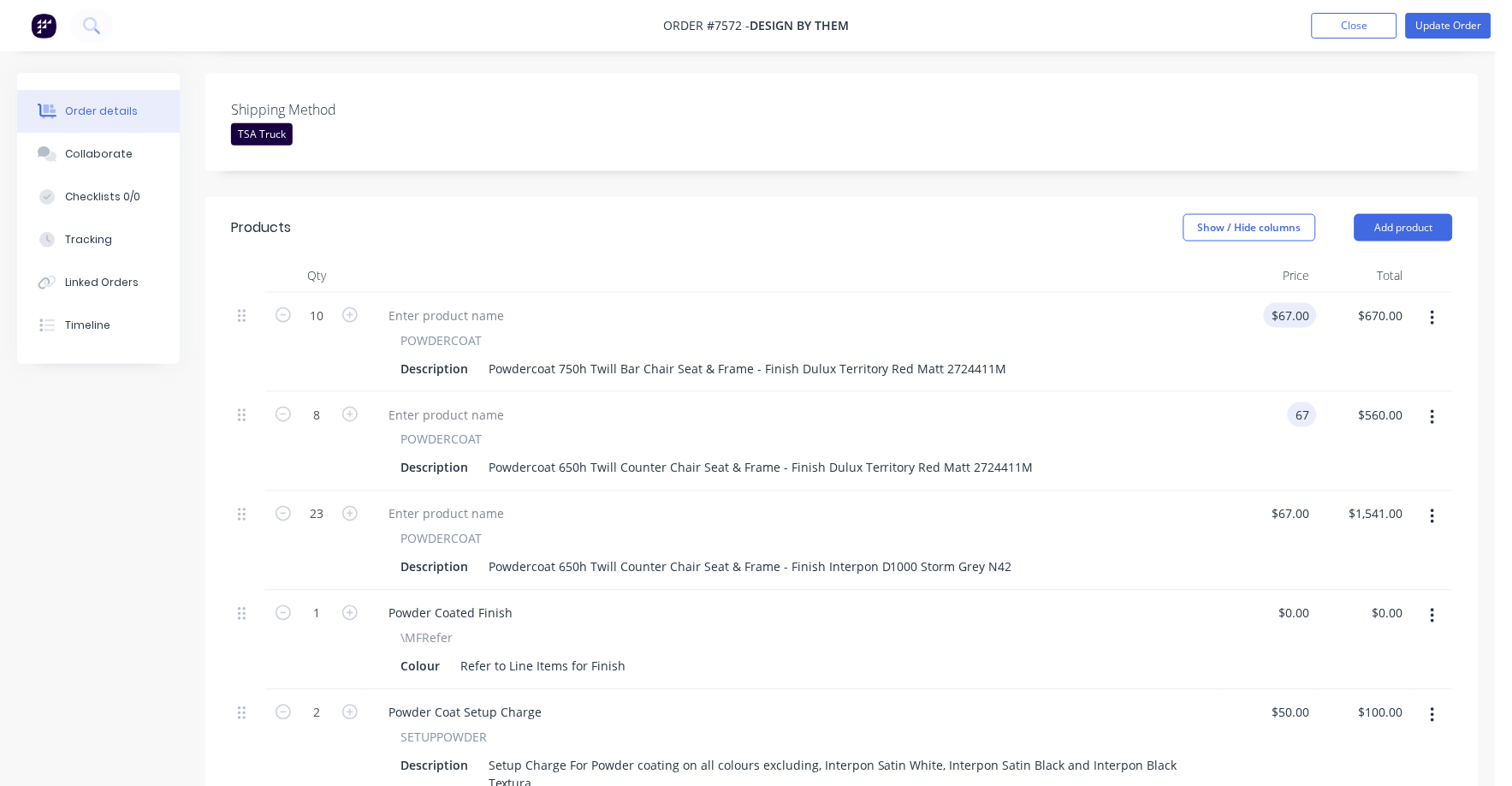
type input "$536.00"
click at [1303, 303] on input "67" at bounding box center [1293, 315] width 46 height 25
type input "$70.00"
type input "$700.00"
click at [1151, 502] on div at bounding box center [796, 514] width 842 height 25
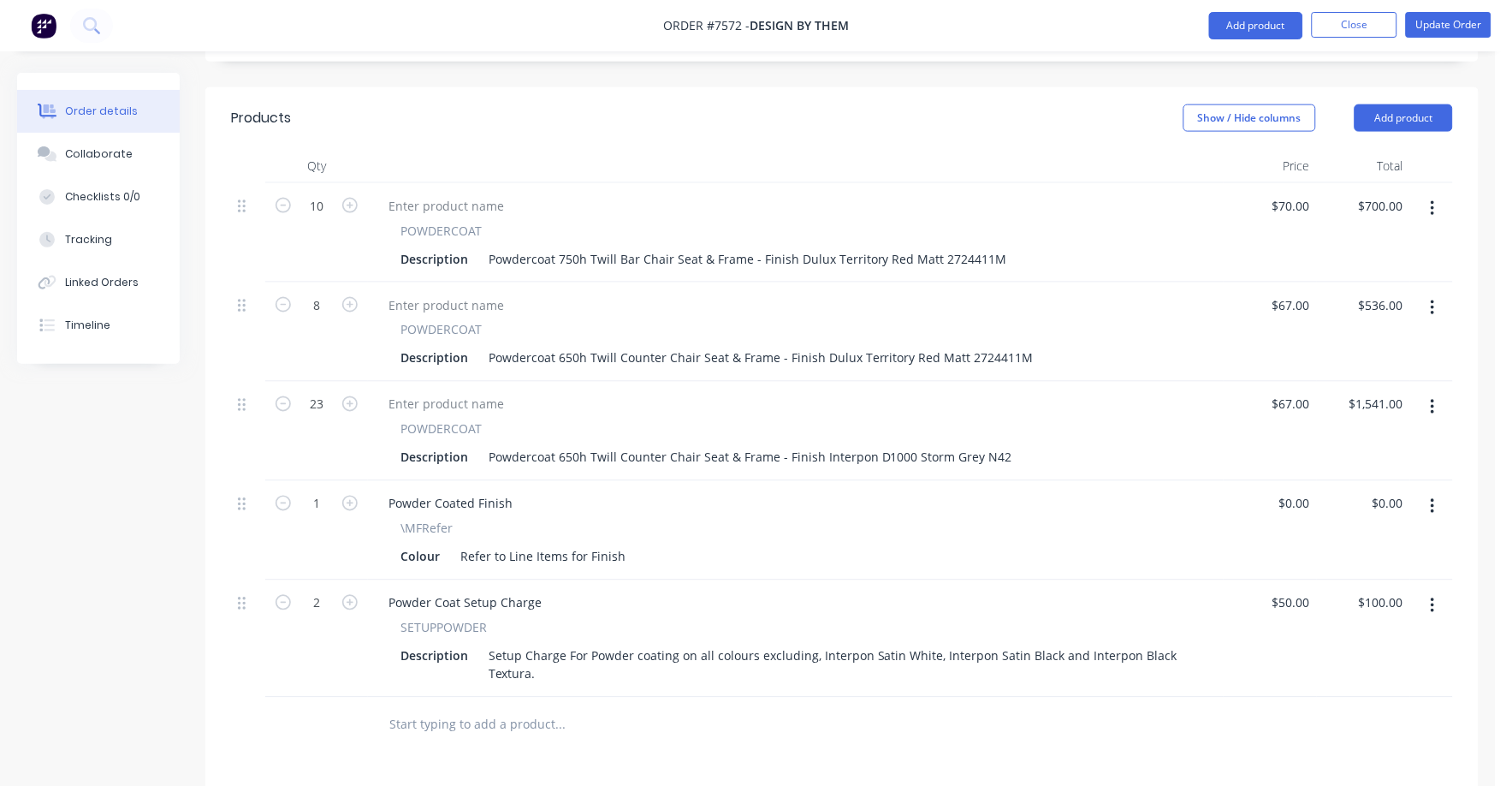
scroll to position [561, 0]
click at [1459, 18] on button "Update Order" at bounding box center [1449, 26] width 86 height 26
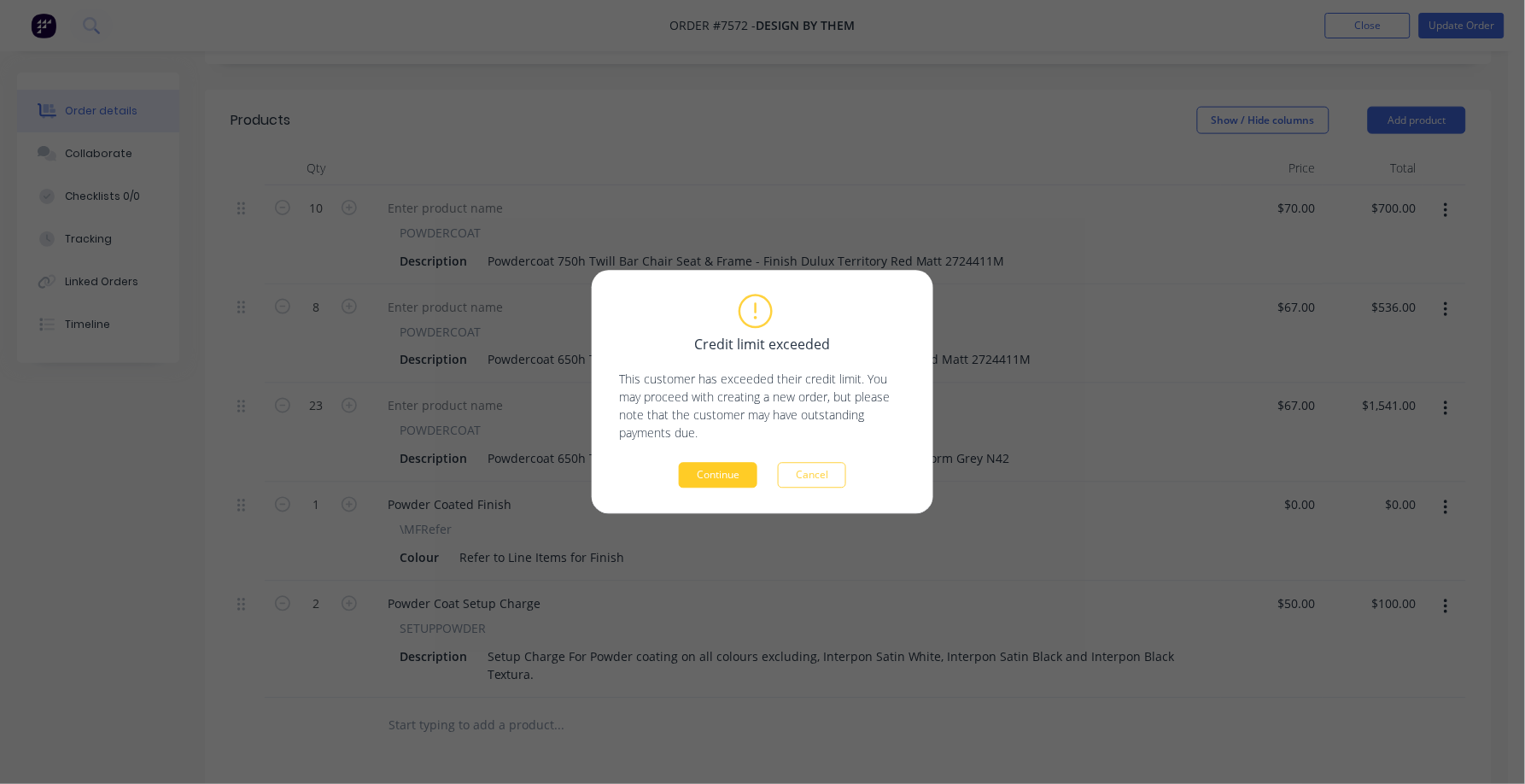
click at [727, 467] on button "Continue" at bounding box center [718, 476] width 78 height 26
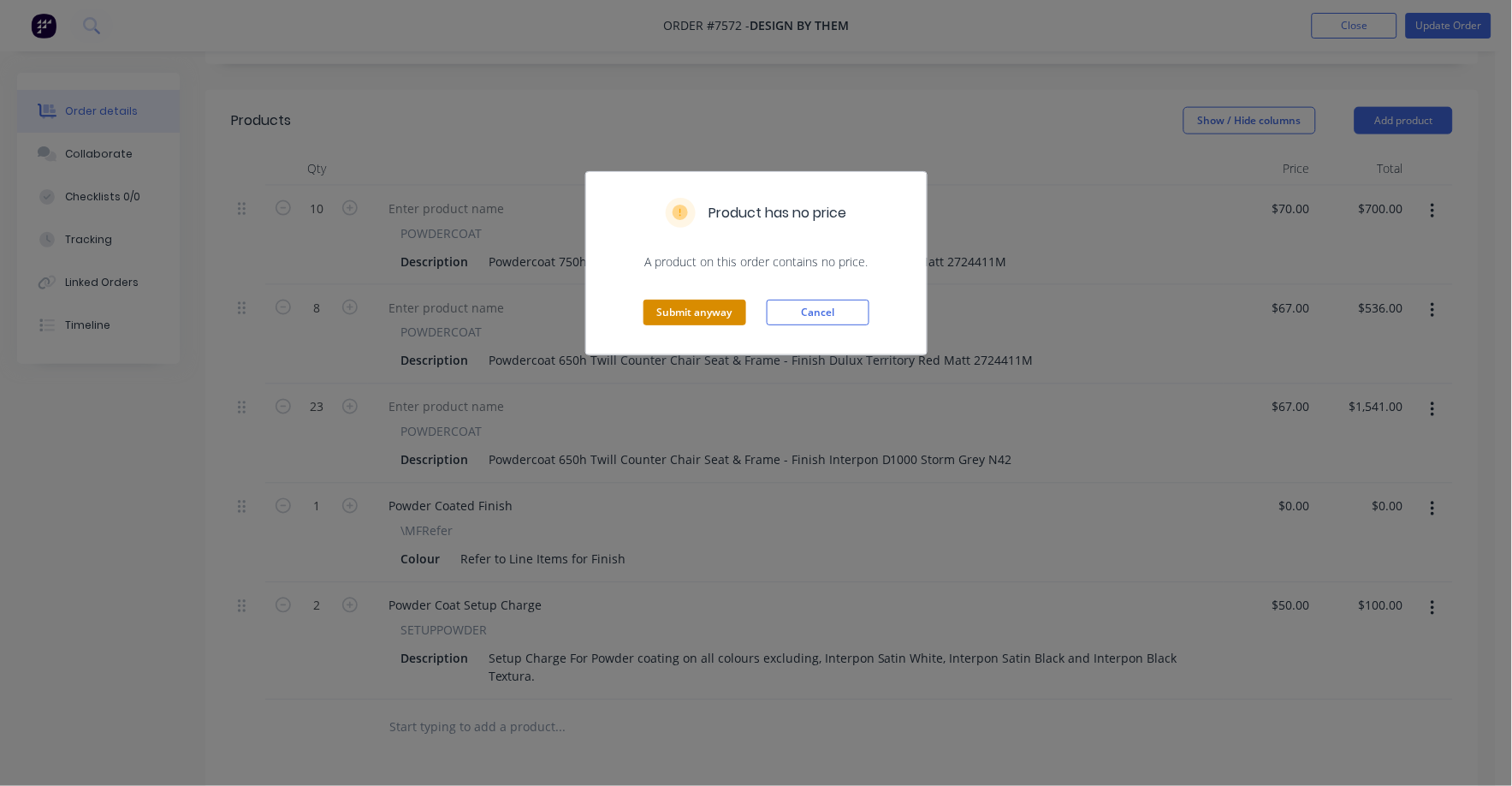
click at [679, 307] on button "Submit anyway" at bounding box center [695, 313] width 103 height 26
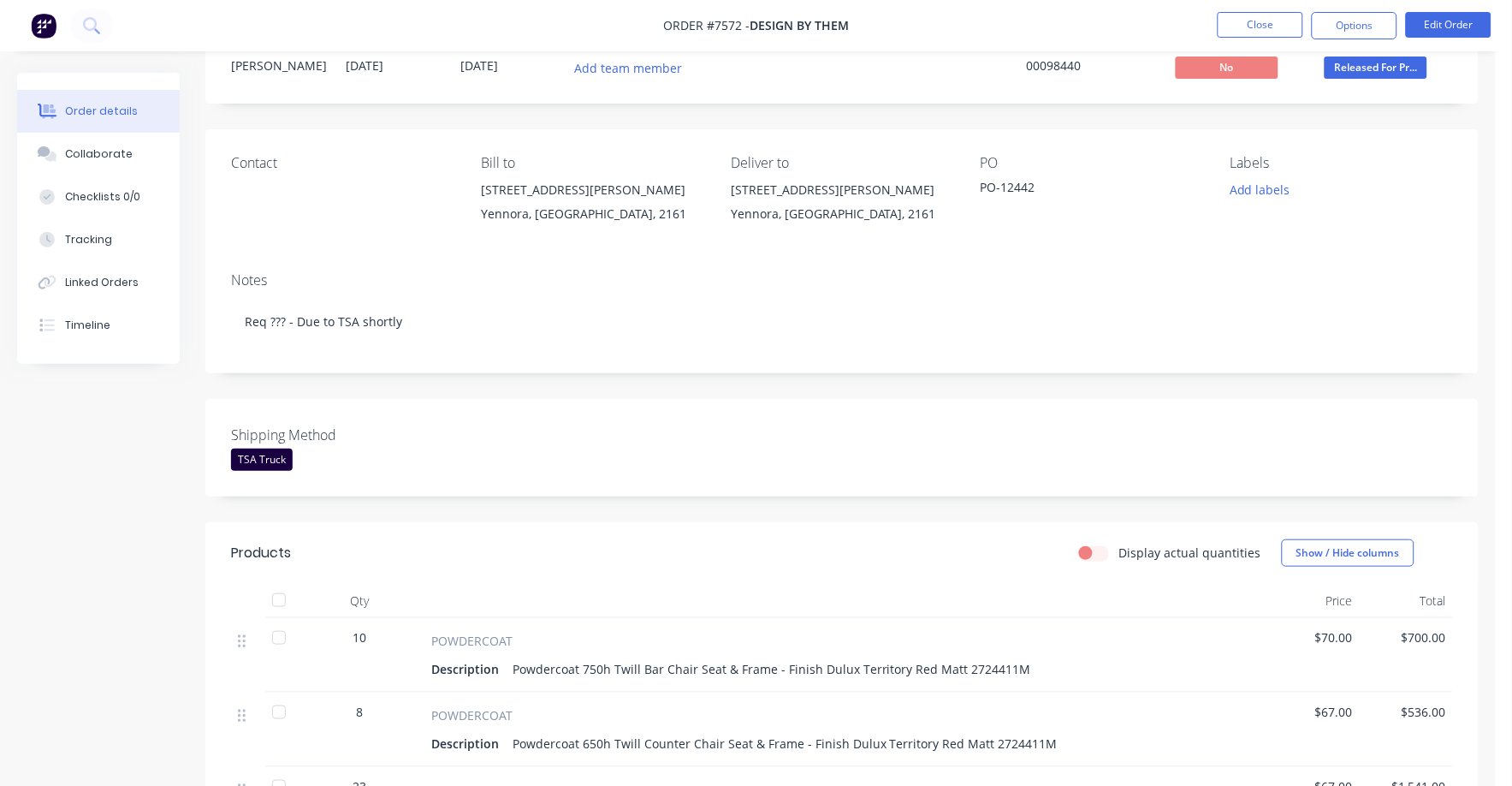
scroll to position [0, 0]
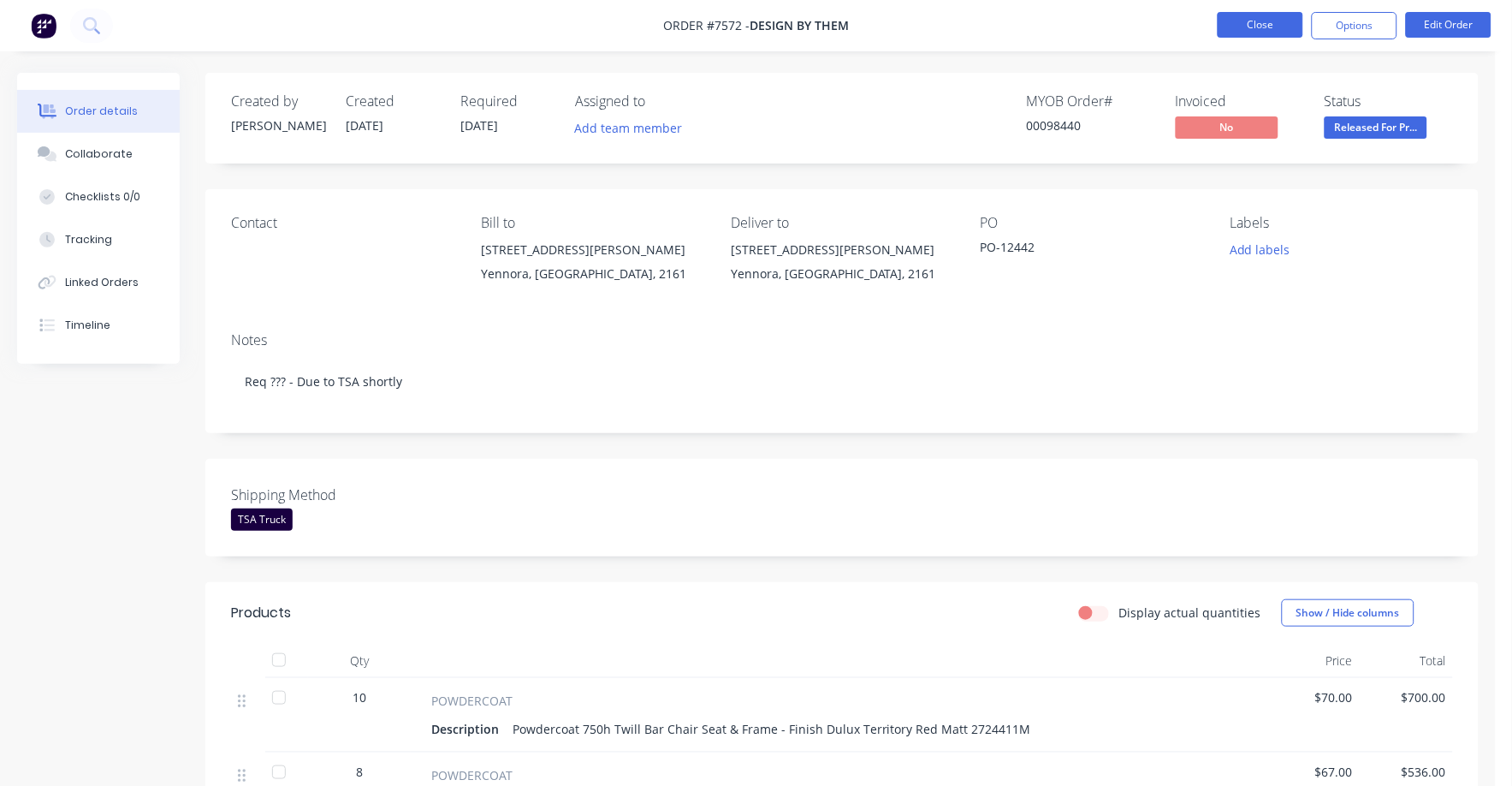
click at [1260, 21] on button "Close" at bounding box center [1260, 25] width 86 height 26
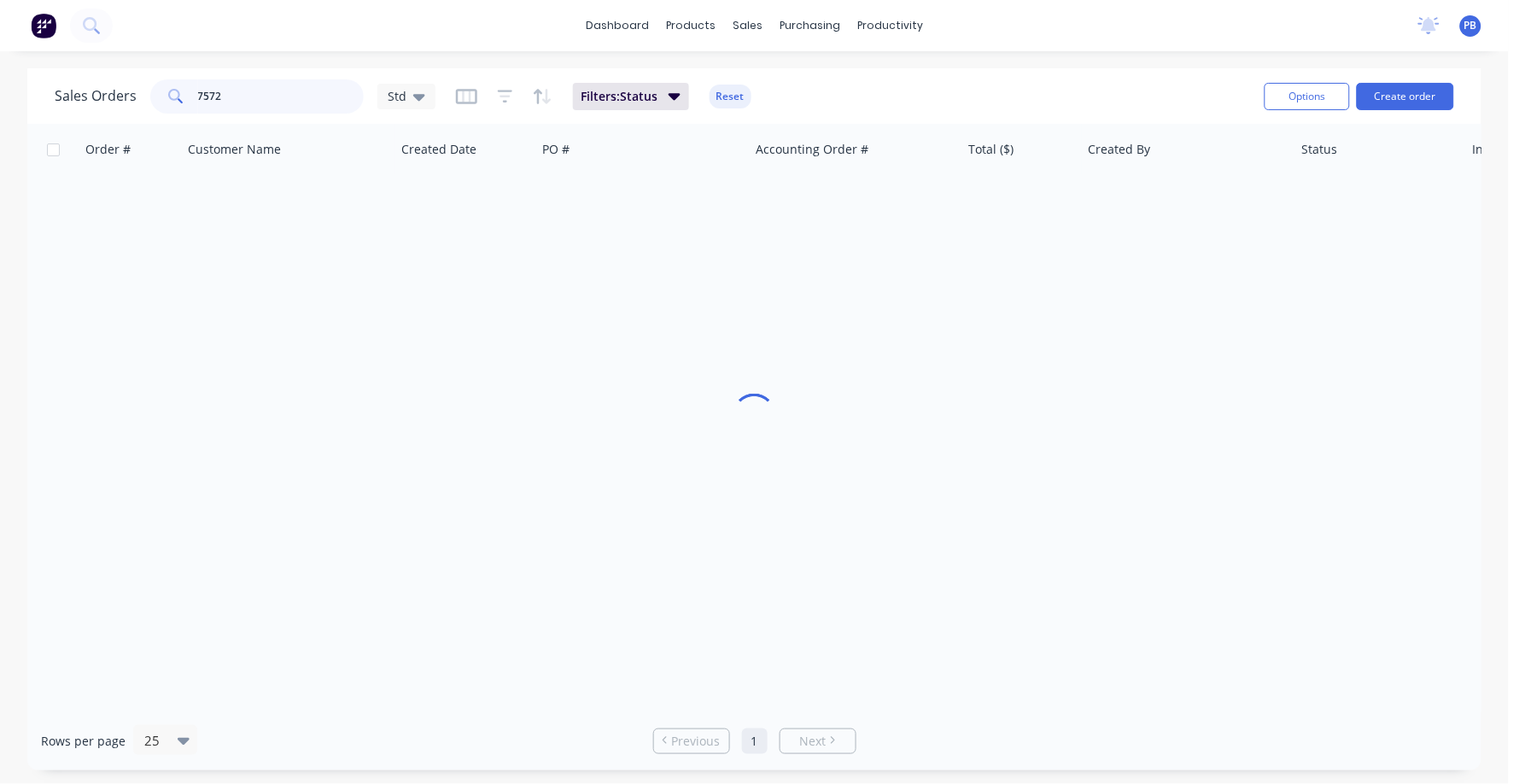
drag, startPoint x: 279, startPoint y: 91, endPoint x: 162, endPoint y: 88, distance: 117.0
click at [162, 88] on div "7572" at bounding box center [257, 97] width 214 height 34
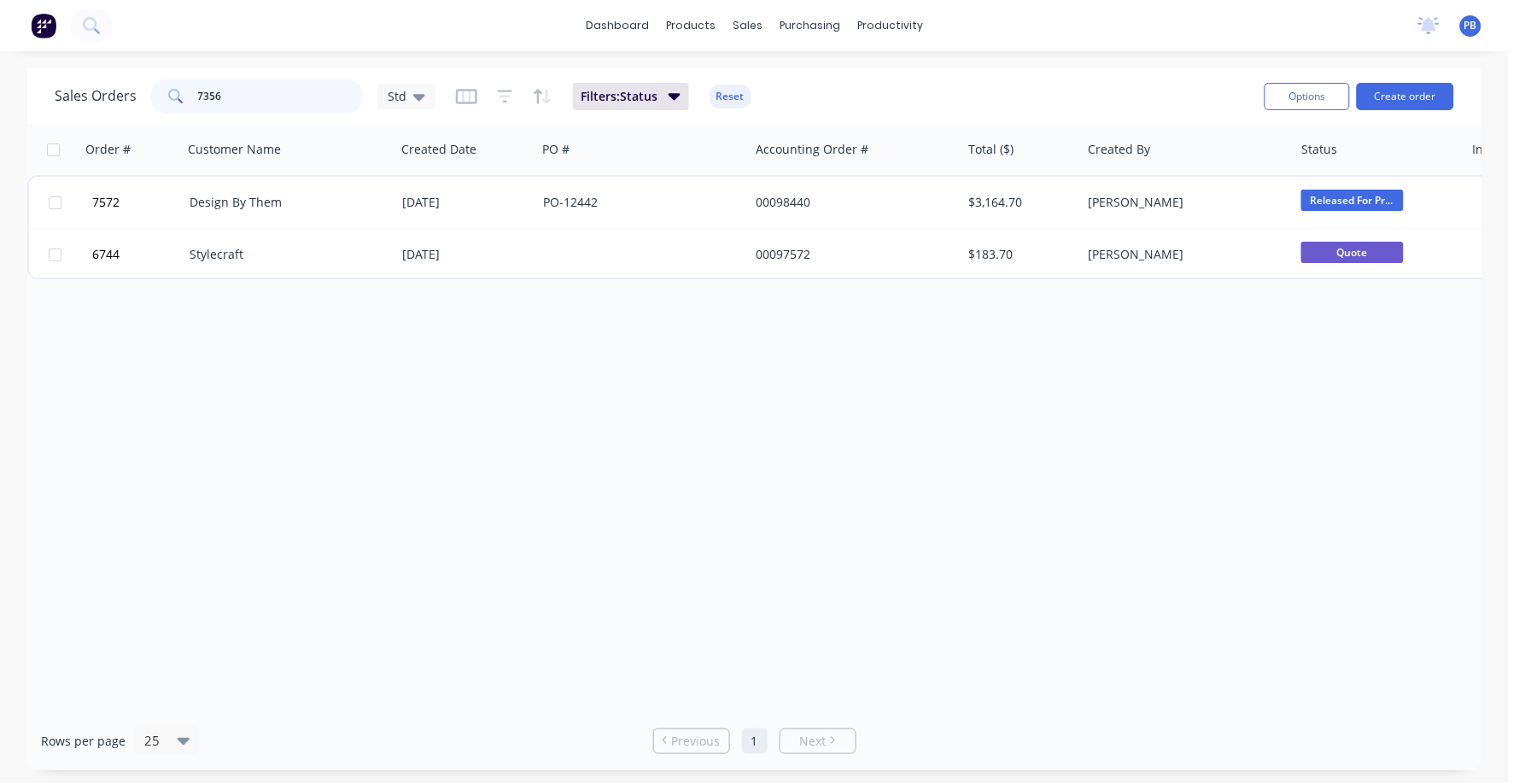
type input "7356"
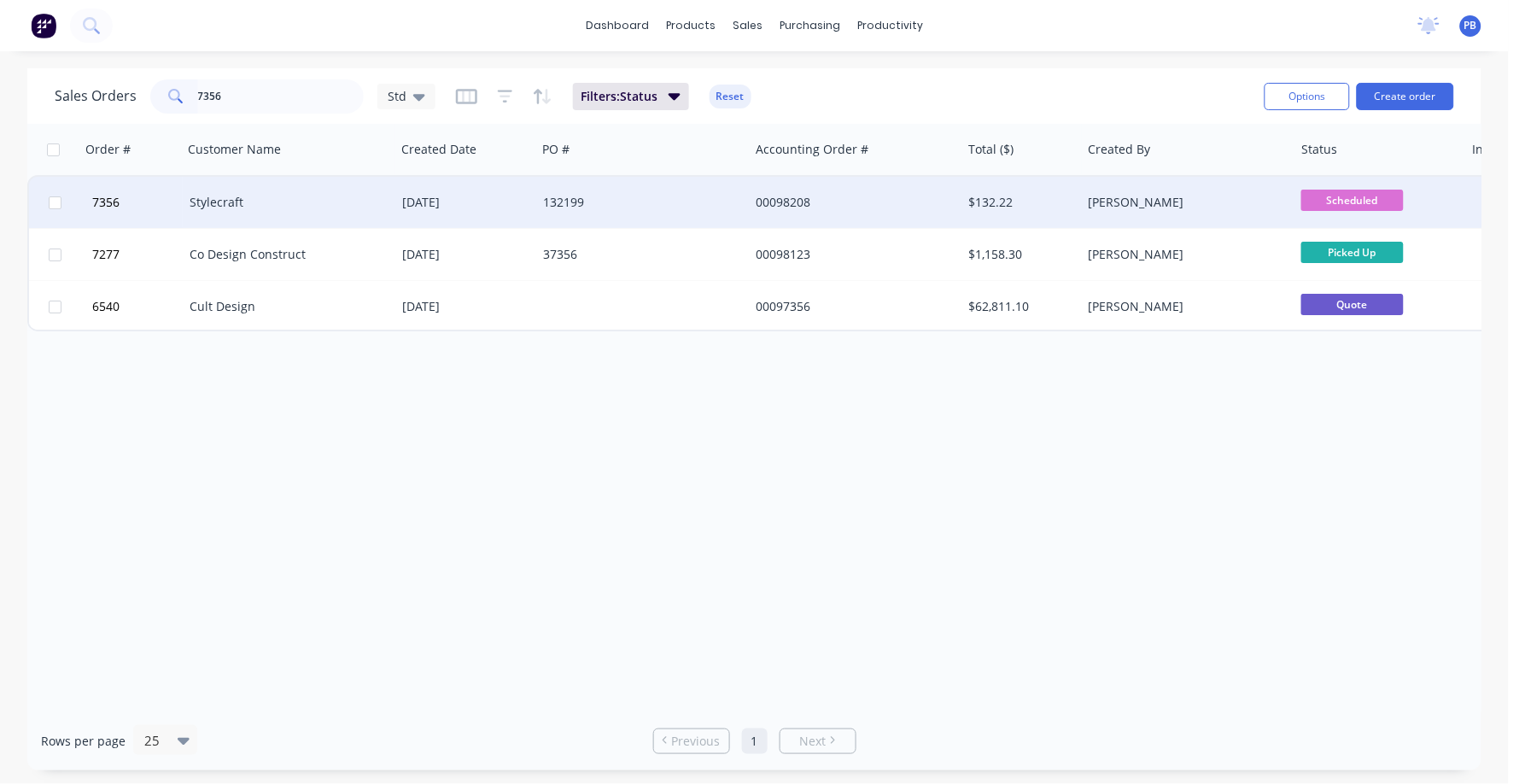
click at [224, 199] on div "Stylecraft" at bounding box center [285, 203] width 190 height 17
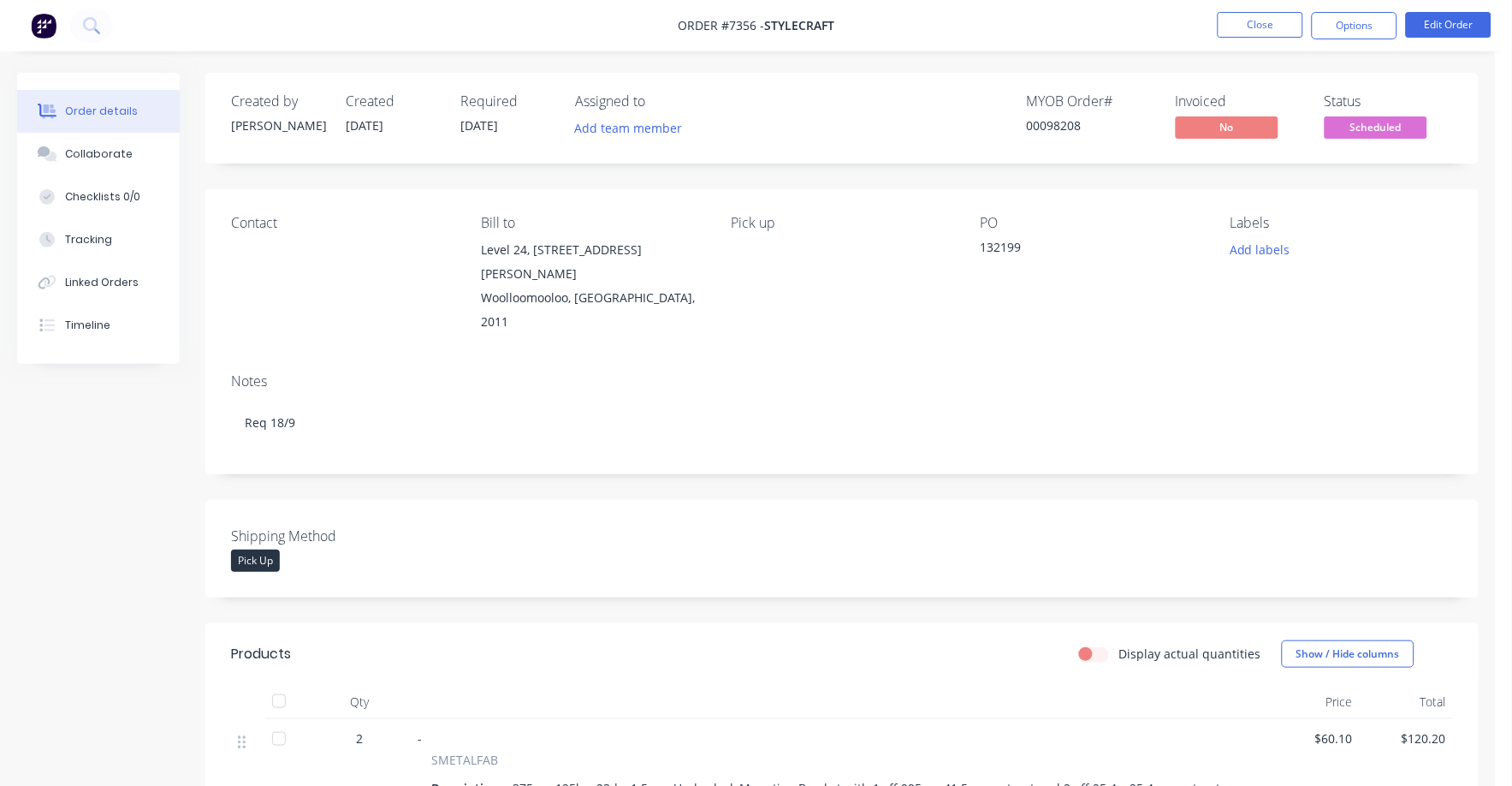
click at [1362, 120] on span "Scheduled" at bounding box center [1376, 127] width 103 height 22
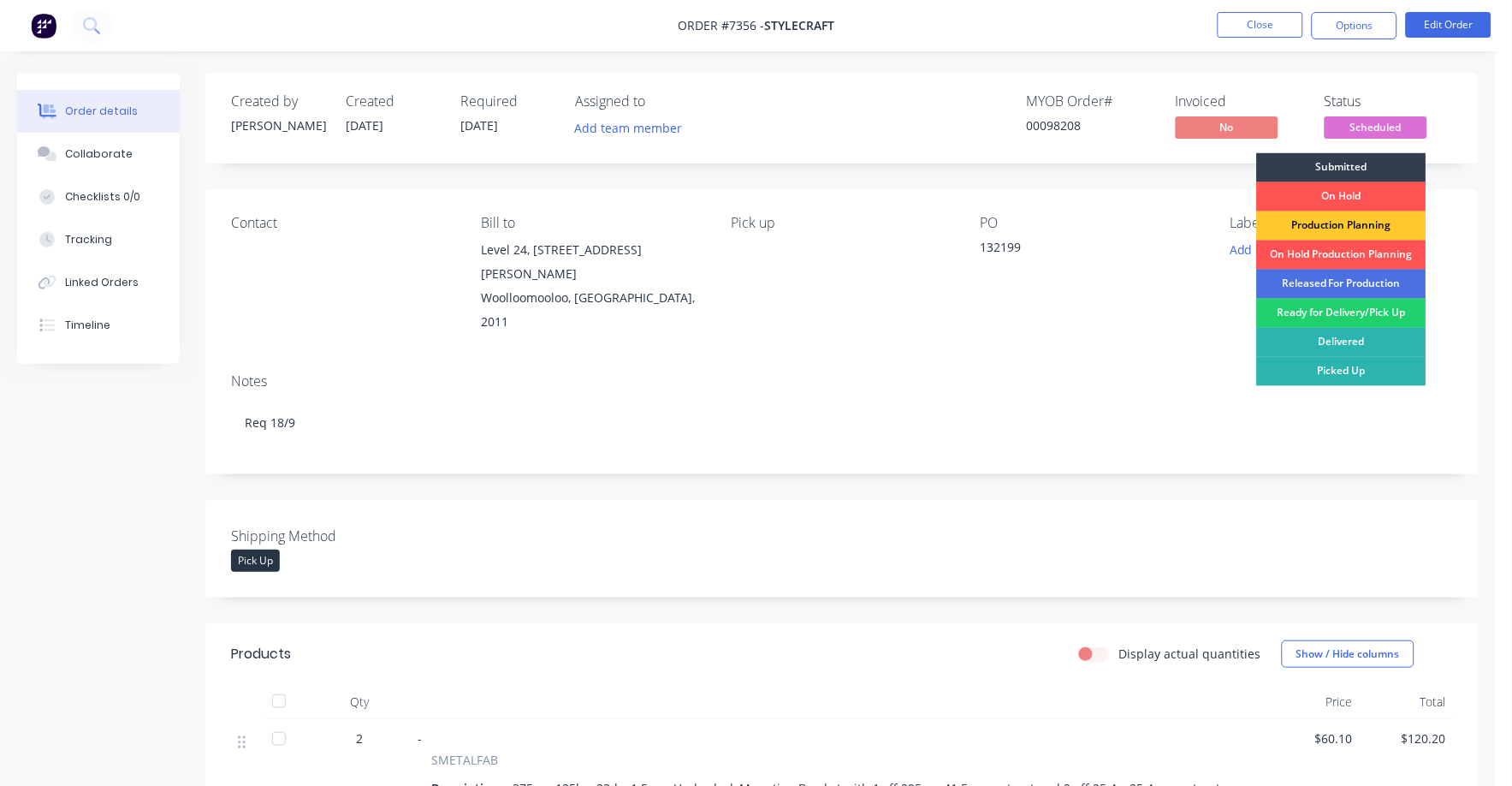
click at [1365, 220] on div "Production Planning" at bounding box center [1342, 227] width 169 height 29
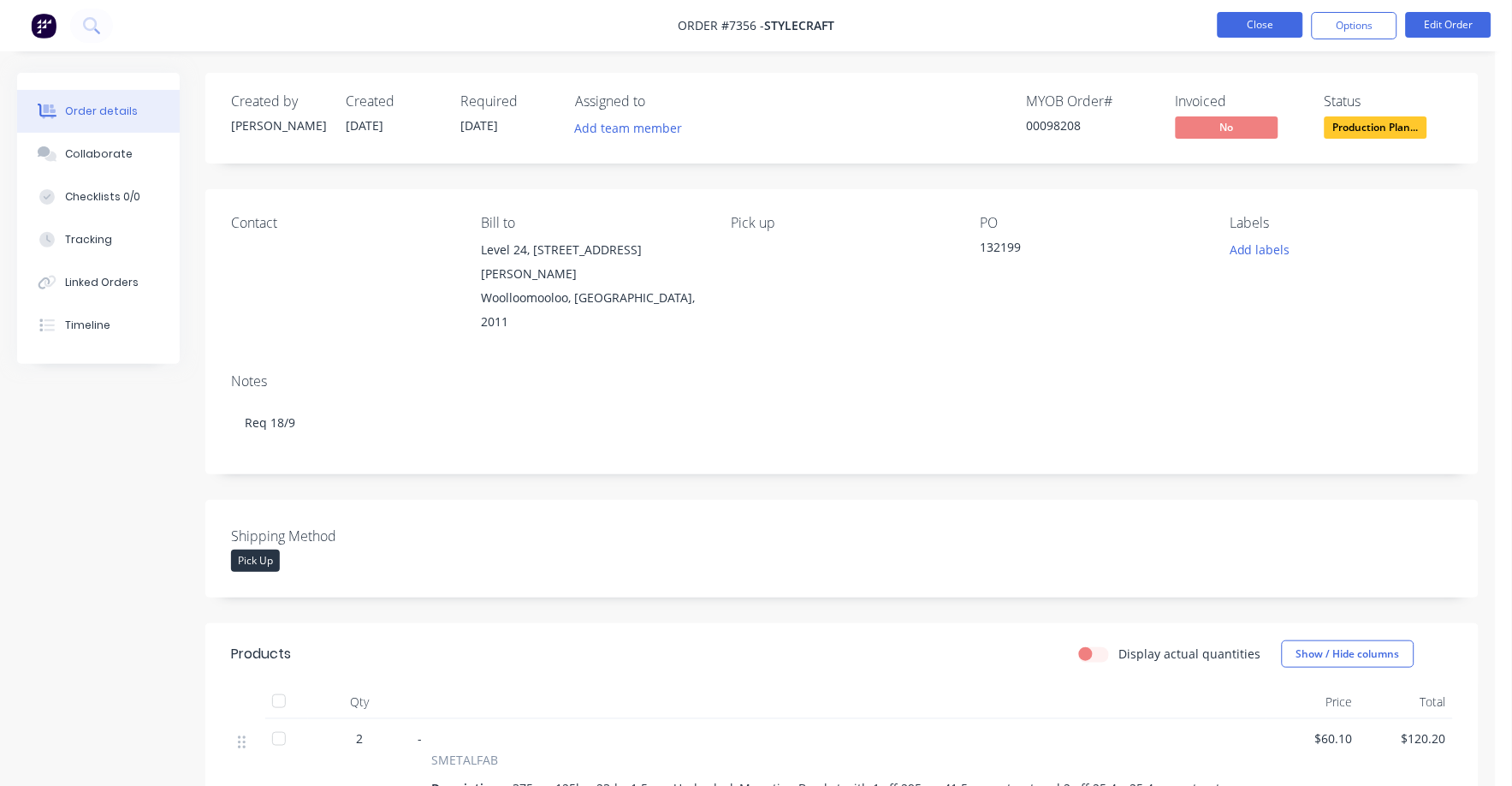
click at [1252, 16] on button "Close" at bounding box center [1260, 25] width 86 height 26
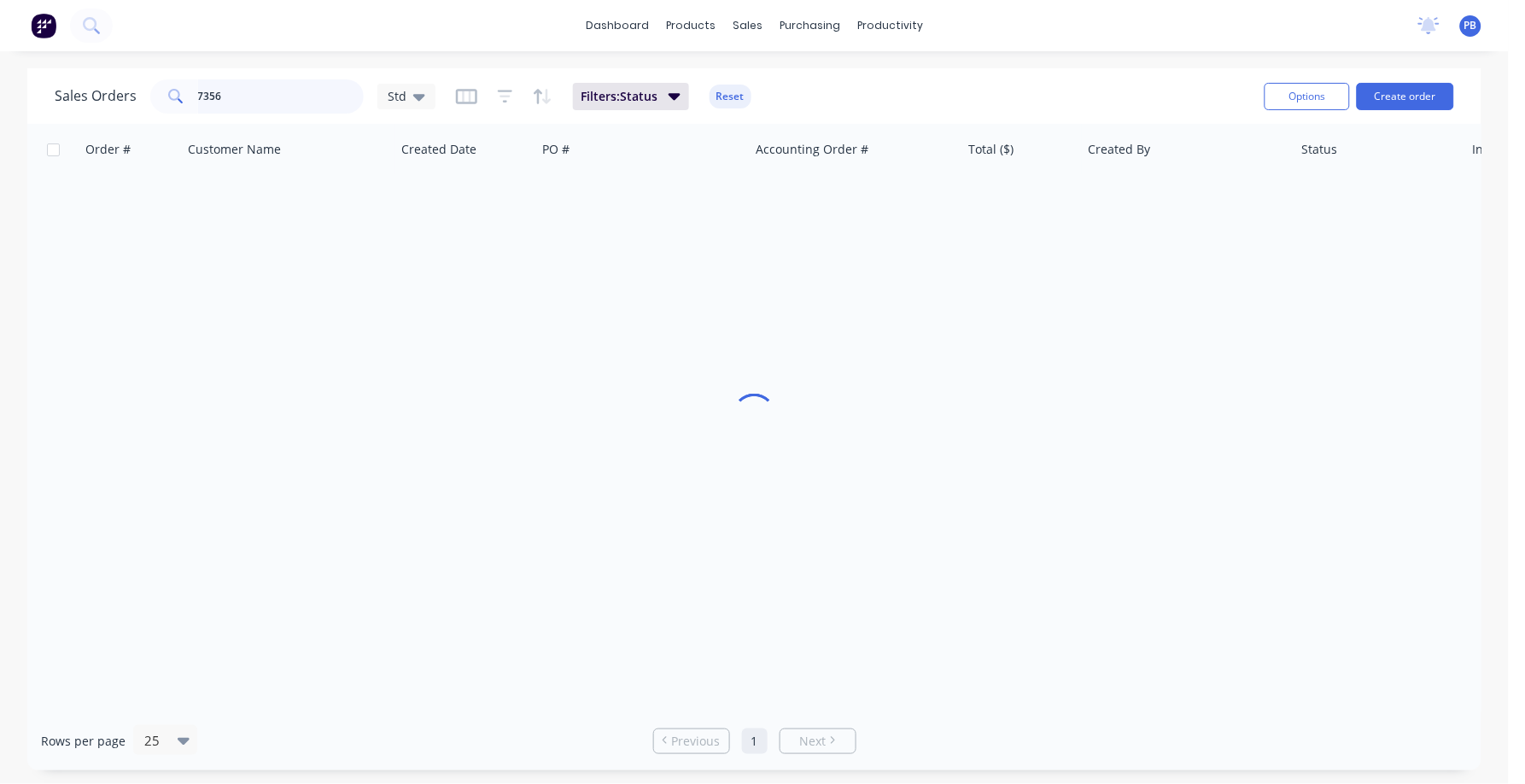
drag, startPoint x: 266, startPoint y: 94, endPoint x: 166, endPoint y: 78, distance: 101.3
click at [166, 79] on div "7356" at bounding box center [257, 97] width 214 height 34
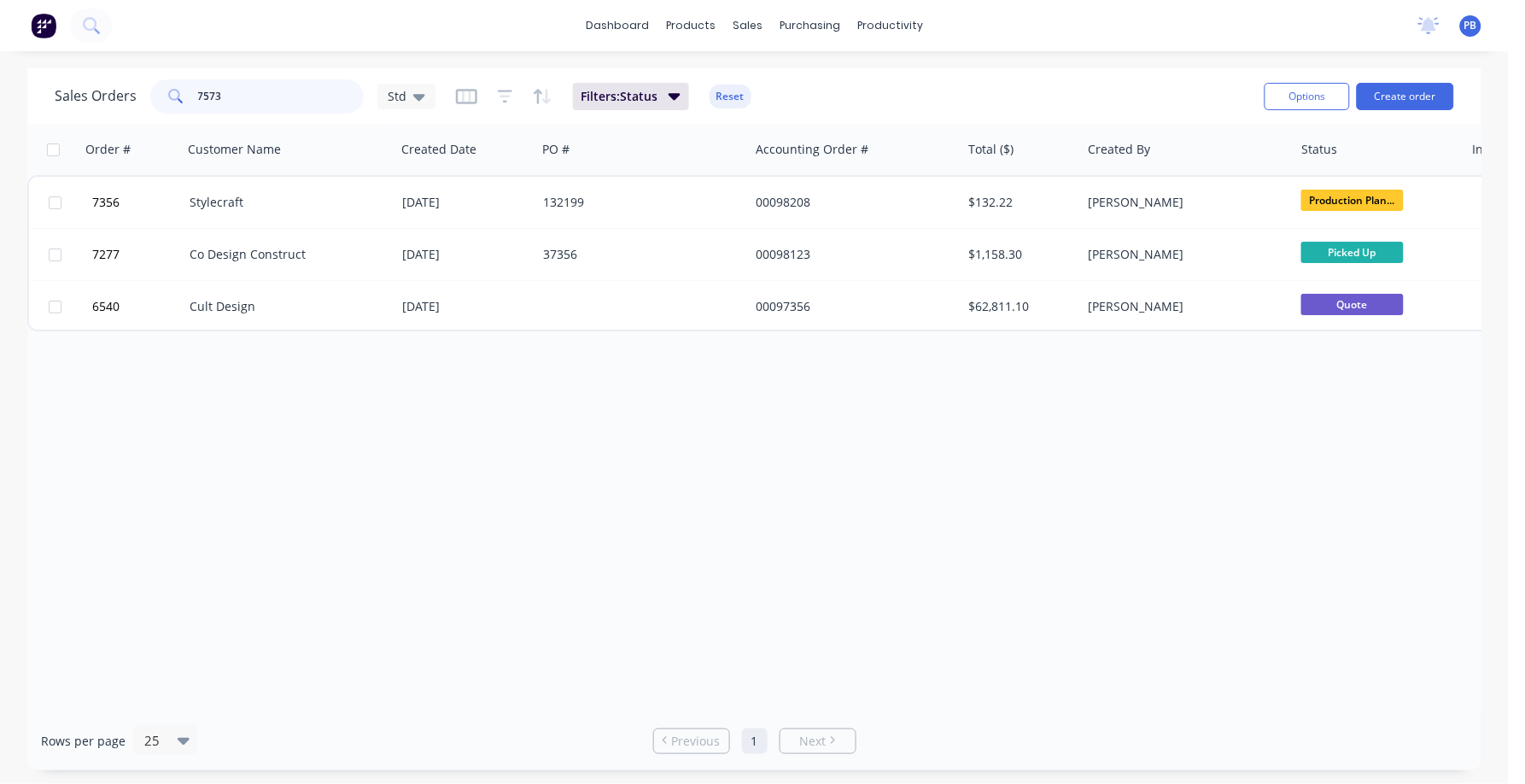
type input "7573"
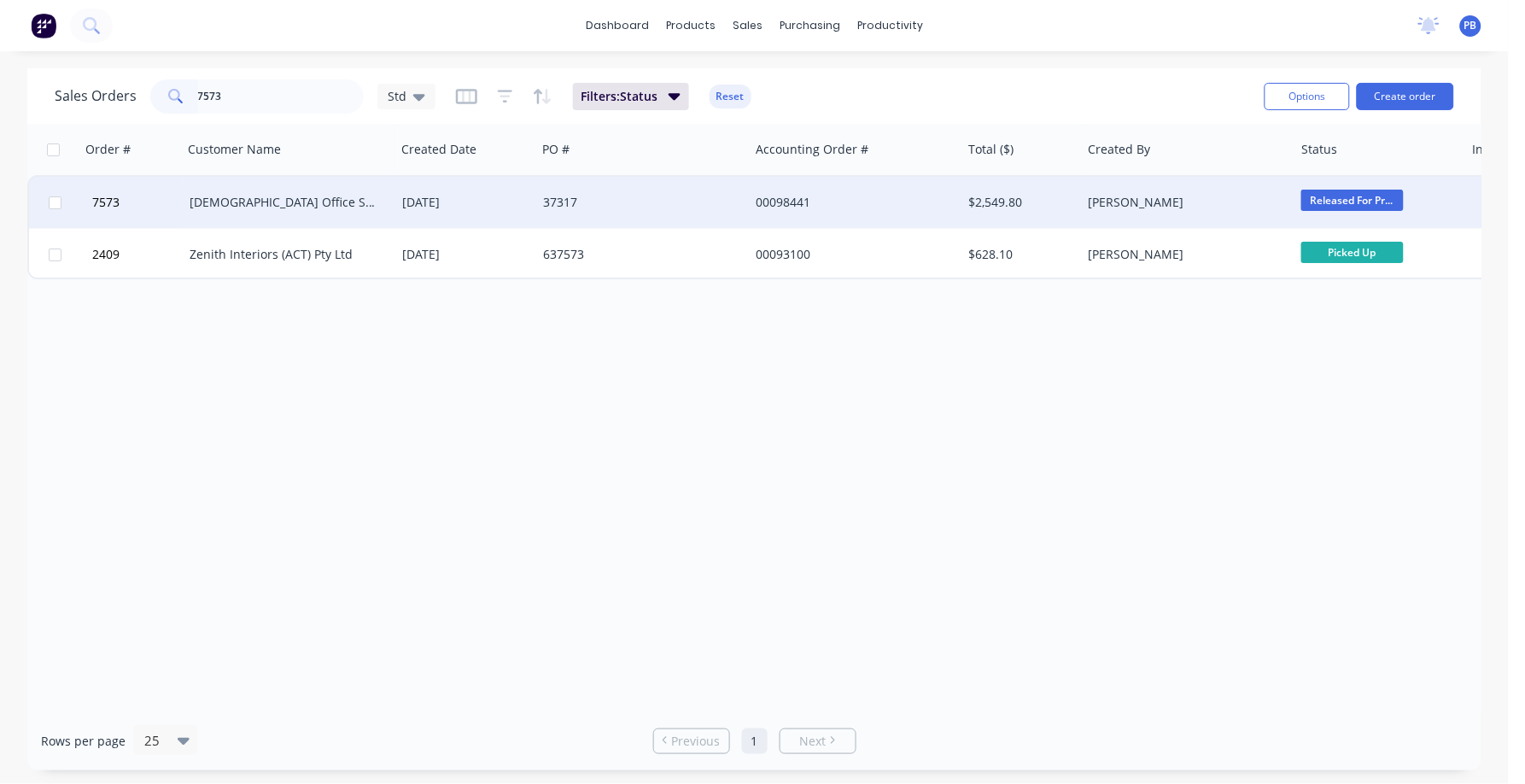
click at [265, 209] on div "[DEMOGRAPHIC_DATA] Office Systems" at bounding box center [285, 203] width 190 height 17
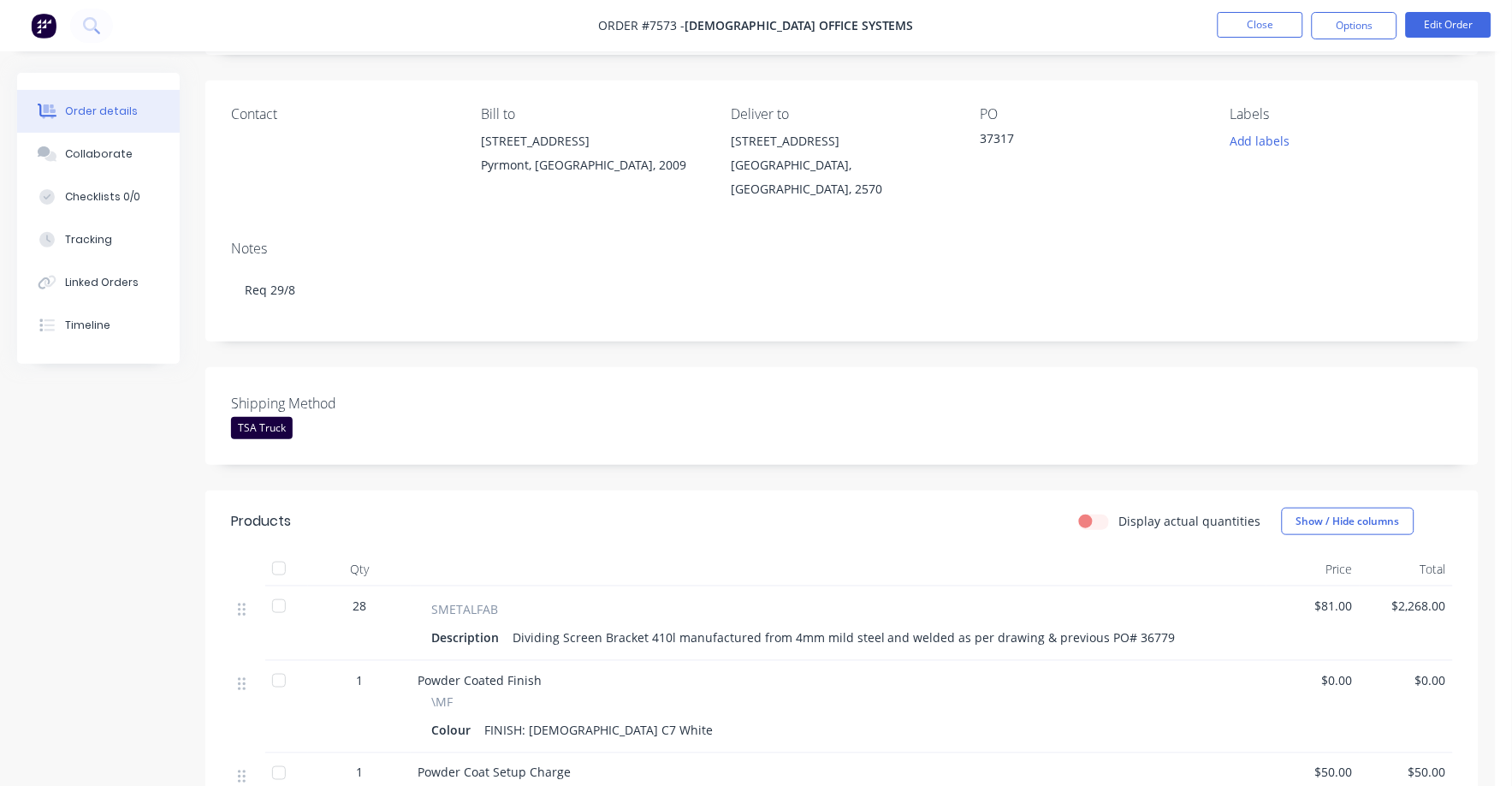
scroll to position [106, 0]
click at [99, 155] on div "Collaborate" at bounding box center [99, 154] width 67 height 16
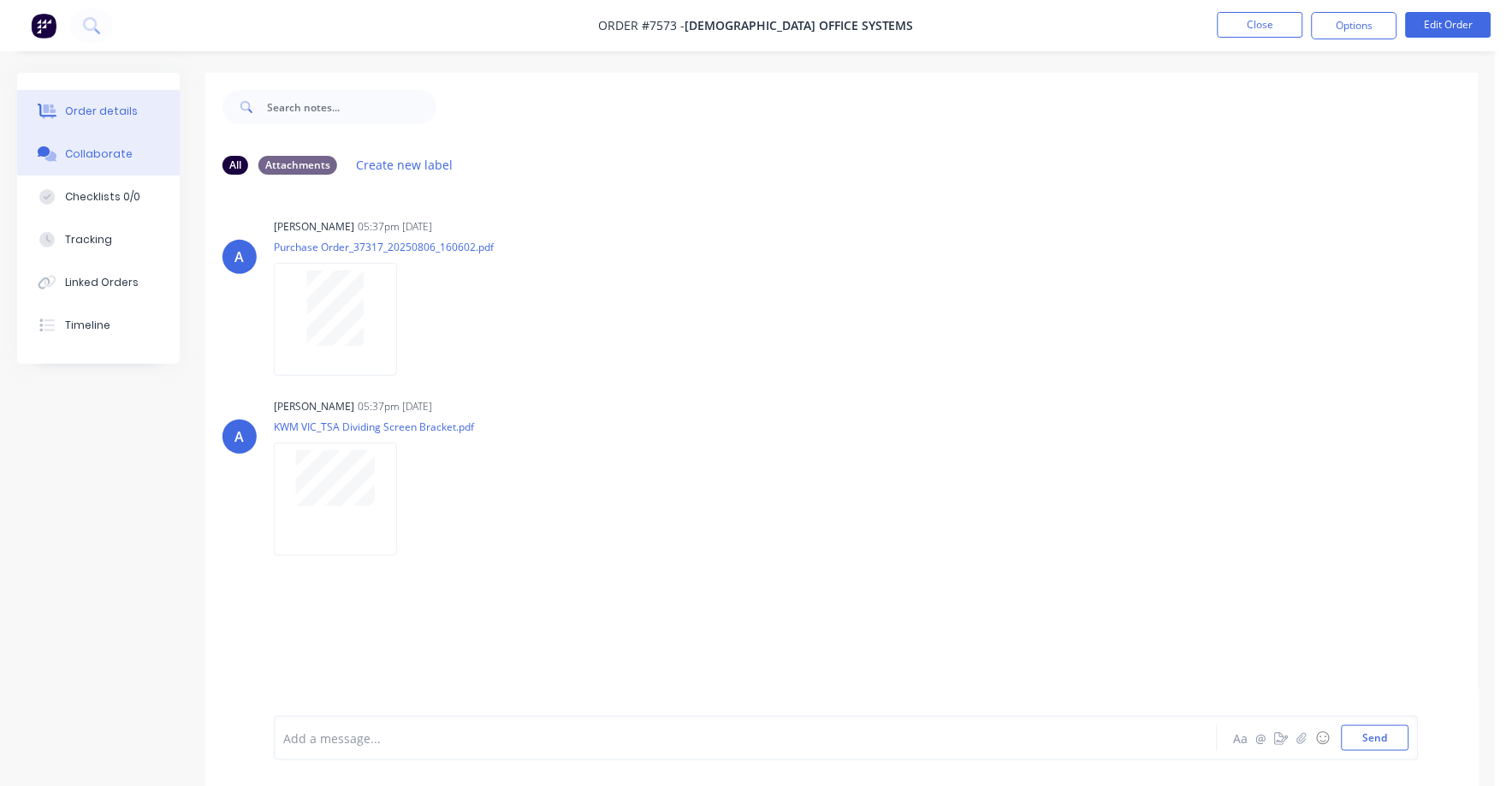
click at [105, 105] on div "Order details" at bounding box center [101, 112] width 73 height 16
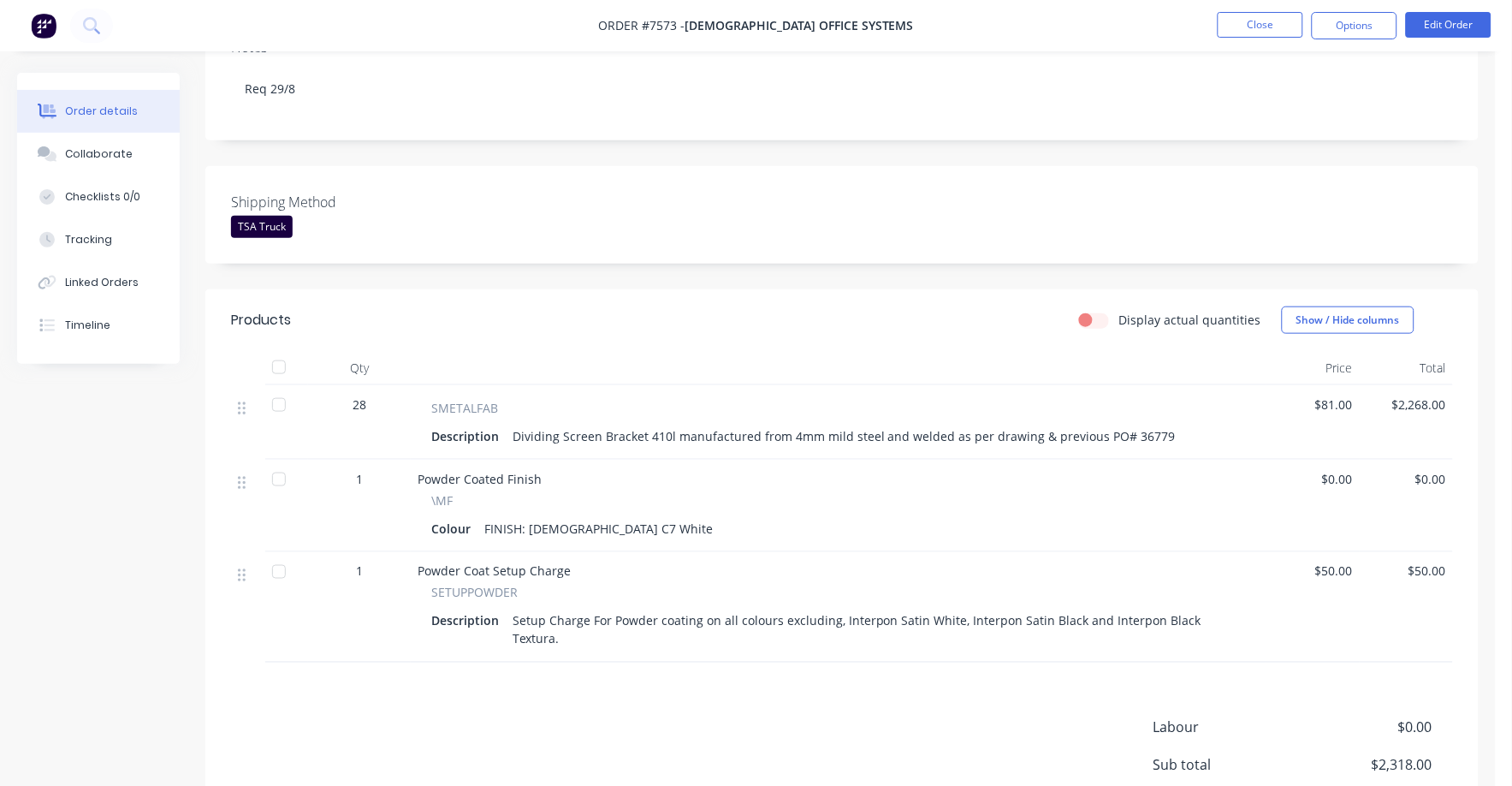
scroll to position [321, 0]
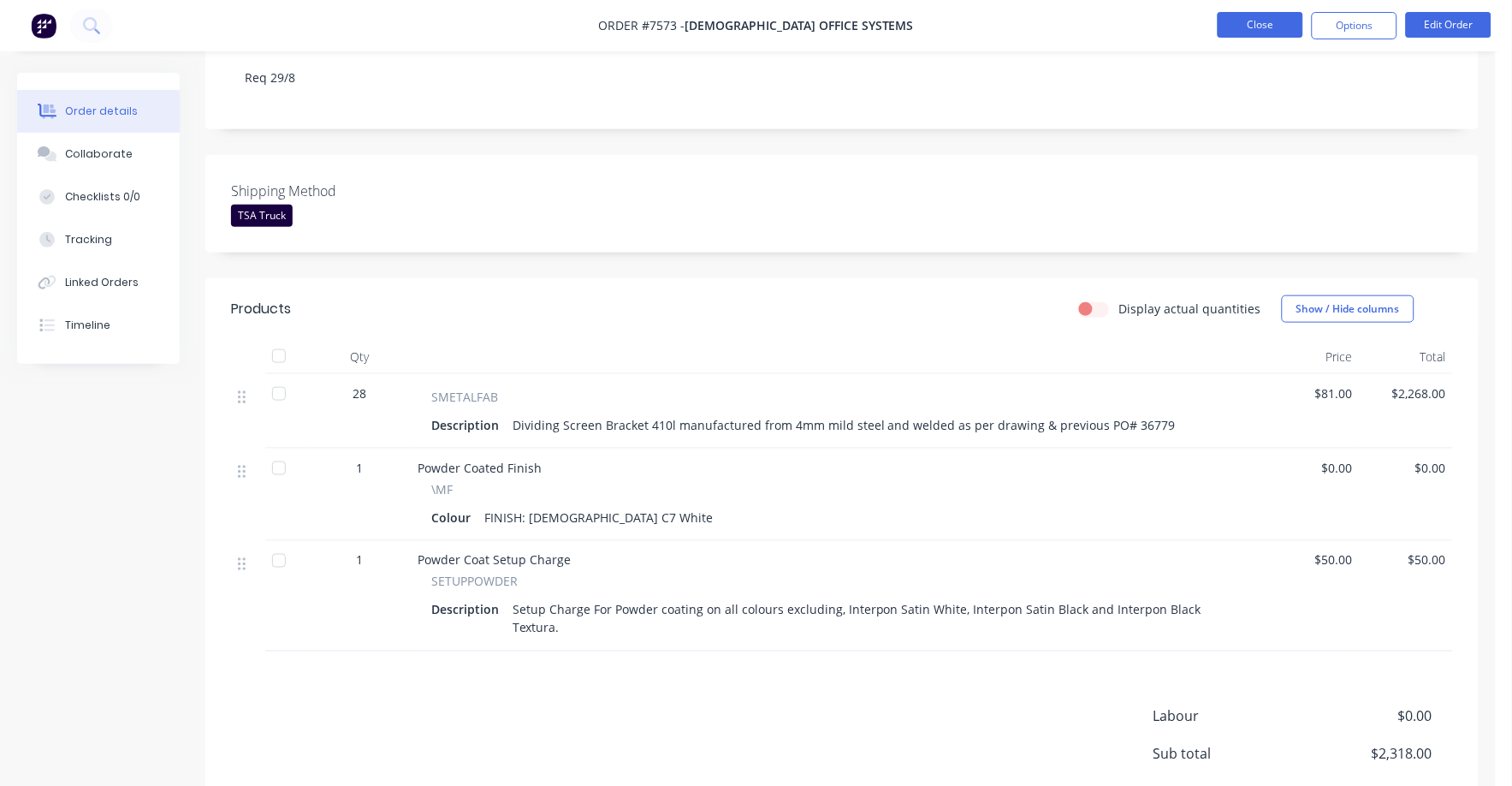
click at [1280, 33] on button "Close" at bounding box center [1260, 25] width 86 height 26
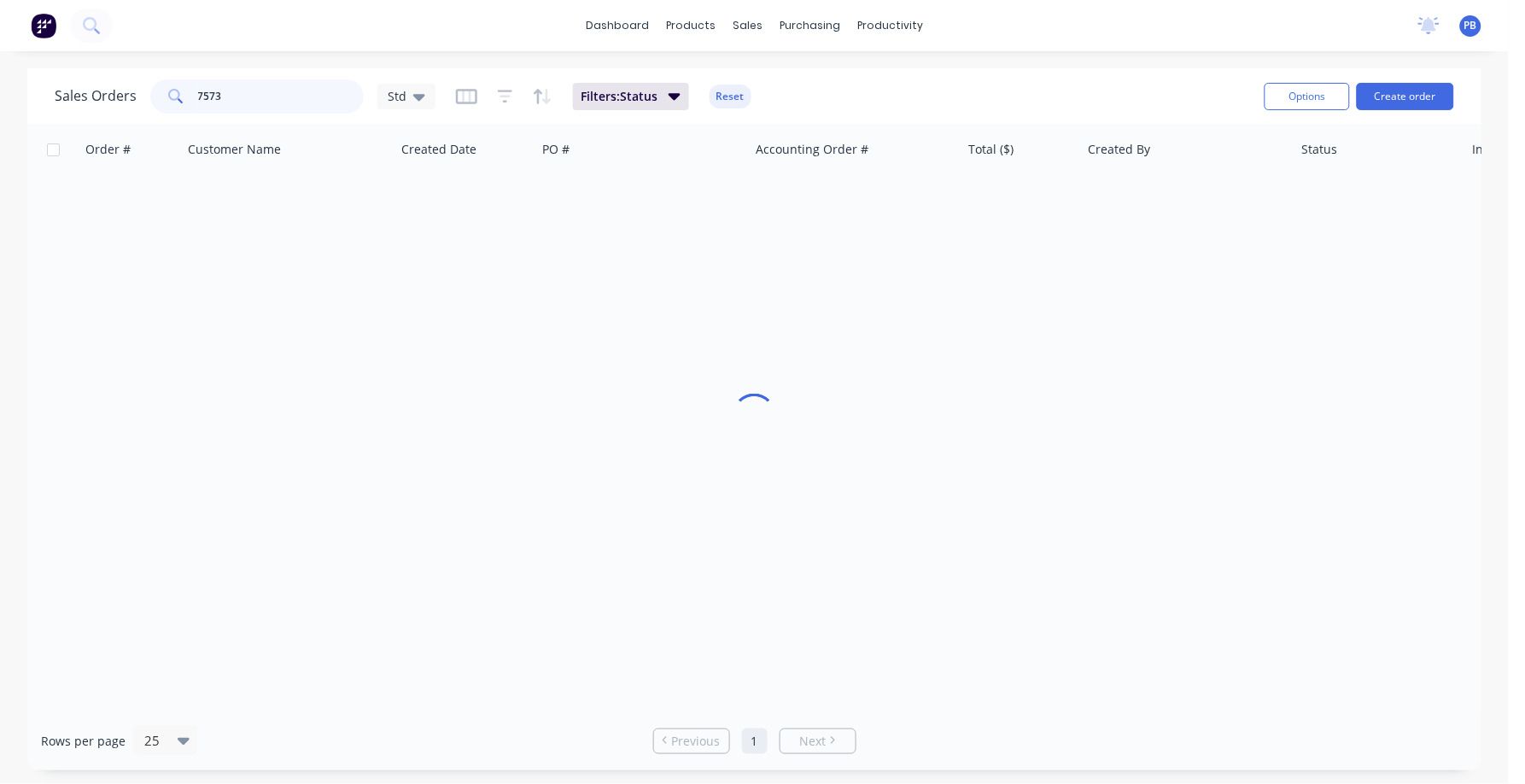
drag, startPoint x: 240, startPoint y: 94, endPoint x: 116, endPoint y: 92, distance: 124.0
click at [116, 92] on div "Sales Orders 7573 Std" at bounding box center [245, 97] width 381 height 34
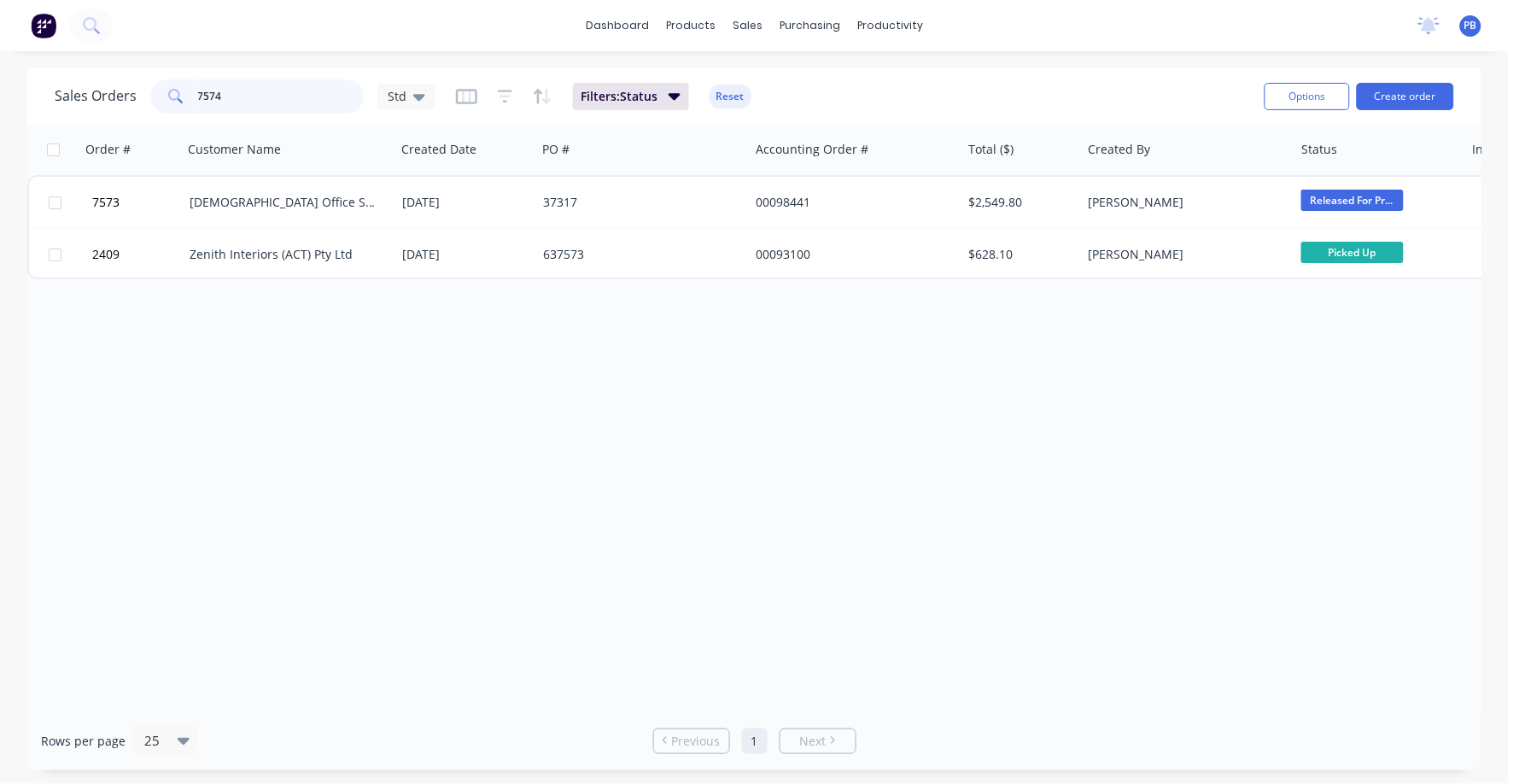
type input "7574"
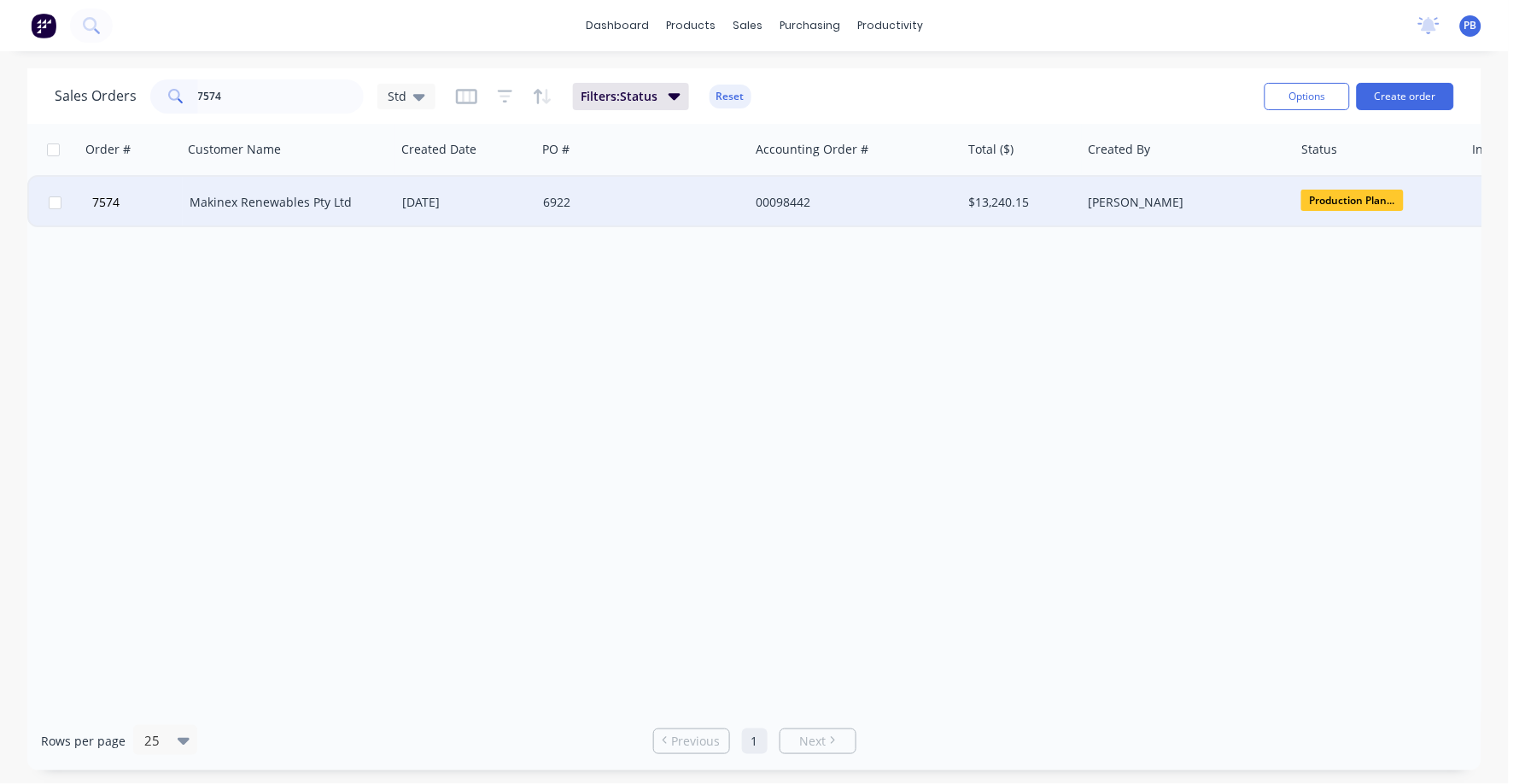
click at [259, 210] on div "Makinex Renewables Pty Ltd" at bounding box center [289, 202] width 213 height 51
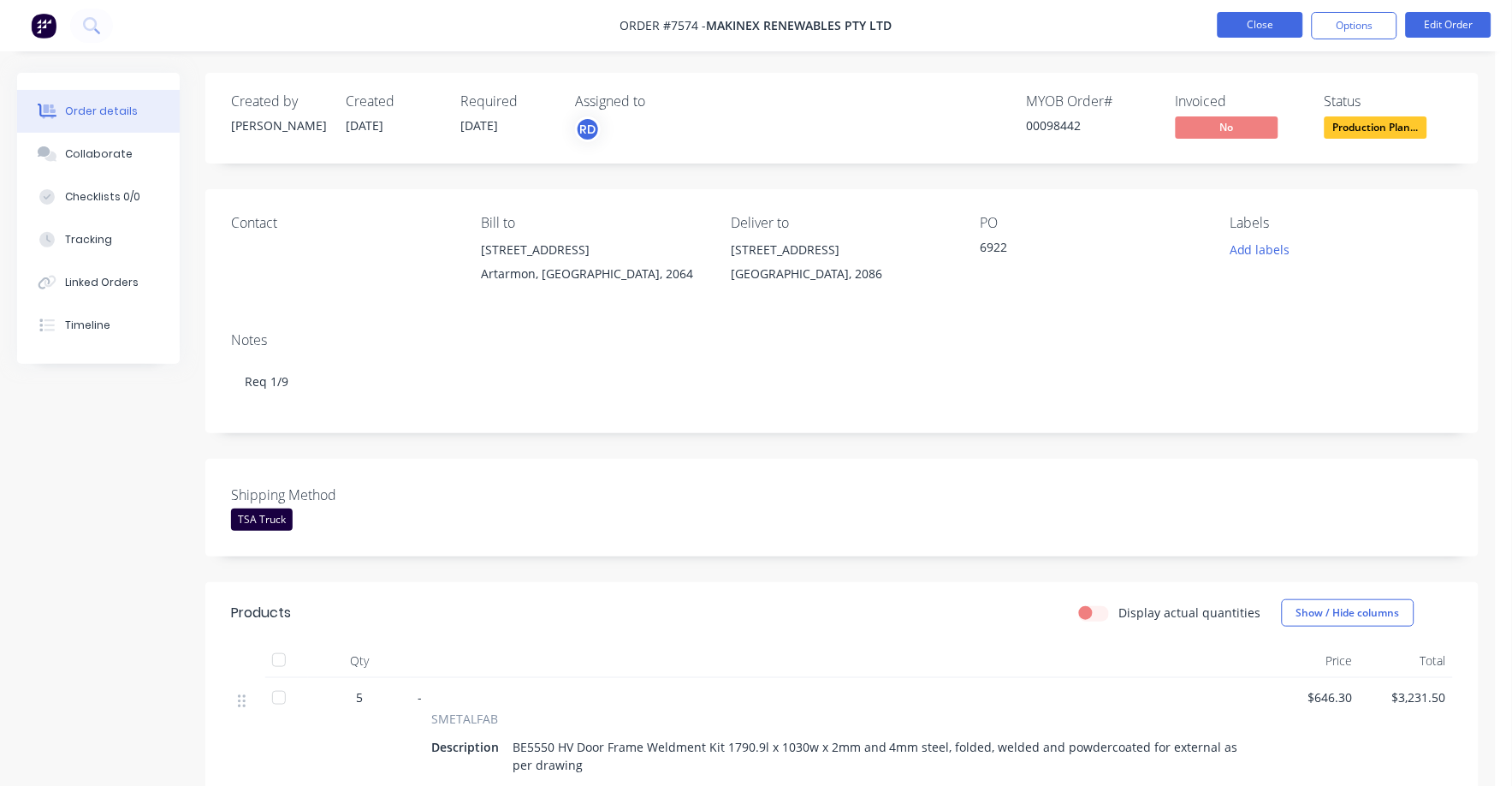
click at [1277, 18] on button "Close" at bounding box center [1260, 25] width 86 height 26
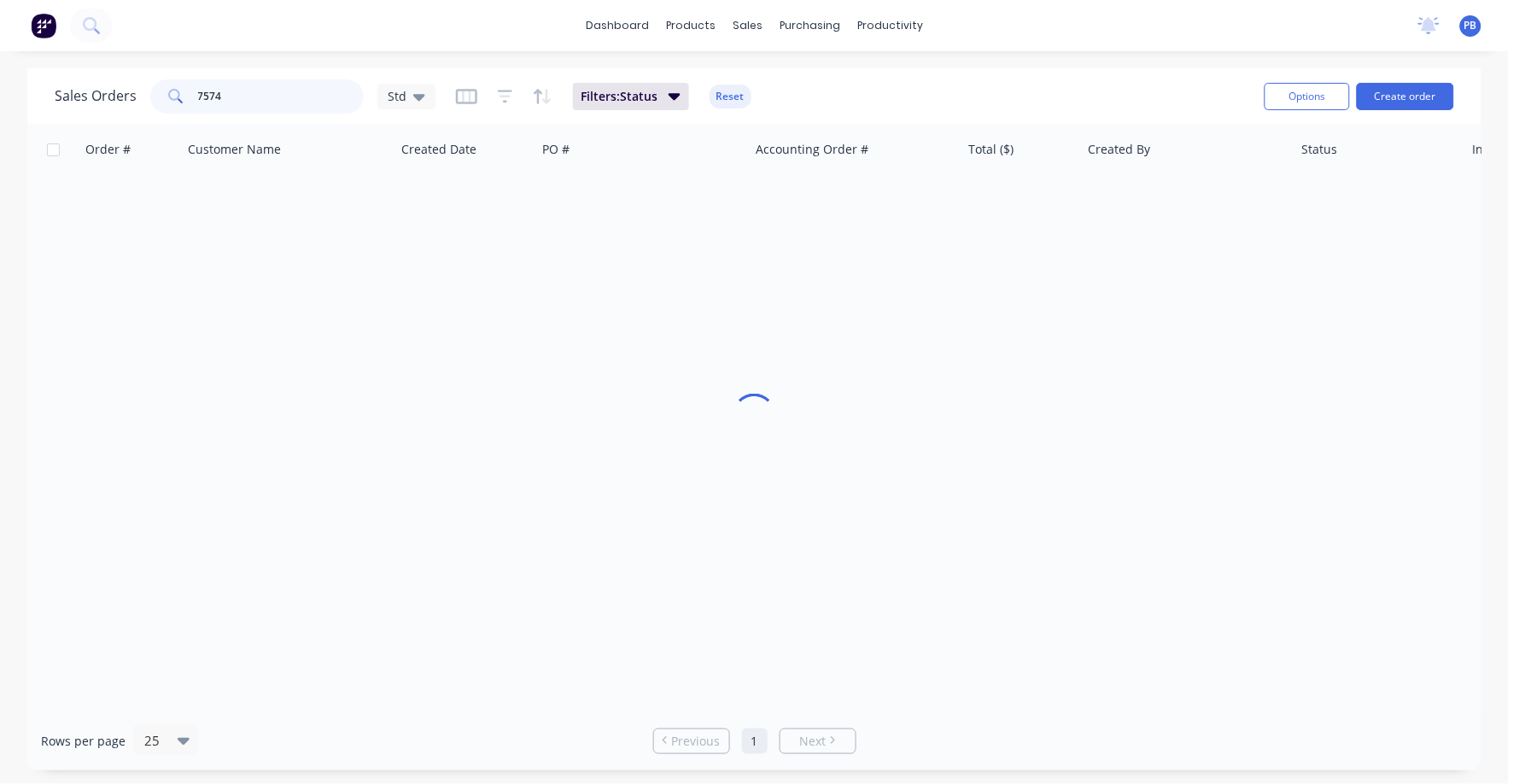
drag, startPoint x: 240, startPoint y: 97, endPoint x: 165, endPoint y: 97, distance: 75.0
click at [165, 97] on div "7574" at bounding box center [257, 97] width 214 height 34
type input "7563"
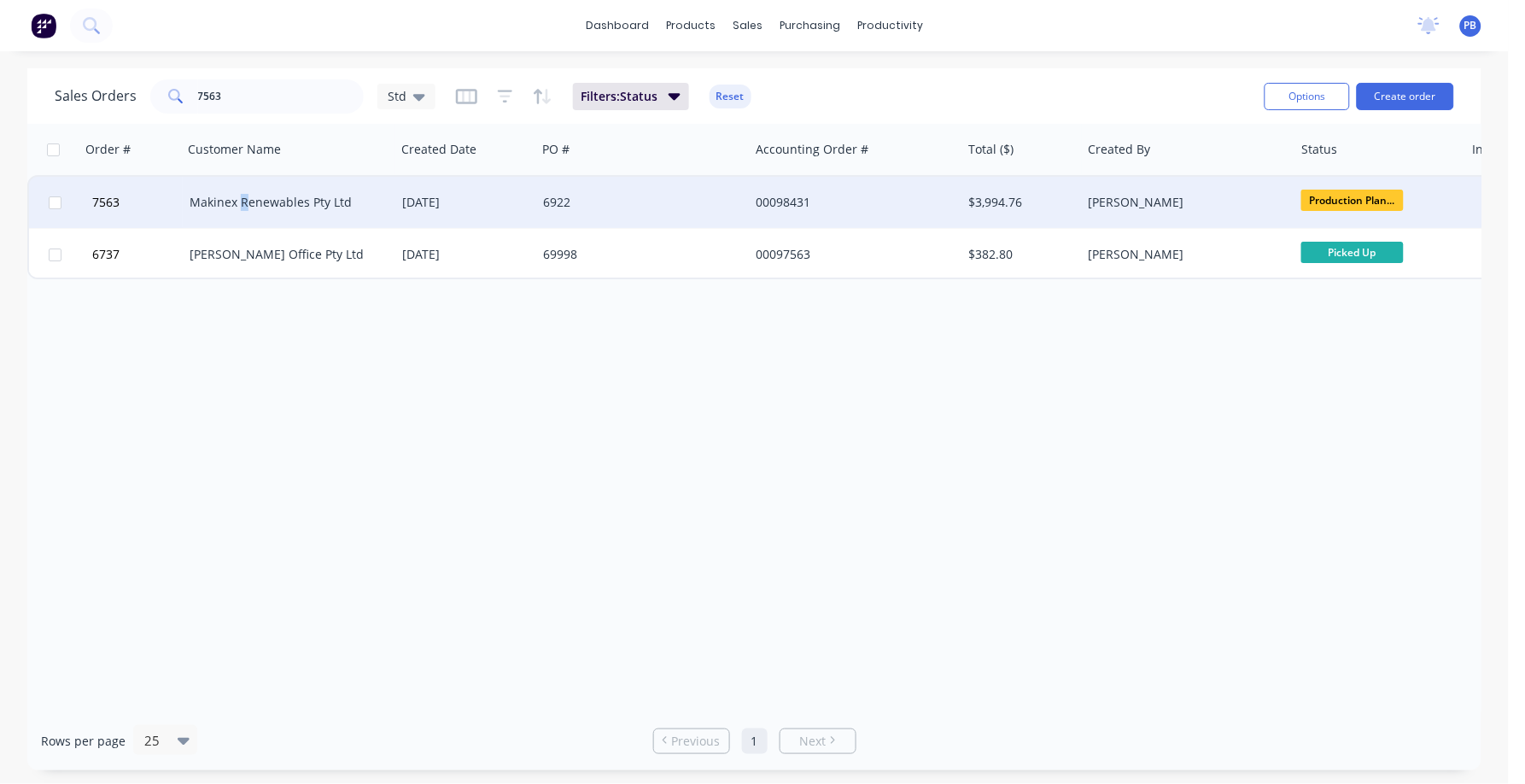
click at [243, 199] on div "Makinex Renewables Pty Ltd" at bounding box center [285, 203] width 190 height 17
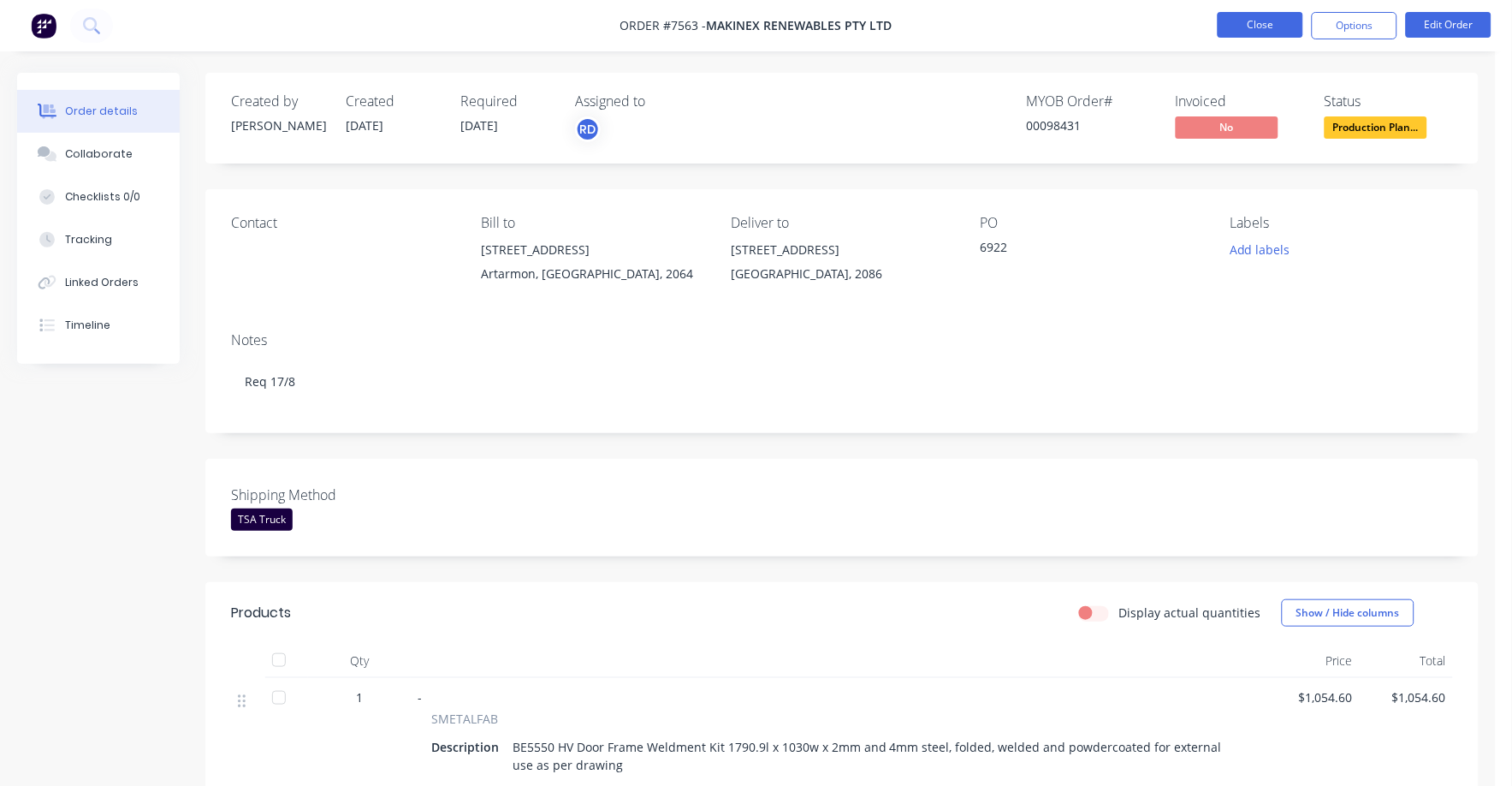
click at [1269, 21] on button "Close" at bounding box center [1260, 25] width 86 height 26
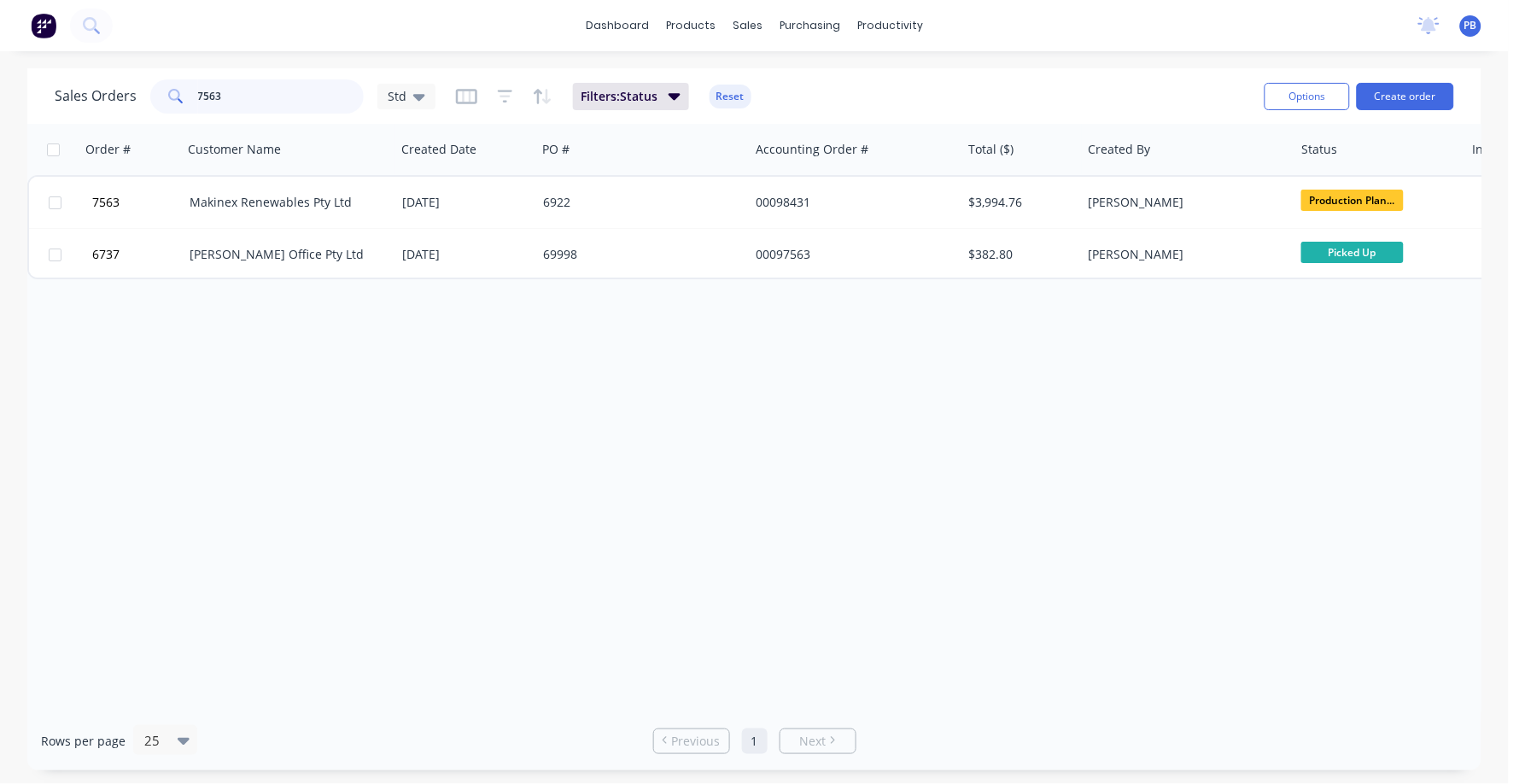
drag, startPoint x: 261, startPoint y: 94, endPoint x: 217, endPoint y: 95, distance: 44.0
click at [217, 95] on input "7563" at bounding box center [281, 97] width 166 height 34
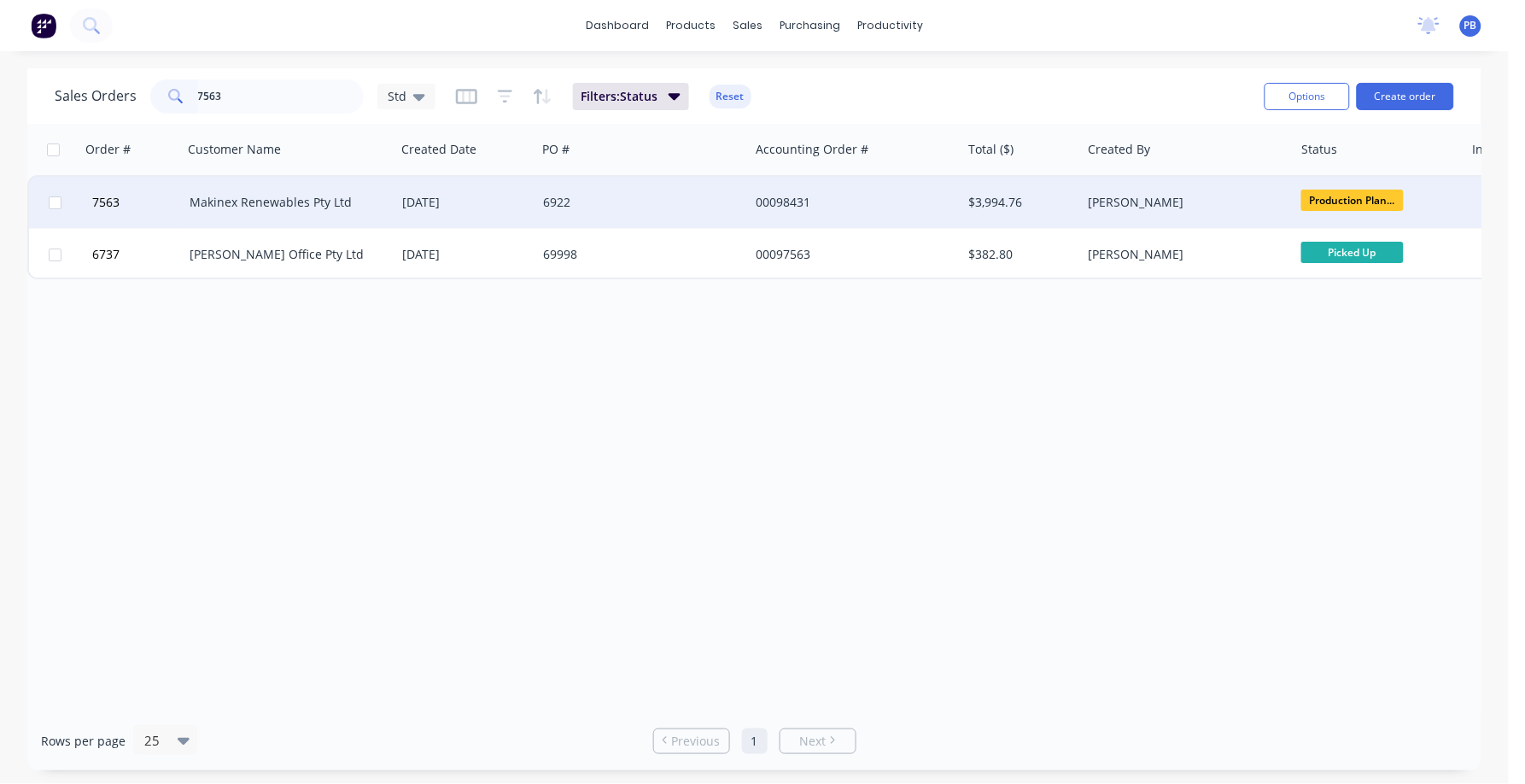
click at [280, 200] on div "Makinex Renewables Pty Ltd" at bounding box center [285, 203] width 190 height 17
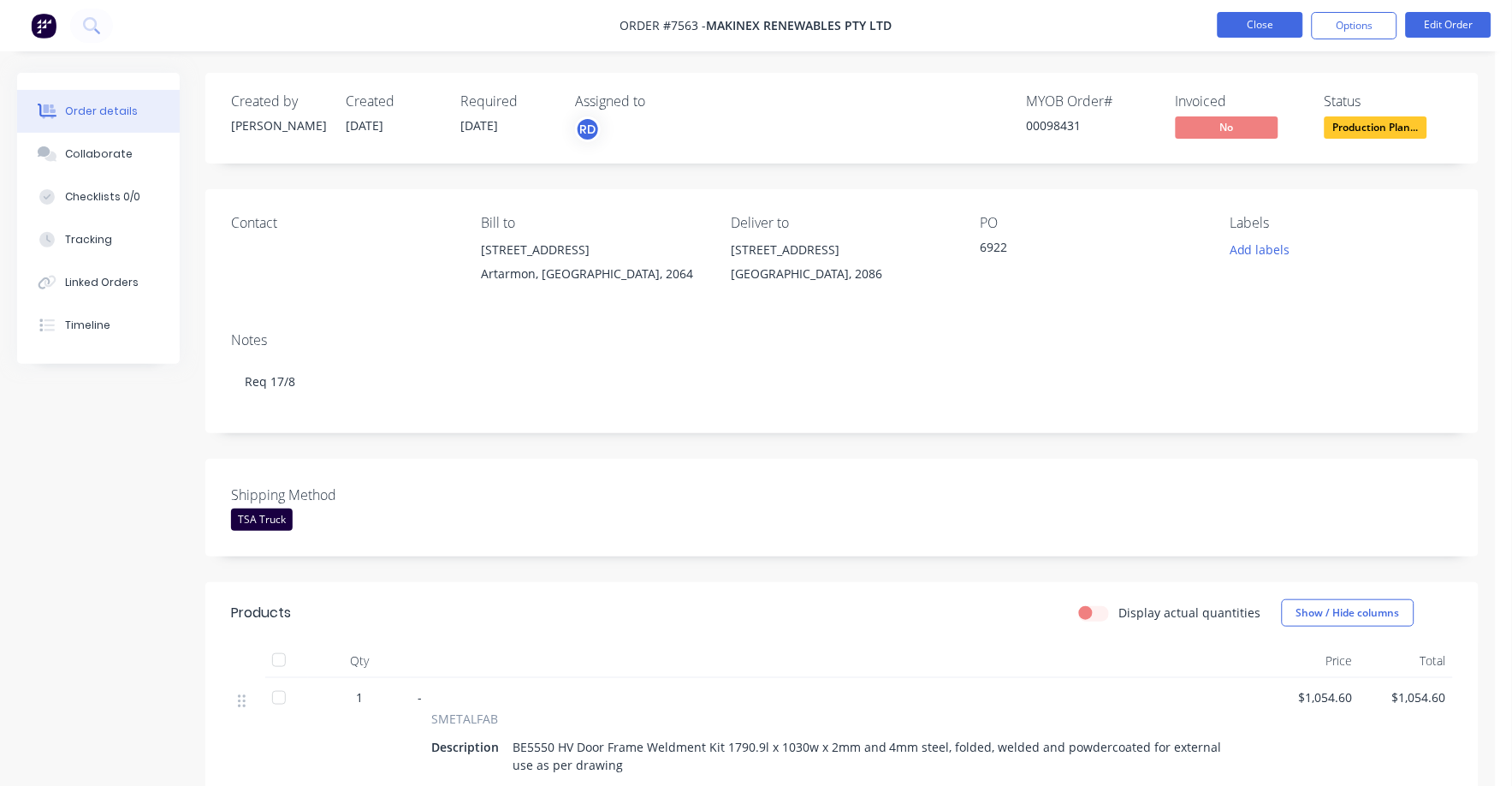
click at [1238, 32] on button "Close" at bounding box center [1260, 25] width 86 height 26
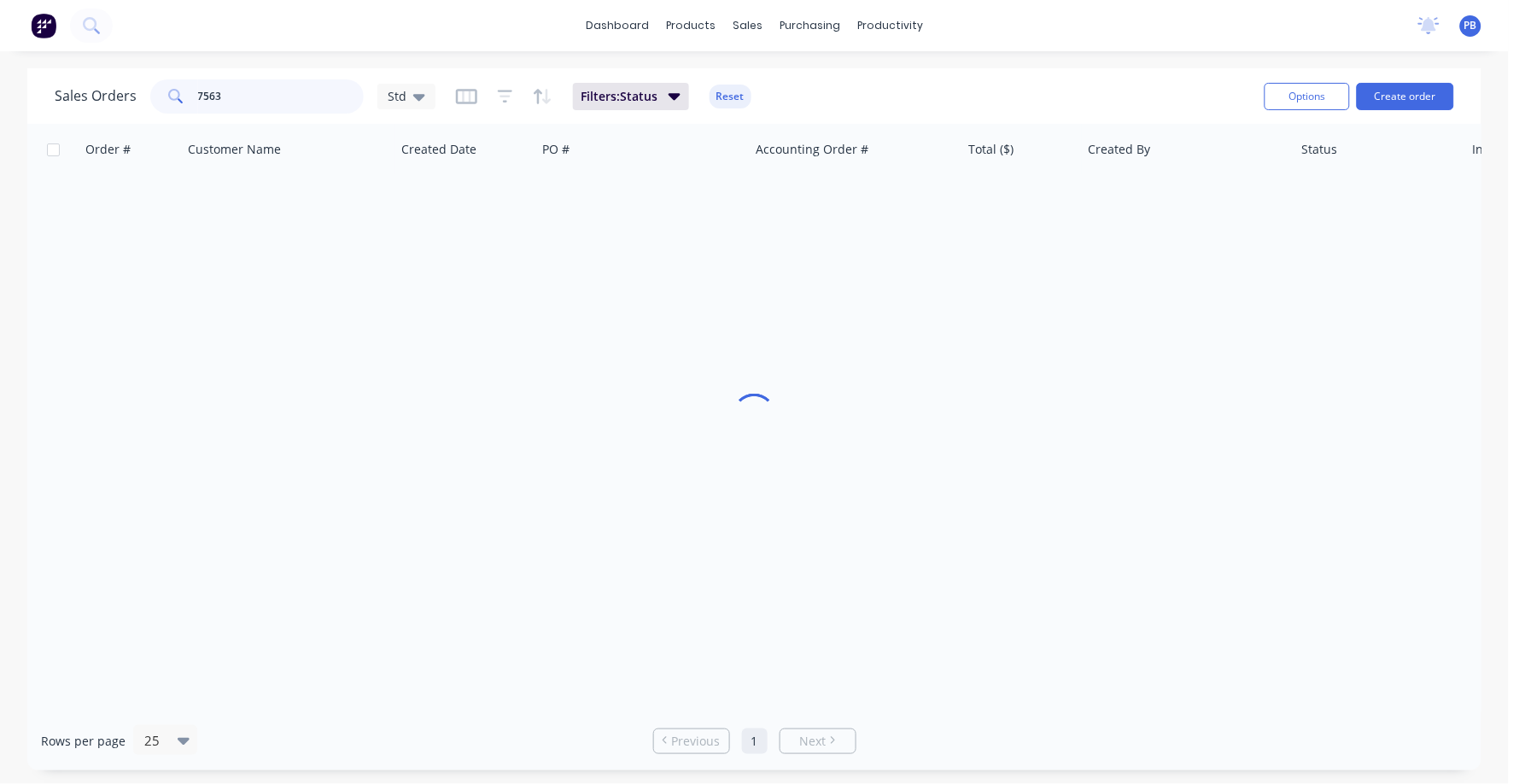
drag, startPoint x: 281, startPoint y: 94, endPoint x: 179, endPoint y: 93, distance: 102.0
click at [179, 93] on div "7563" at bounding box center [257, 97] width 214 height 34
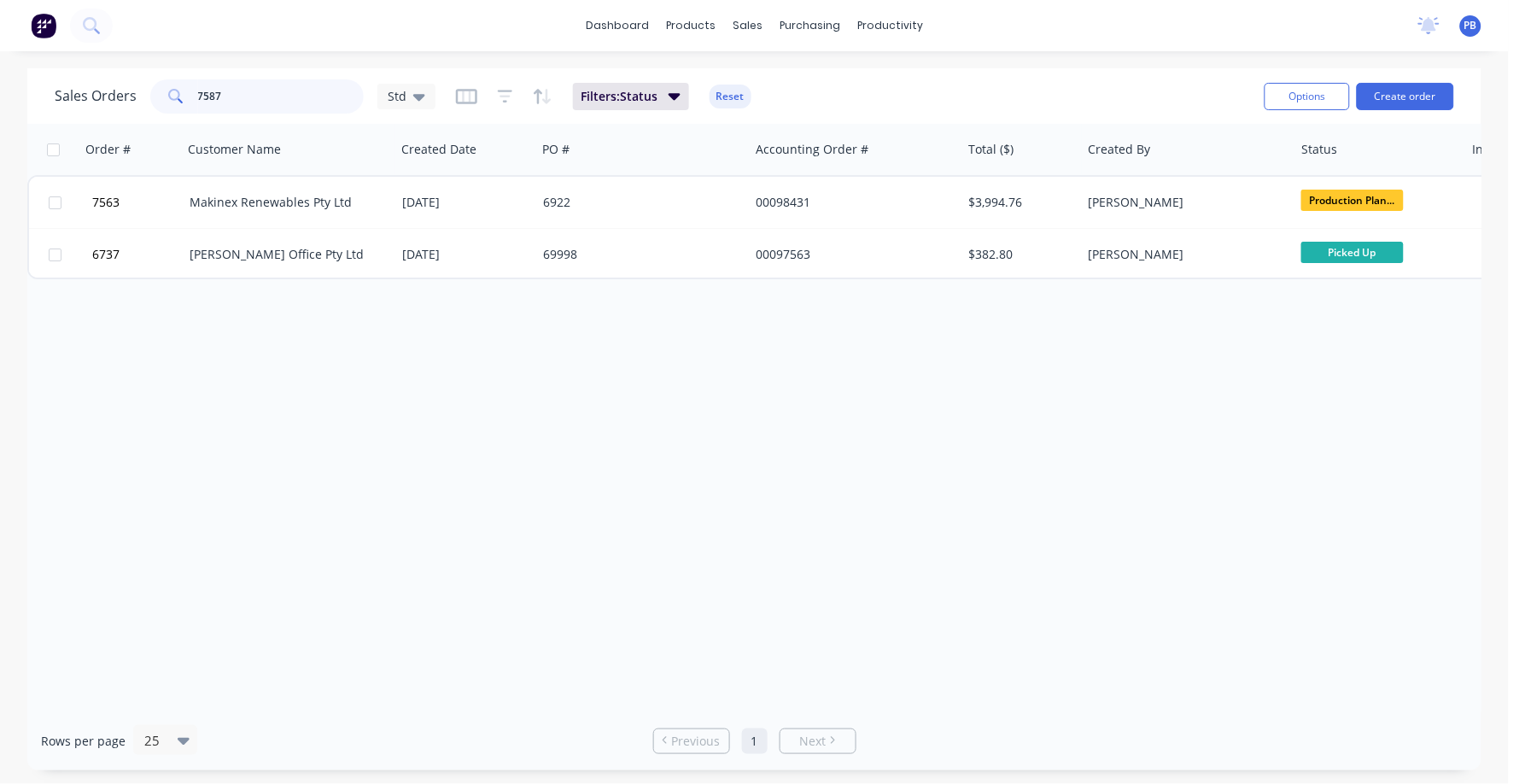
type input "7587"
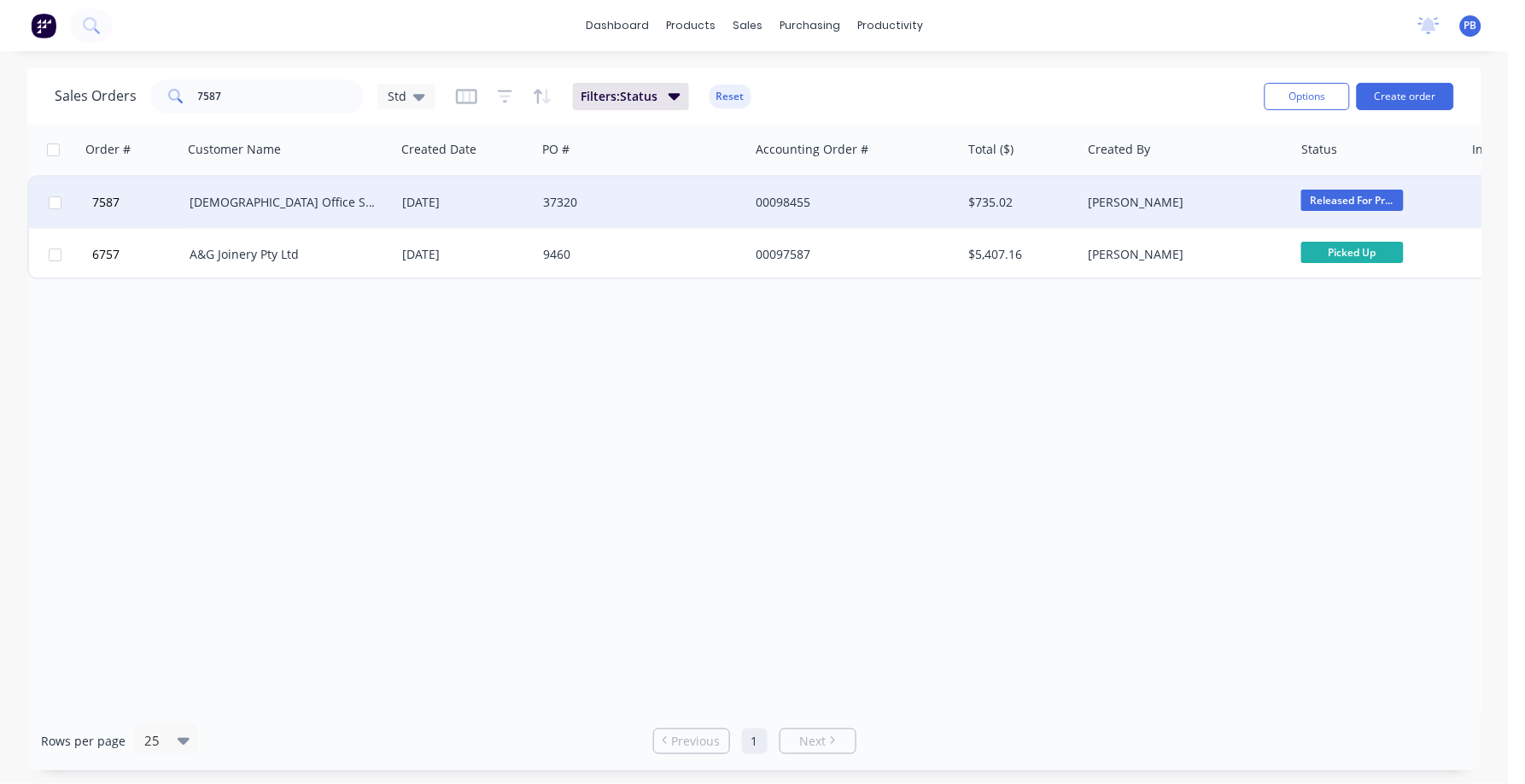
click at [248, 201] on div "[DEMOGRAPHIC_DATA] Office Systems" at bounding box center [285, 203] width 190 height 17
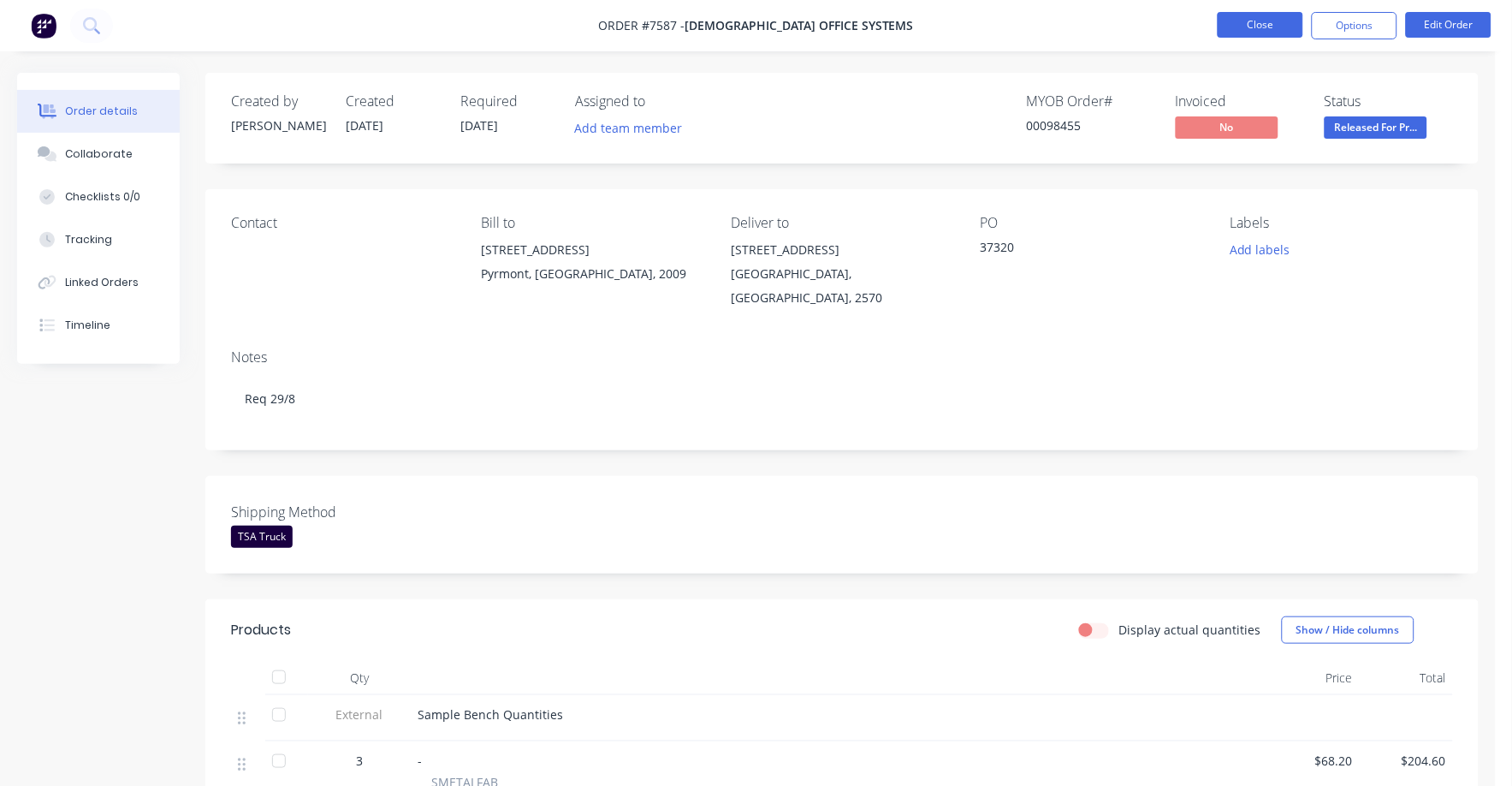
click at [1263, 20] on button "Close" at bounding box center [1260, 25] width 86 height 26
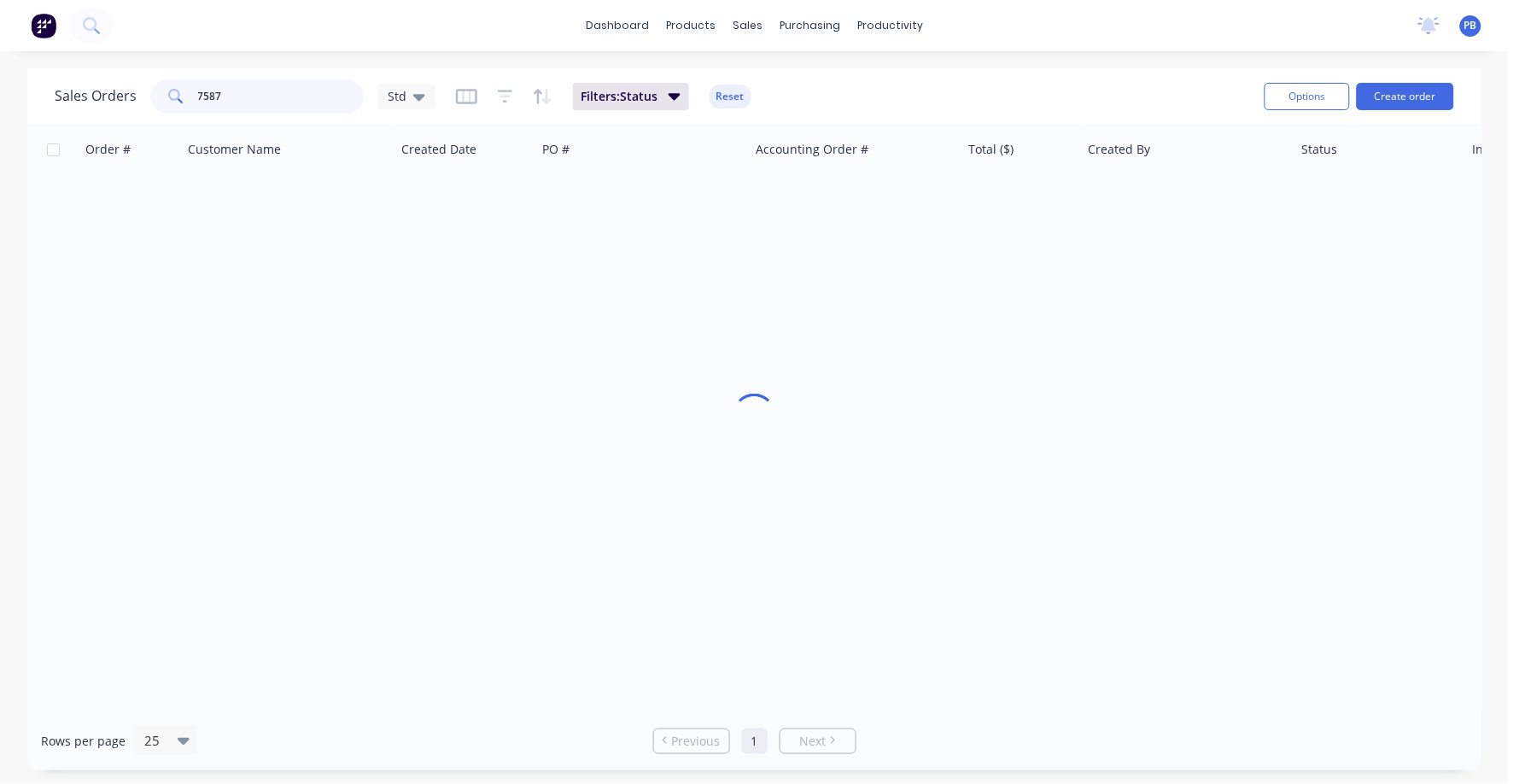
drag, startPoint x: 185, startPoint y: 87, endPoint x: 154, endPoint y: 94, distance: 31.8
click at [163, 88] on div "7587" at bounding box center [257, 97] width 214 height 34
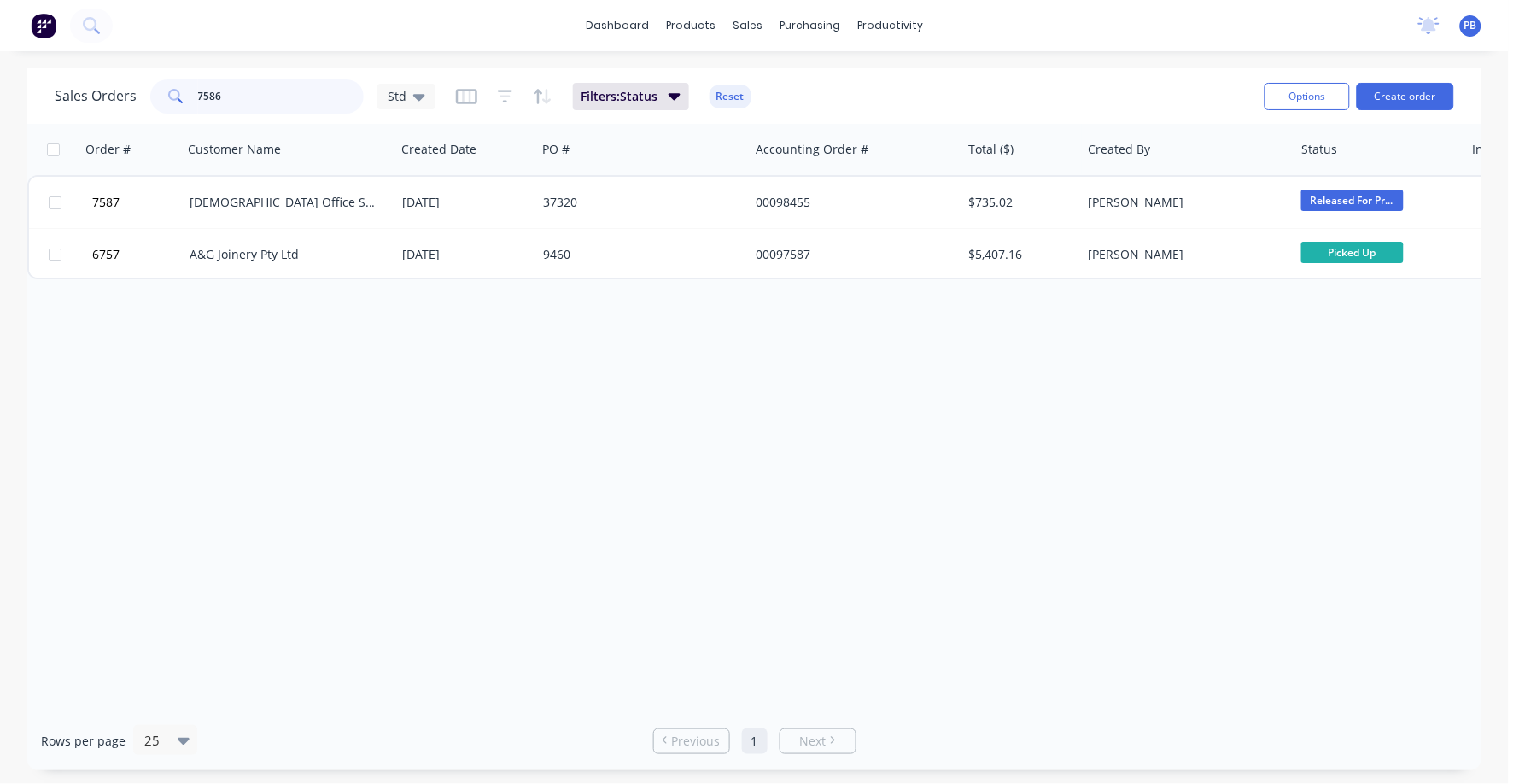
type input "7586"
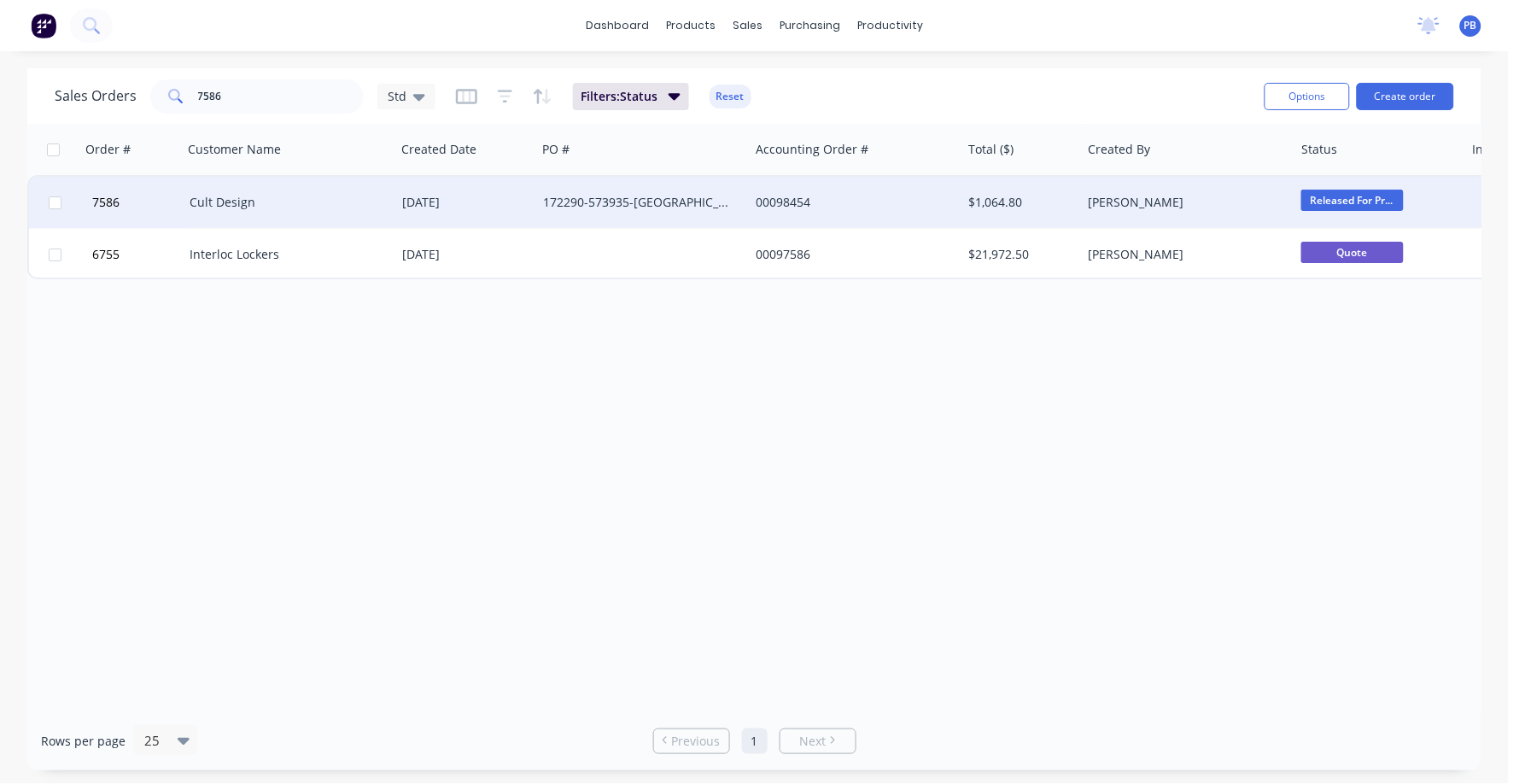
click at [232, 191] on div "Cult Design" at bounding box center [289, 202] width 213 height 51
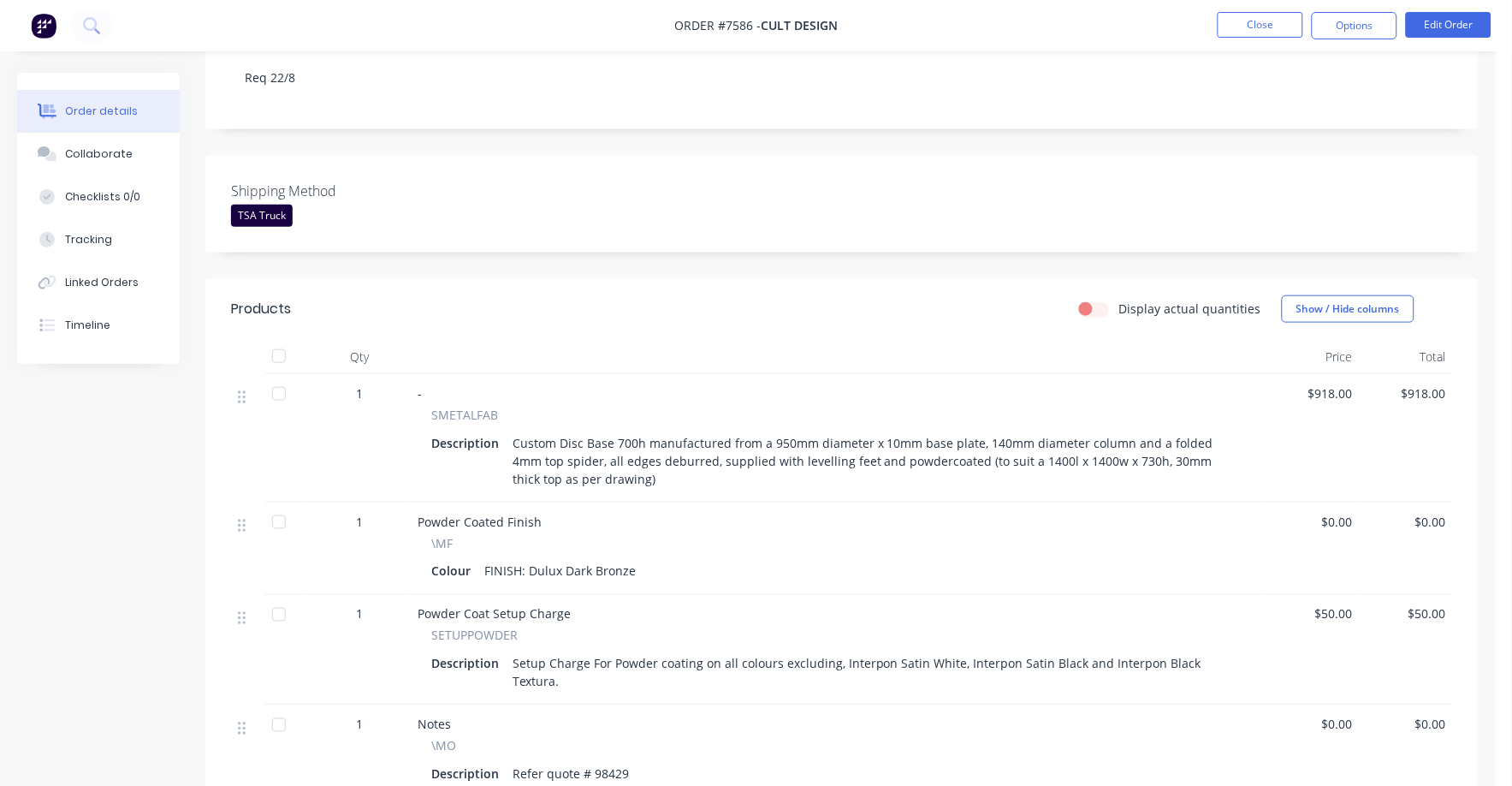
scroll to position [214, 0]
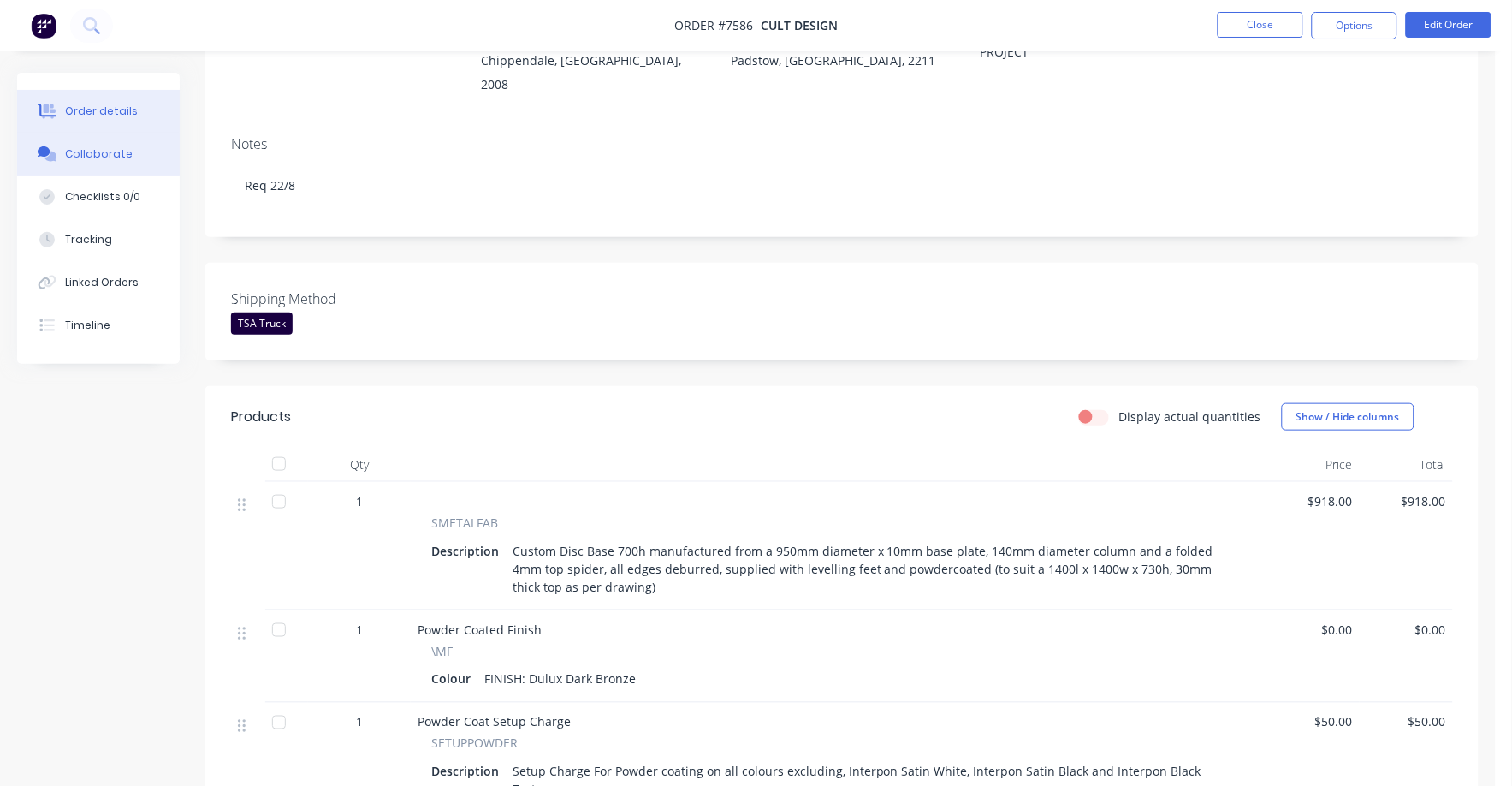
click at [110, 150] on div "Collaborate" at bounding box center [99, 154] width 67 height 16
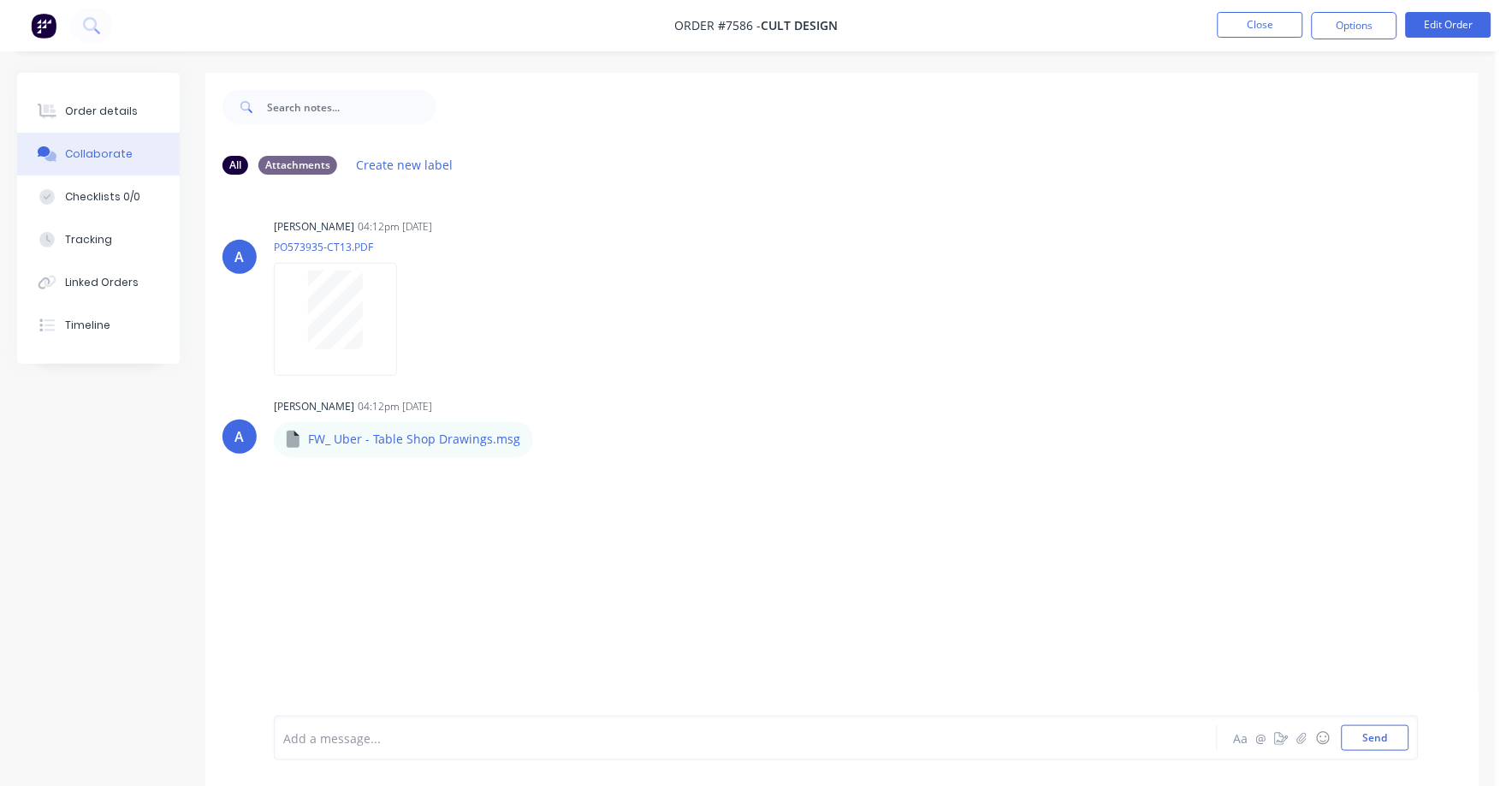
drag, startPoint x: 97, startPoint y: 106, endPoint x: 188, endPoint y: 144, distance: 98.6
click at [98, 105] on div "Order details" at bounding box center [101, 112] width 73 height 16
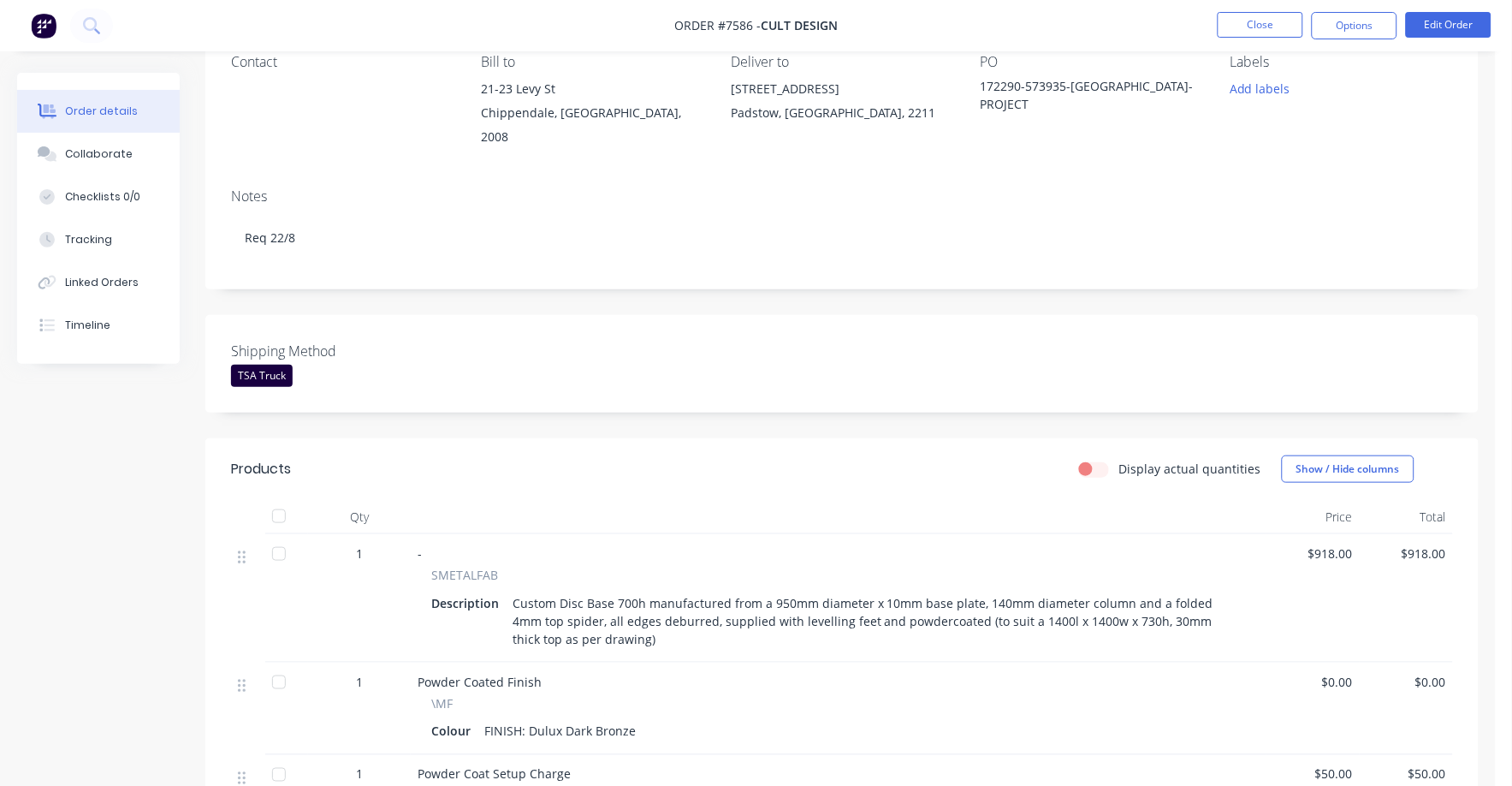
scroll to position [427, 0]
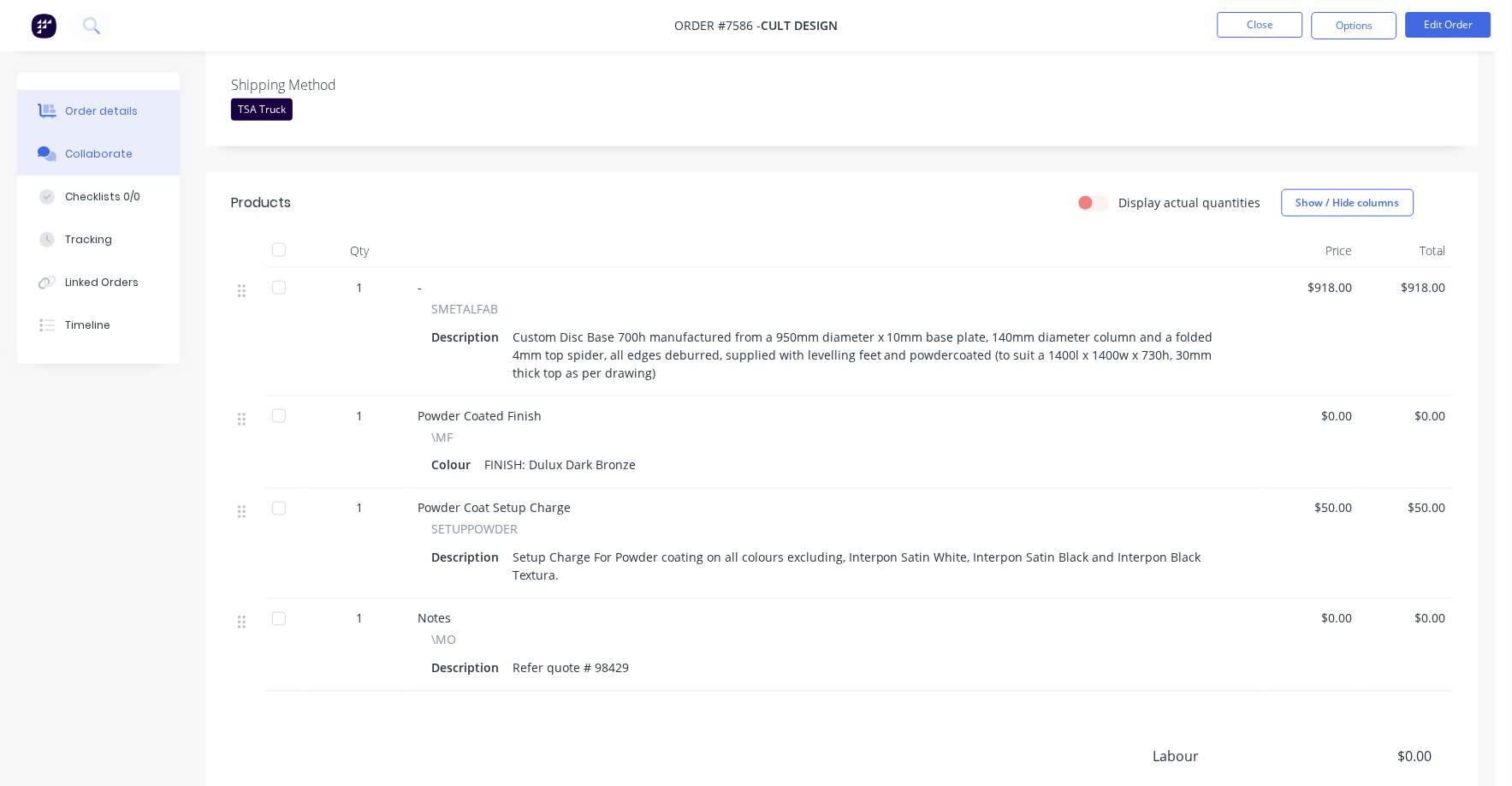
click at [80, 137] on button "Collaborate" at bounding box center [99, 154] width 163 height 43
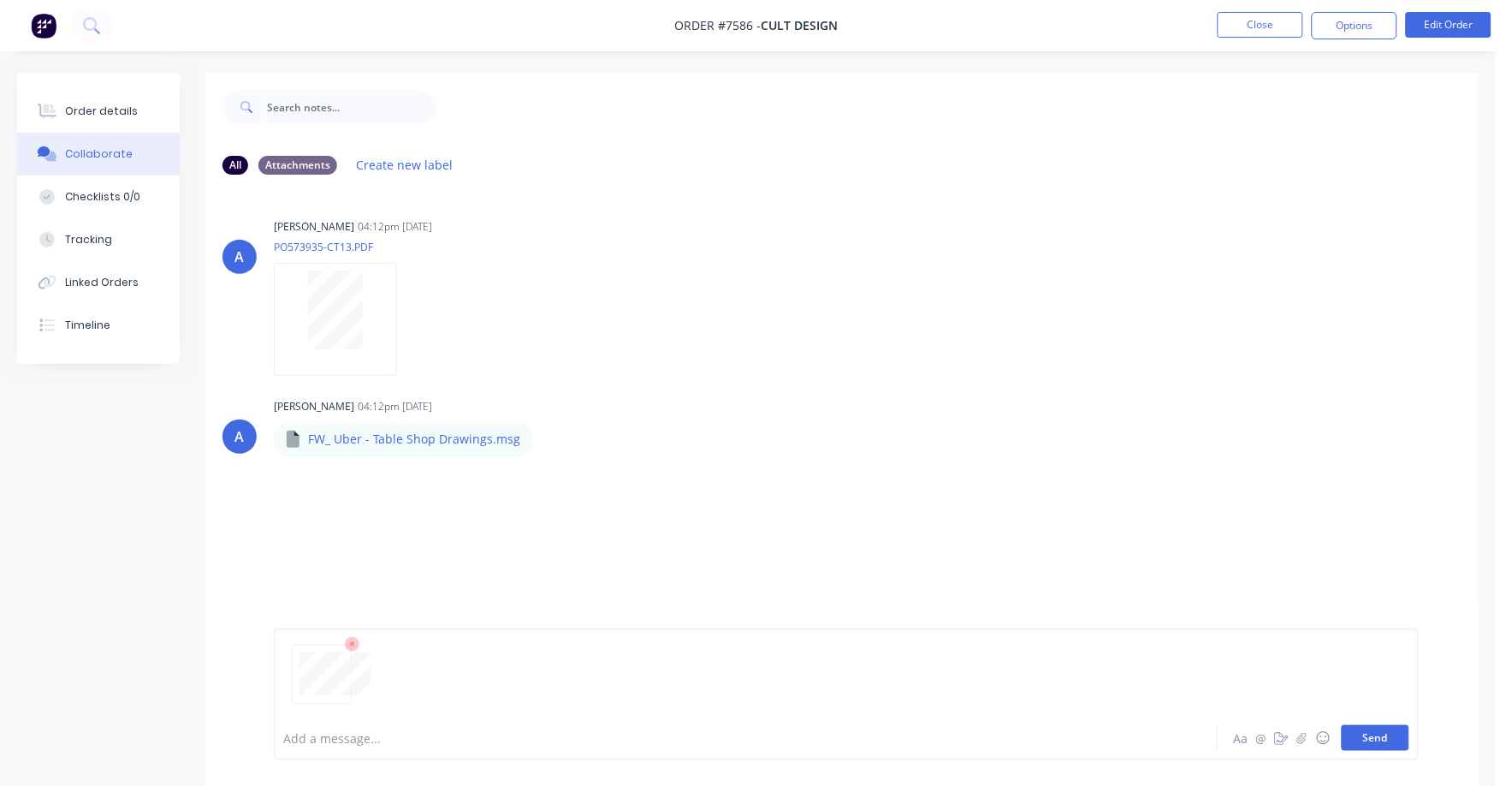
click at [1396, 740] on button "Send" at bounding box center [1375, 738] width 67 height 26
click at [86, 111] on div "Order details" at bounding box center [101, 112] width 73 height 16
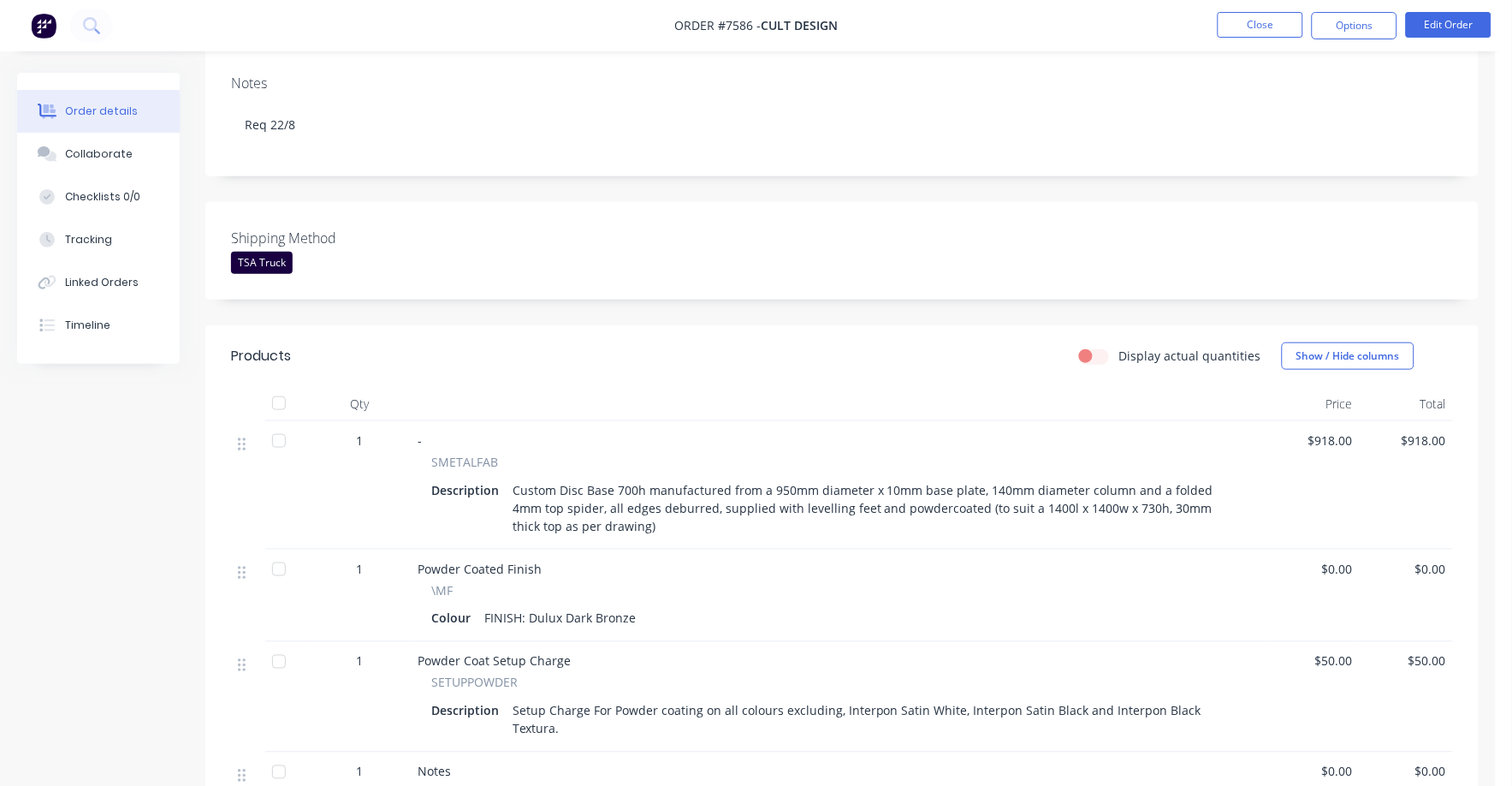
scroll to position [321, 0]
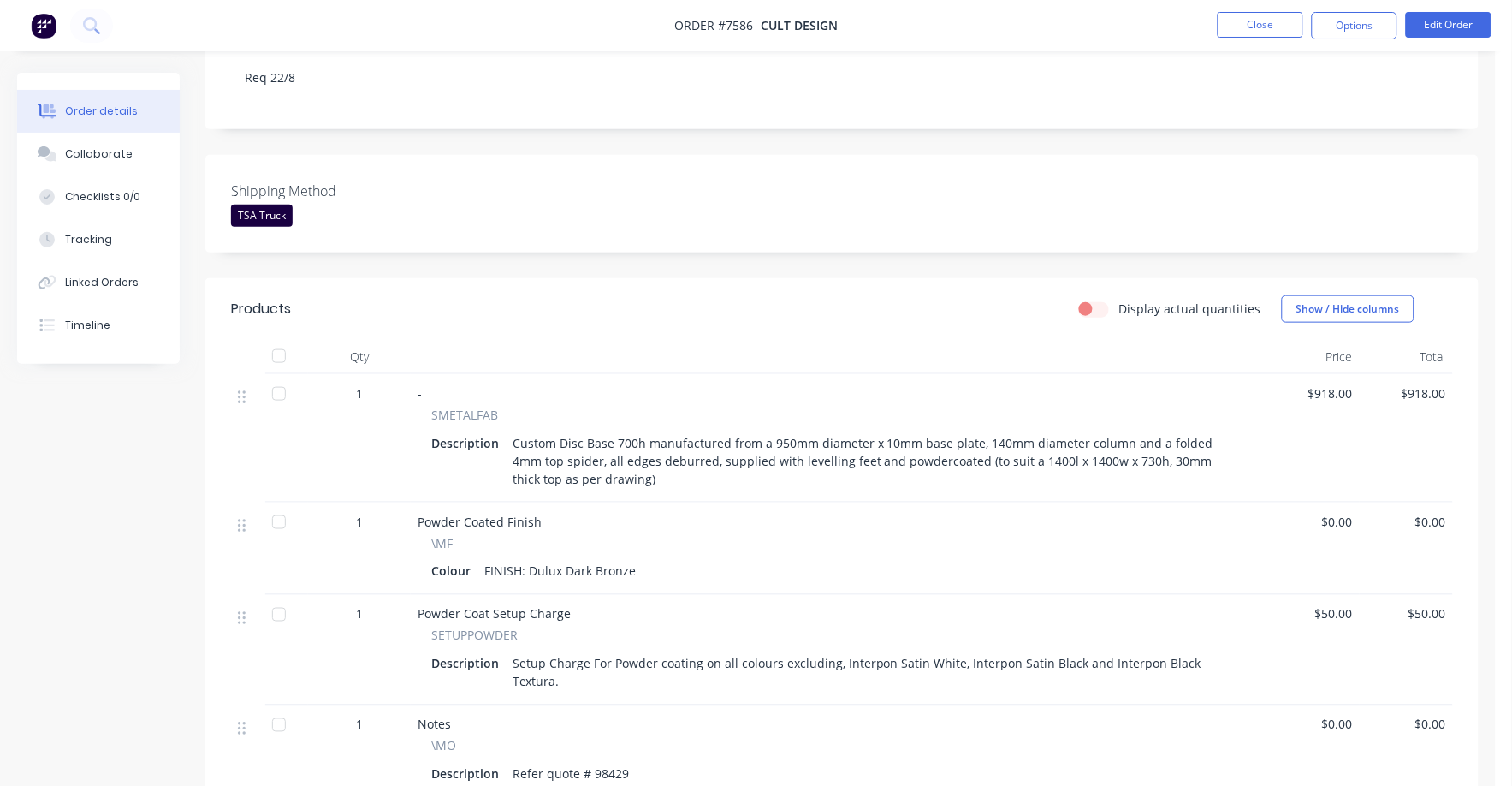
click at [101, 104] on div "Order details" at bounding box center [101, 112] width 73 height 16
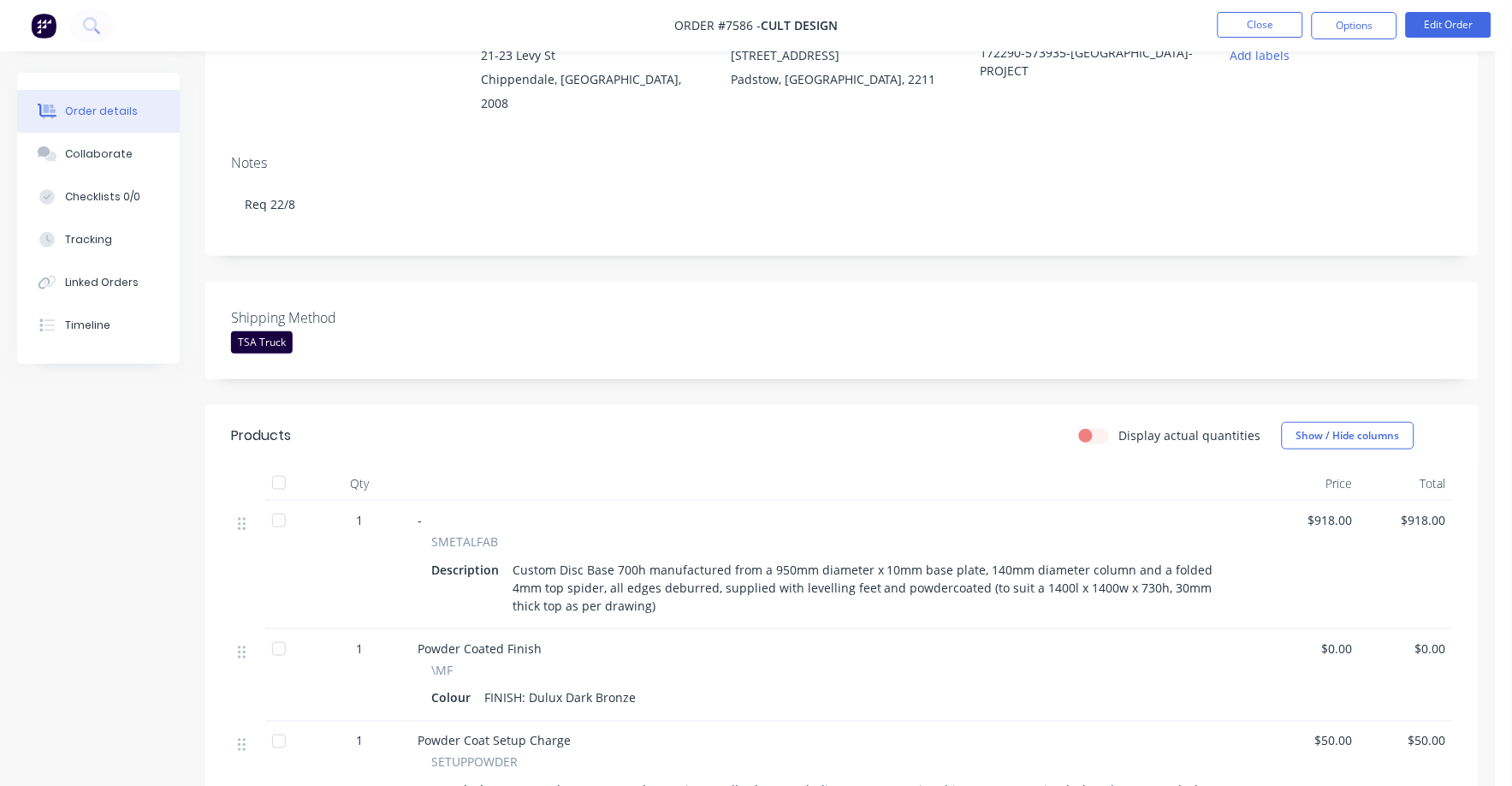
scroll to position [0, 0]
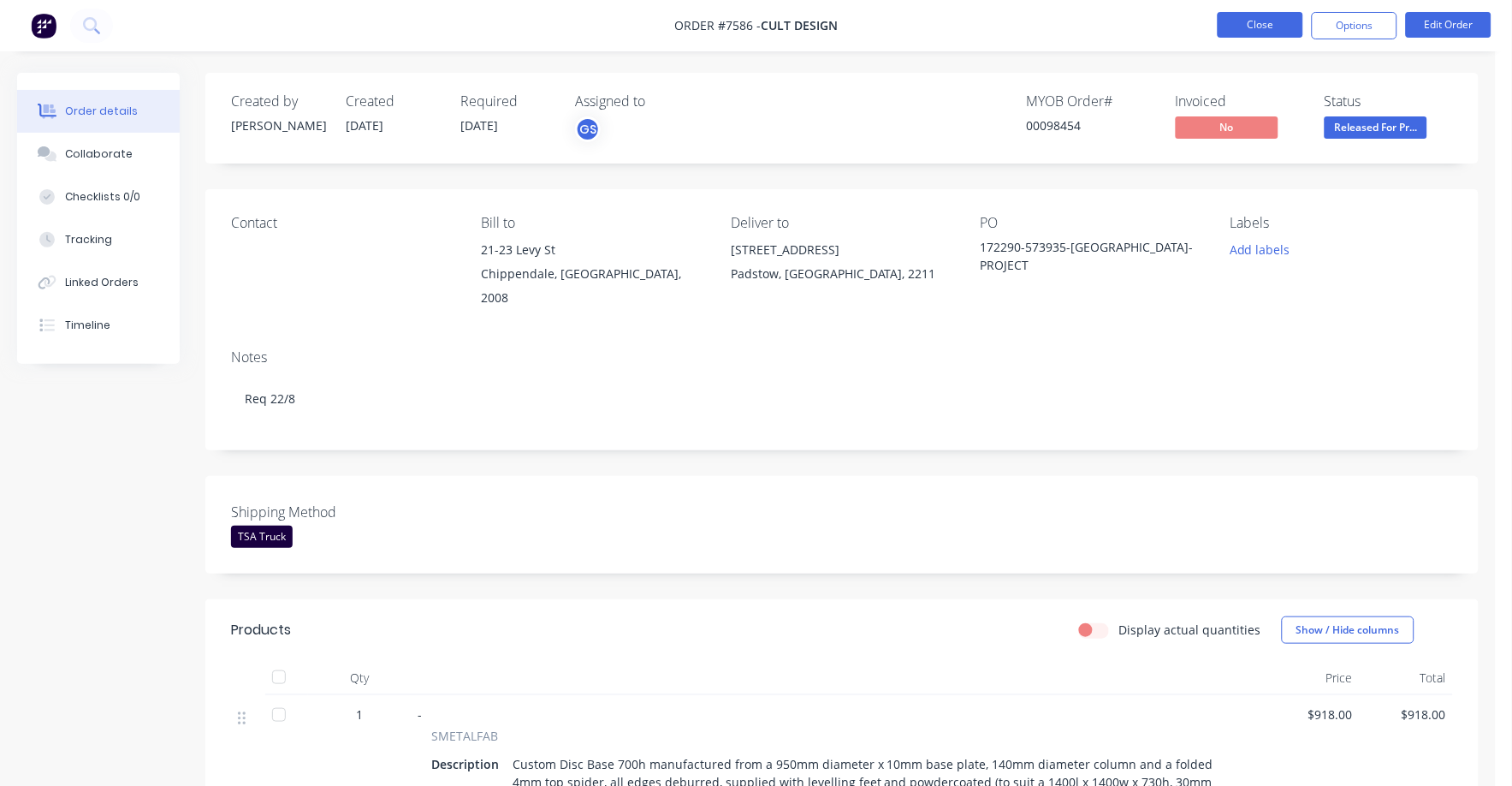
click at [1272, 23] on button "Close" at bounding box center [1260, 25] width 86 height 26
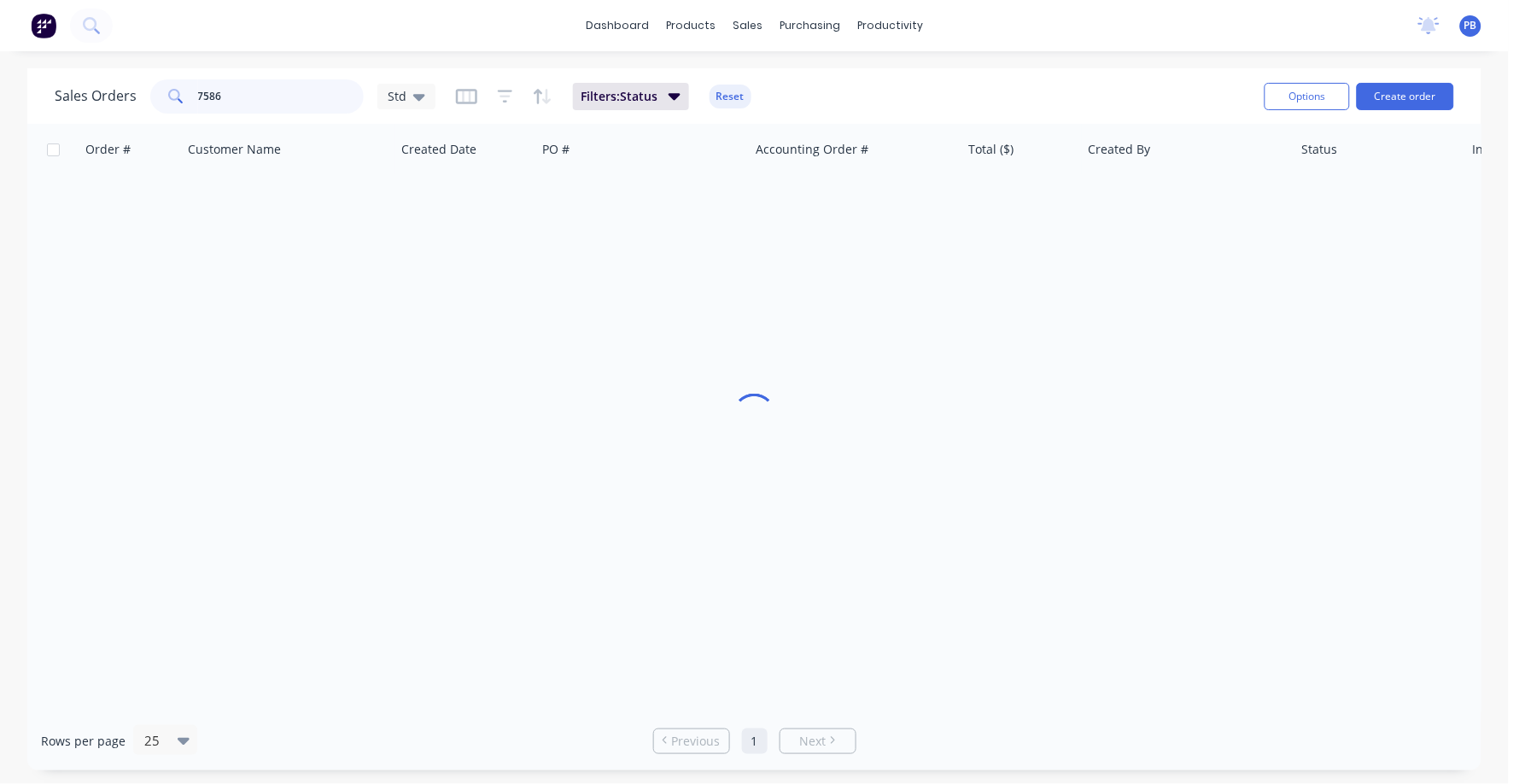
drag, startPoint x: 265, startPoint y: 97, endPoint x: 179, endPoint y: 92, distance: 86.1
click at [185, 94] on div "7586" at bounding box center [257, 97] width 214 height 34
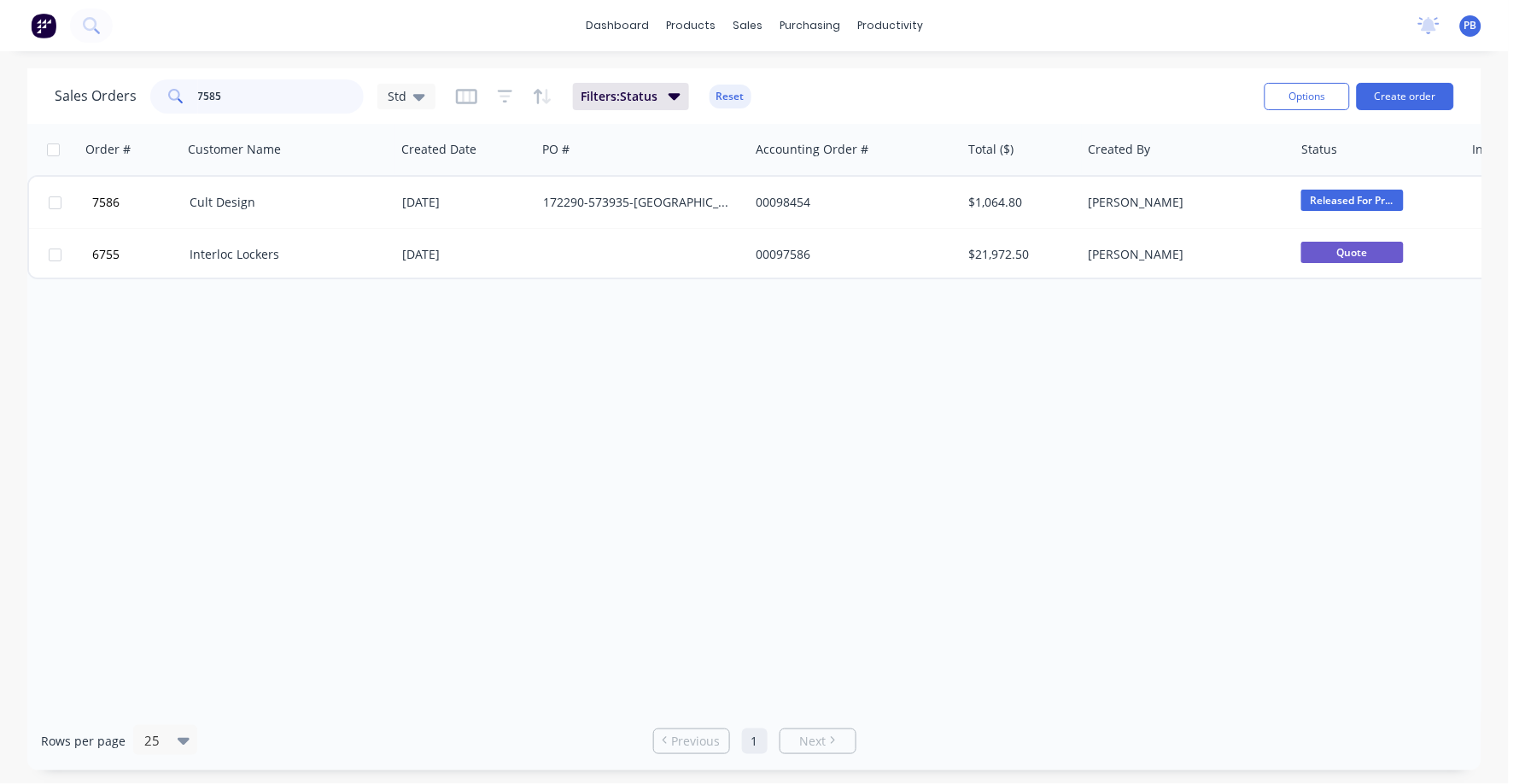
type input "7585"
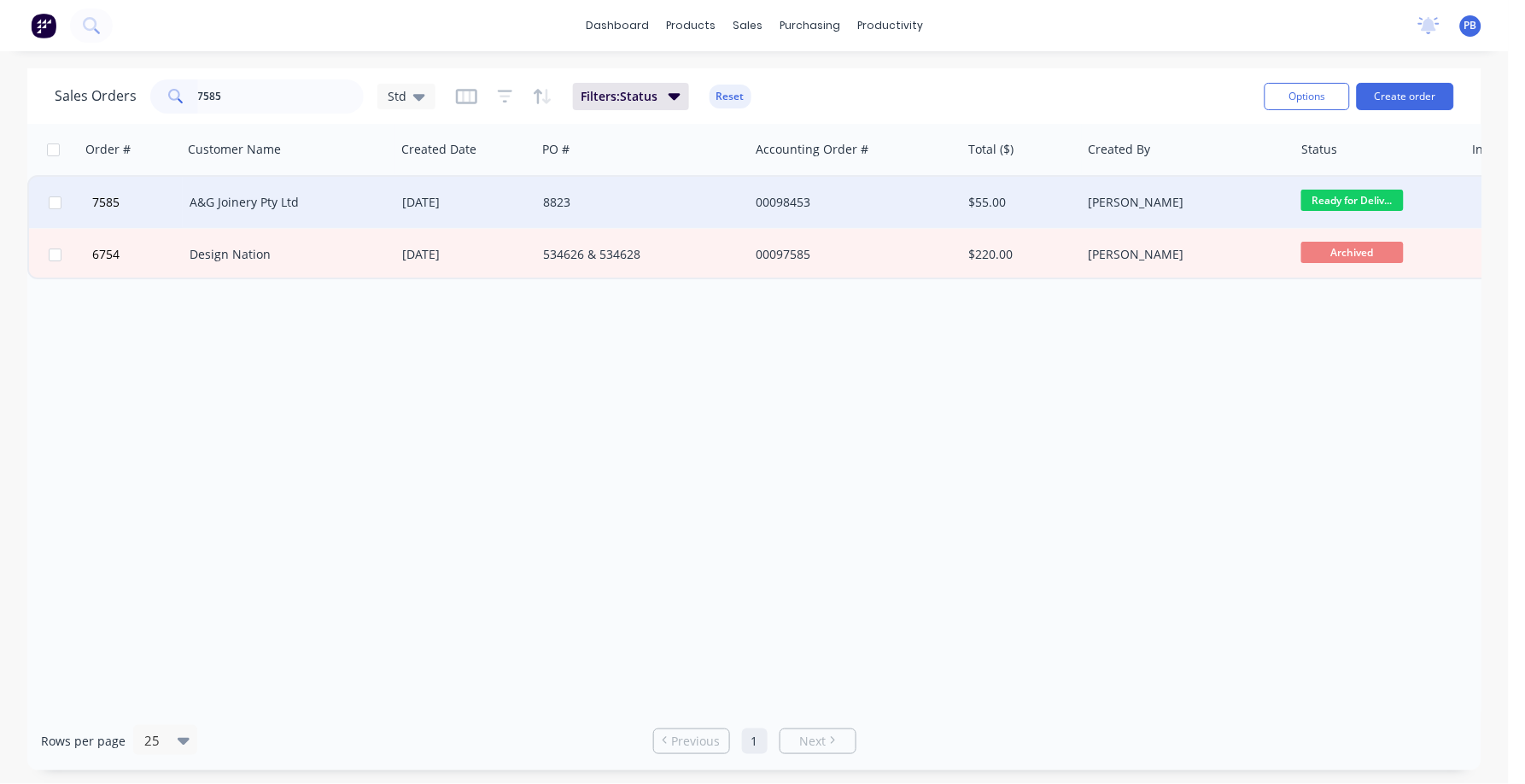
click at [242, 198] on div "A&G Joinery Pty Ltd" at bounding box center [285, 203] width 190 height 17
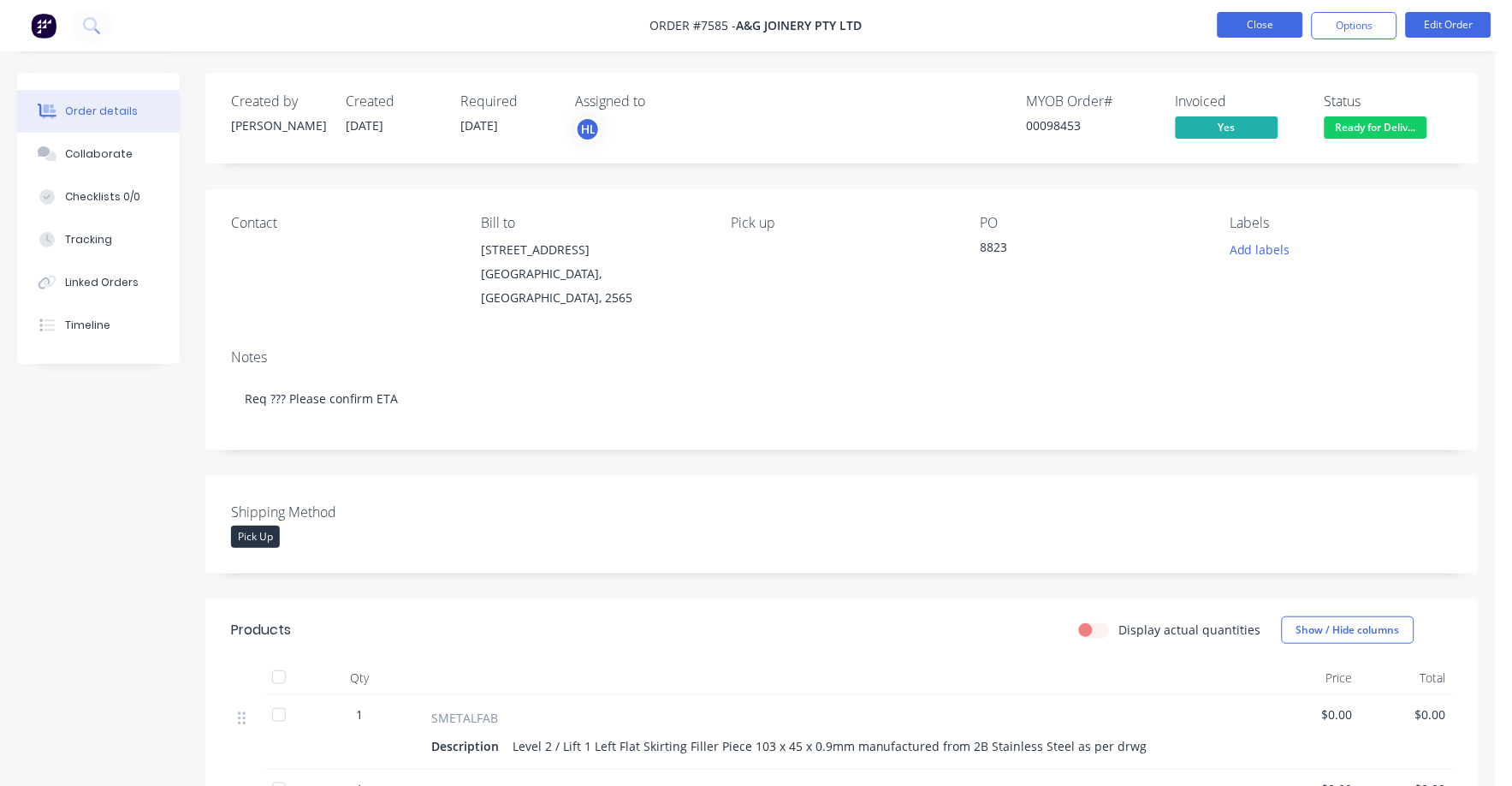
click at [1254, 22] on button "Close" at bounding box center [1260, 25] width 86 height 26
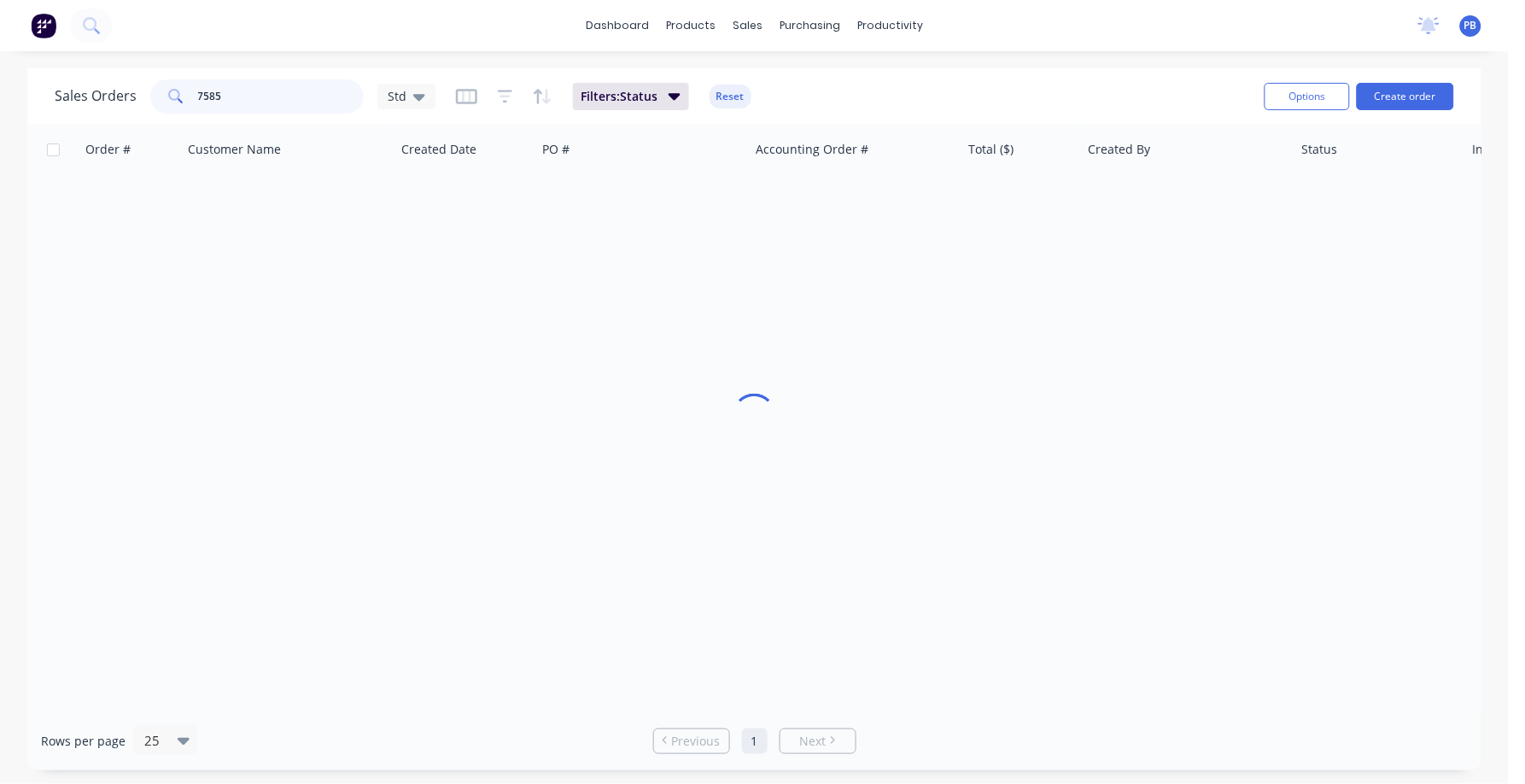
drag, startPoint x: 279, startPoint y: 101, endPoint x: 176, endPoint y: 103, distance: 103.0
click at [176, 103] on div "7585" at bounding box center [257, 97] width 214 height 34
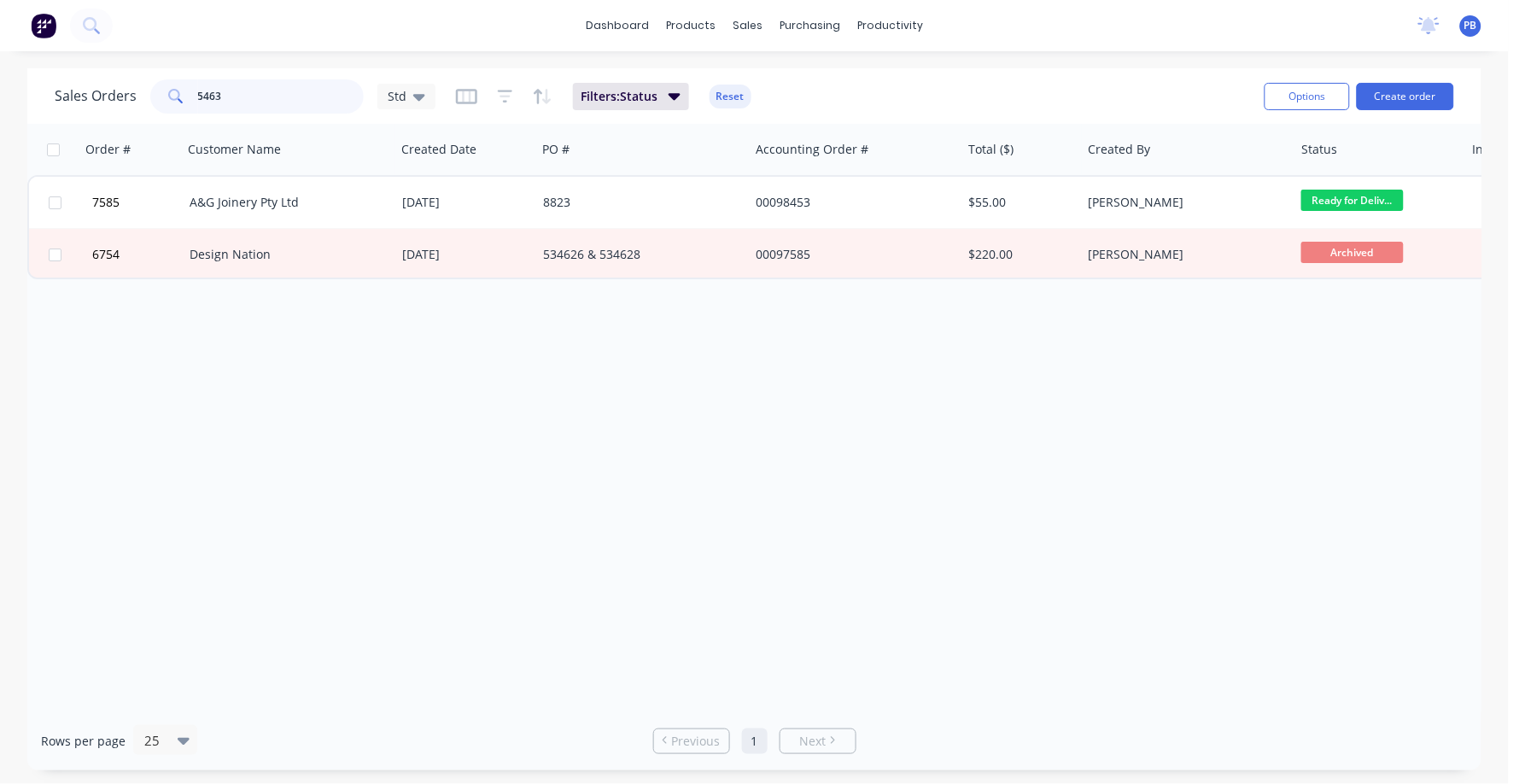
type input "5463"
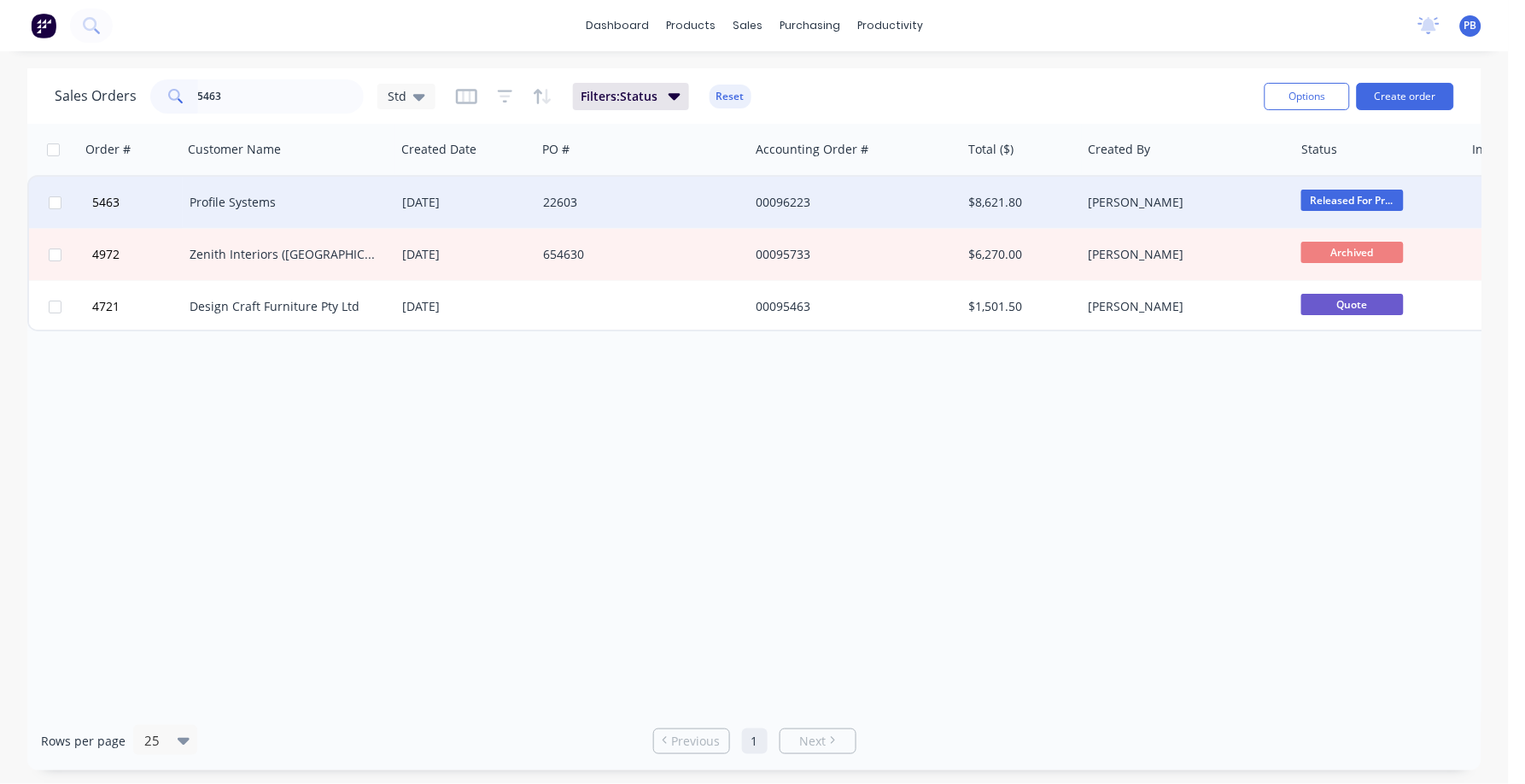
click at [240, 196] on div "Profile Systems" at bounding box center [285, 203] width 190 height 17
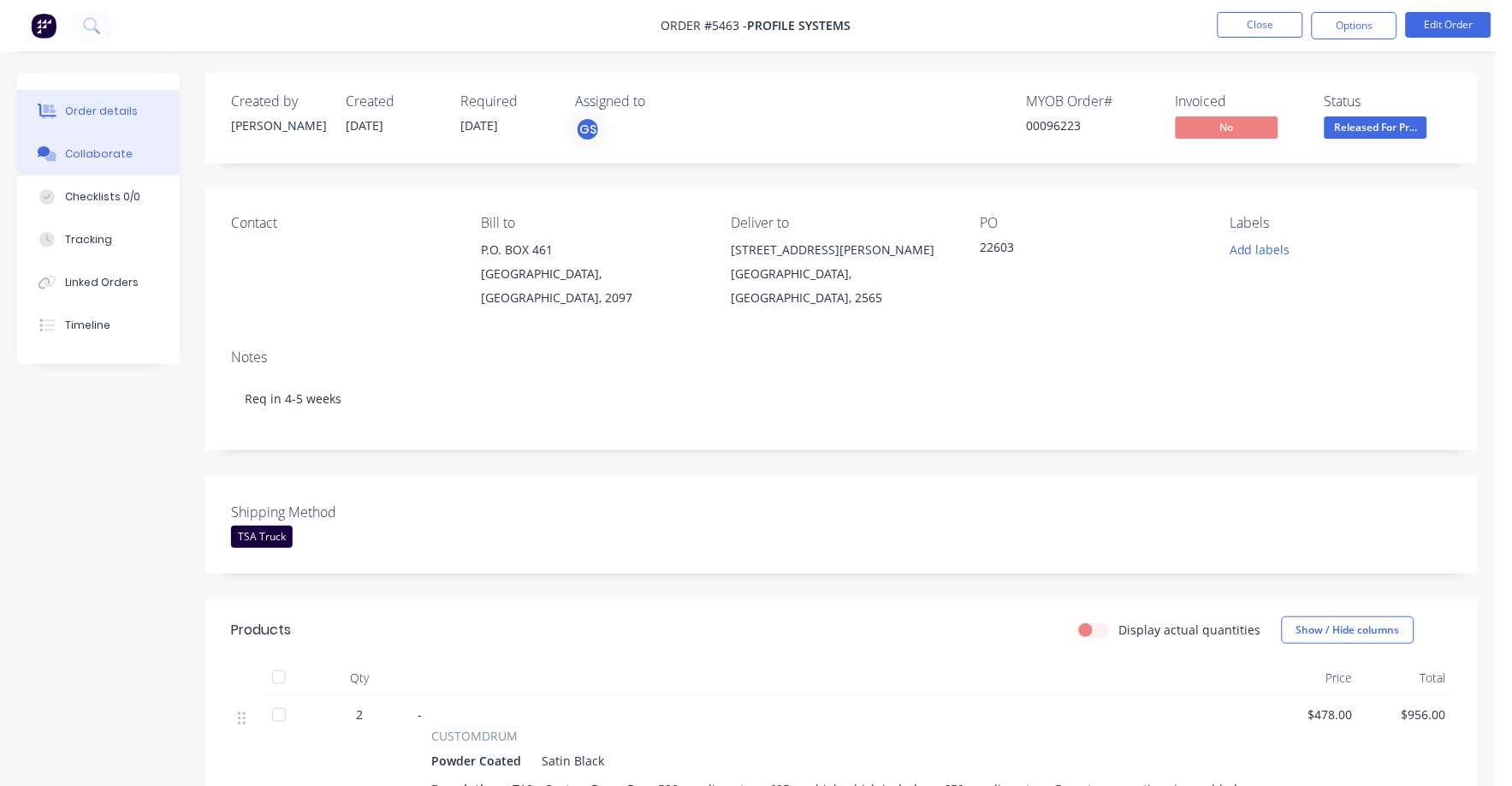
click at [91, 151] on div "Collaborate" at bounding box center [99, 154] width 67 height 16
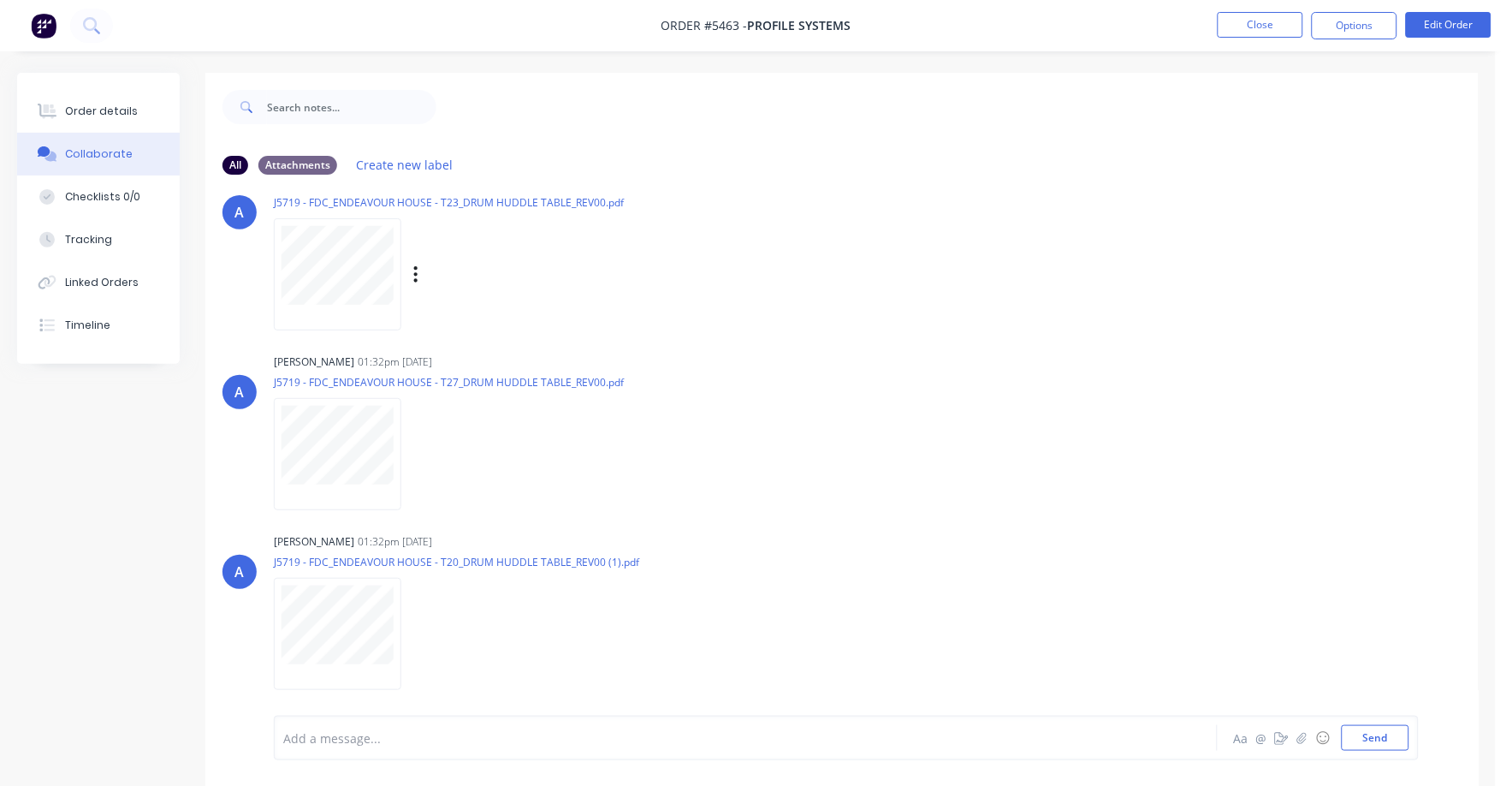
scroll to position [1711, 0]
